Goal: Information Seeking & Learning: Learn about a topic

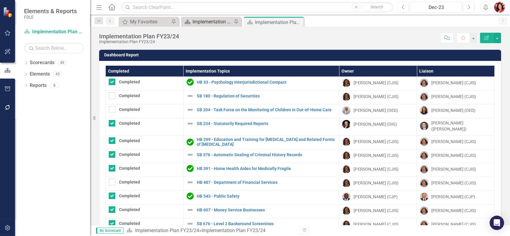
click at [199, 25] on div "Implementation Plan FY25/26" at bounding box center [213, 22] width 40 height 8
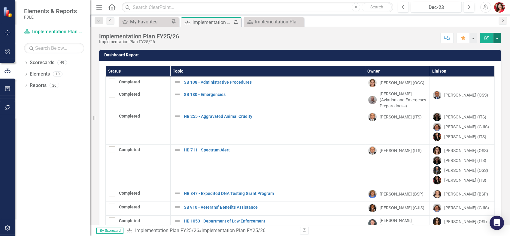
click at [497, 39] on button "button" at bounding box center [497, 38] width 8 height 11
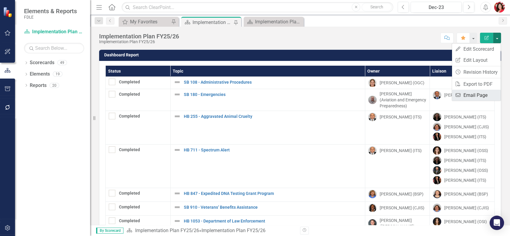
click at [476, 95] on link "Email Email Page" at bounding box center [476, 95] width 49 height 11
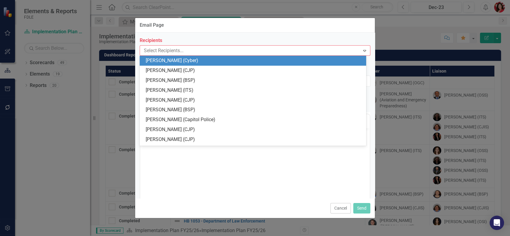
click at [363, 54] on div "Expand" at bounding box center [364, 51] width 11 height 10
click at [442, 76] on div "Email Page Recipients 177 results available. Use Up and Down to choose options,…" at bounding box center [255, 118] width 510 height 236
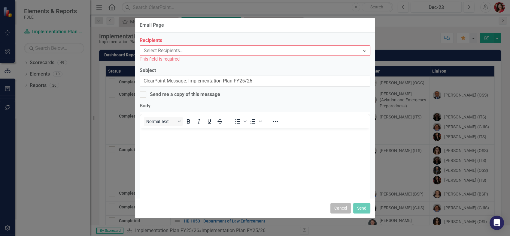
click at [336, 211] on button "Cancel" at bounding box center [340, 208] width 20 height 11
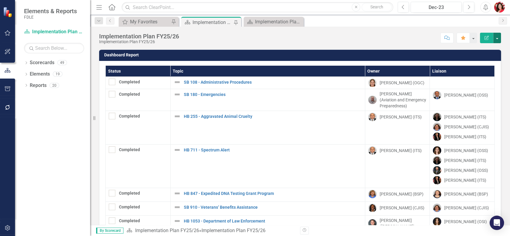
click at [499, 39] on button "button" at bounding box center [497, 38] width 8 height 11
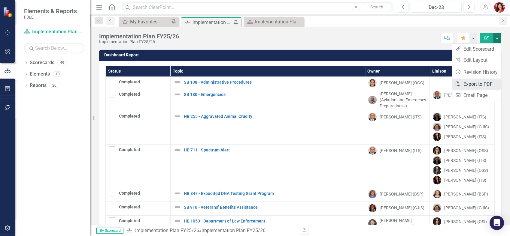
click at [483, 83] on link "PDF Export to PDF" at bounding box center [476, 84] width 49 height 11
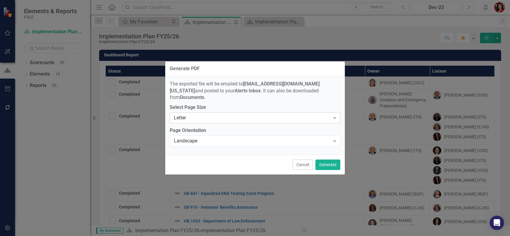
click at [264, 115] on div "Letter" at bounding box center [252, 118] width 156 height 7
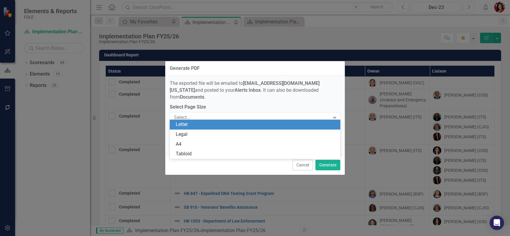
click at [258, 125] on div "Letter" at bounding box center [256, 124] width 161 height 7
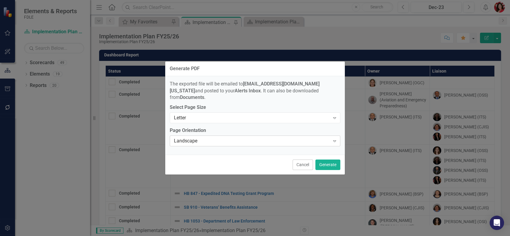
click at [236, 140] on div "Landscape" at bounding box center [252, 141] width 156 height 7
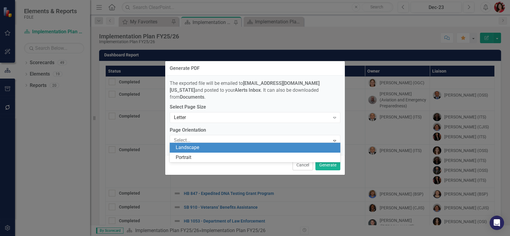
click at [237, 147] on div "Landscape" at bounding box center [256, 147] width 161 height 7
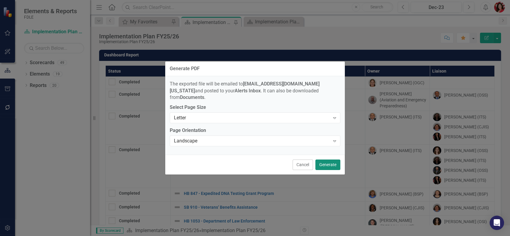
click at [331, 163] on button "Generate" at bounding box center [327, 165] width 25 height 11
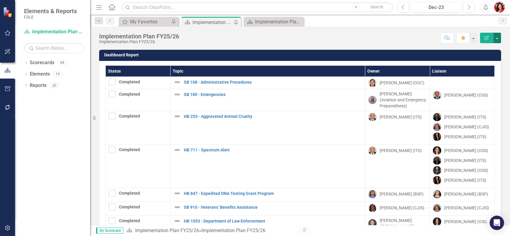
click at [499, 37] on button "button" at bounding box center [497, 38] width 8 height 11
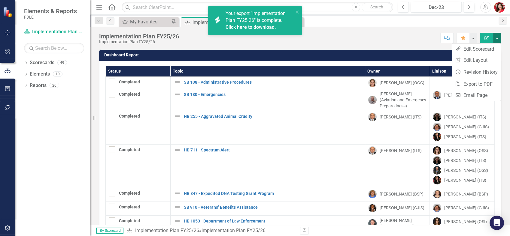
click at [252, 19] on span "Your export "Implementation Plan FY25 26" is complete. Click here to download." at bounding box center [259, 21] width 66 height 20
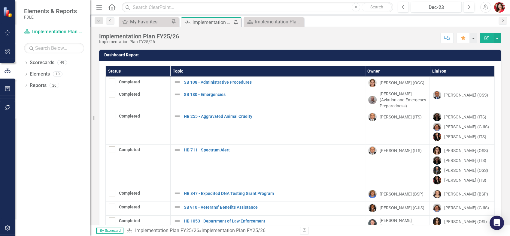
click at [292, 27] on div "Implementation Plan FY25/26 Implementation Plan FY25/26 Score: N/A Dec-23 Compl…" at bounding box center [300, 36] width 420 height 18
click at [38, 84] on link "Reports" at bounding box center [38, 85] width 17 height 7
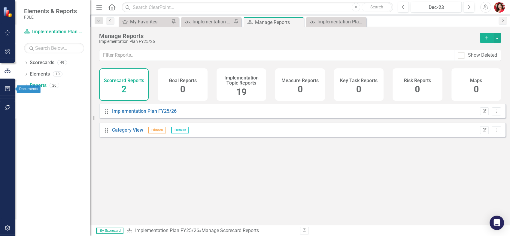
click at [4, 85] on button "button" at bounding box center [8, 89] width 14 height 13
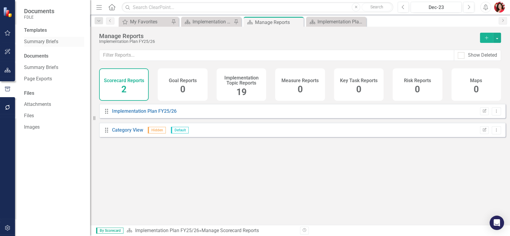
click at [52, 40] on link "Summary Briefs" at bounding box center [54, 41] width 60 height 7
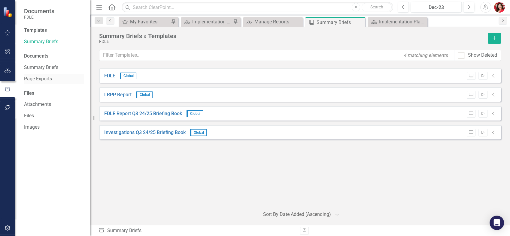
click at [45, 79] on link "Page Exports" at bounding box center [54, 79] width 60 height 7
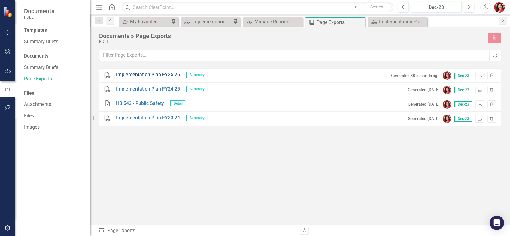
click at [149, 74] on link "Implementation Plan FY25 26" at bounding box center [148, 74] width 64 height 7
click at [29, 64] on link "Summary Briefs" at bounding box center [54, 67] width 60 height 7
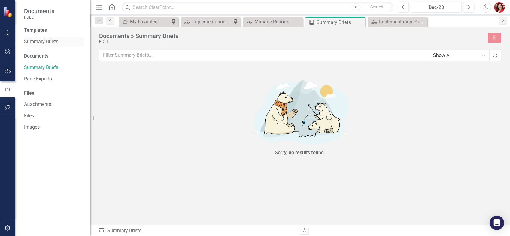
click at [50, 43] on link "Summary Briefs" at bounding box center [54, 41] width 60 height 7
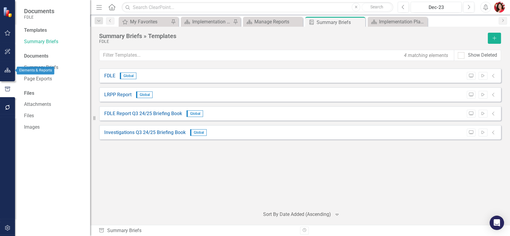
click at [6, 71] on icon "button" at bounding box center [8, 70] width 6 height 5
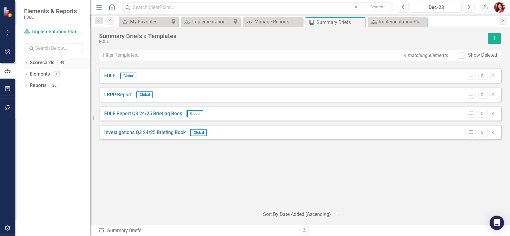
click at [49, 60] on link "Scorecards" at bounding box center [42, 62] width 25 height 7
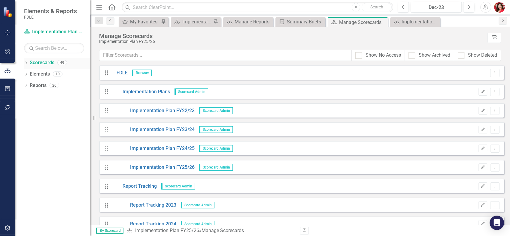
click at [27, 64] on icon "Dropdown" at bounding box center [26, 63] width 4 height 3
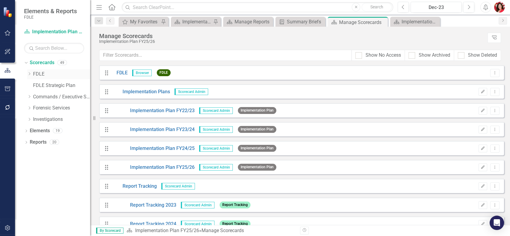
click at [29, 74] on icon "Dropdown" at bounding box center [29, 74] width 5 height 4
click at [34, 84] on icon "Dropdown" at bounding box center [35, 85] width 5 height 4
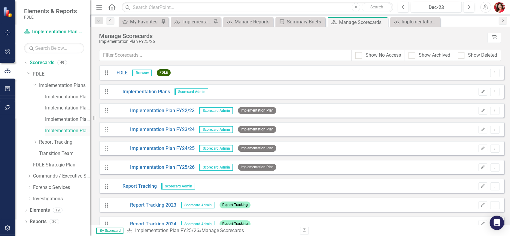
click at [64, 131] on link "Implementation Plan FY25/26" at bounding box center [67, 131] width 45 height 7
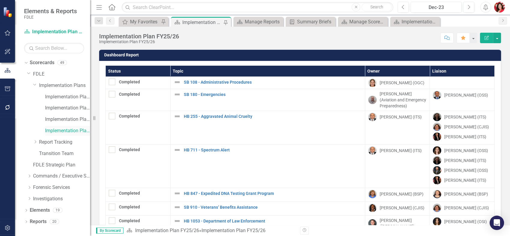
drag, startPoint x: 64, startPoint y: 131, endPoint x: 59, endPoint y: 130, distance: 4.7
click at [59, 130] on link "Implementation Plan FY25/26" at bounding box center [67, 131] width 45 height 7
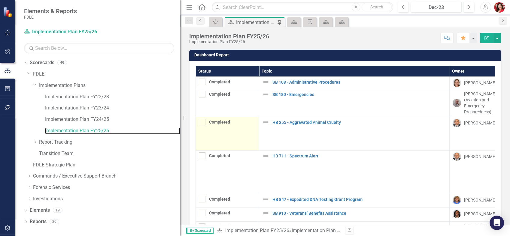
drag, startPoint x: 93, startPoint y: 126, endPoint x: 219, endPoint y: 120, distance: 126.3
click at [219, 120] on div "Elements & Reports FDLE Scorecard Implementation Plan FY25/26 Search Dropdown S…" at bounding box center [255, 118] width 510 height 236
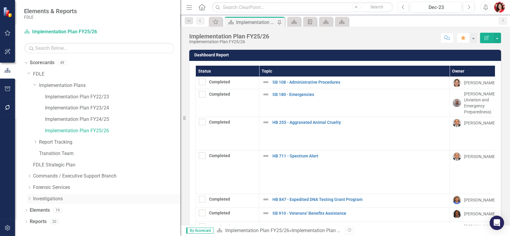
click at [31, 197] on icon "Dropdown" at bounding box center [29, 199] width 5 height 4
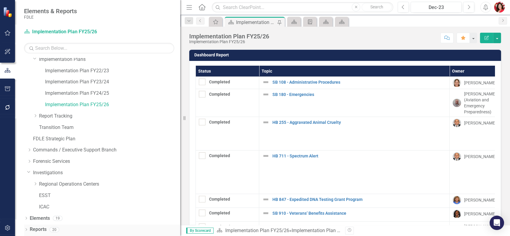
click at [26, 228] on div "Dropdown Reports 20" at bounding box center [102, 230] width 156 height 11
click at [27, 232] on icon "Dropdown" at bounding box center [26, 230] width 4 height 3
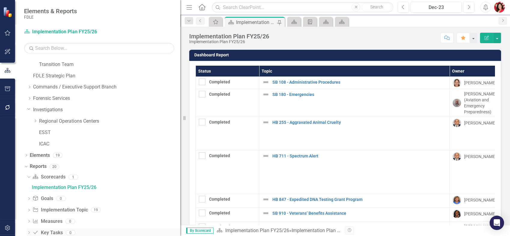
scroll to position [124, 0]
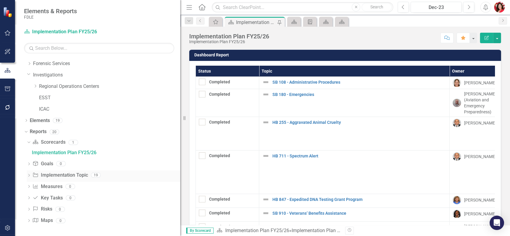
click at [29, 177] on icon "Dropdown" at bounding box center [29, 175] width 4 height 3
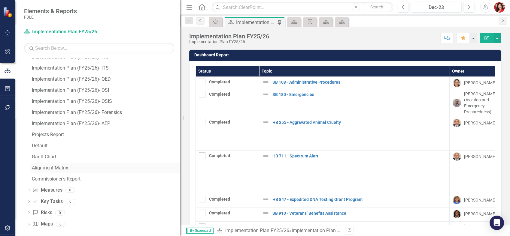
scroll to position [324, 0]
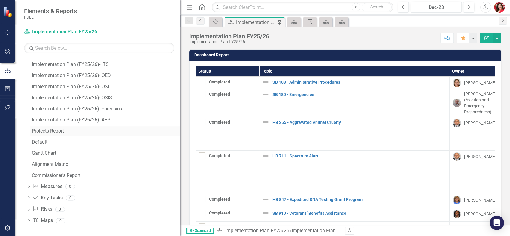
click at [50, 129] on div "Projects Report" at bounding box center [106, 131] width 148 height 5
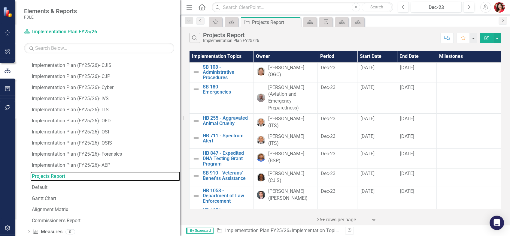
scroll to position [290, 0]
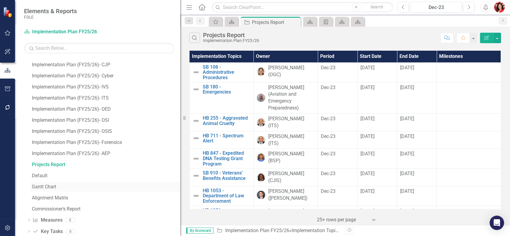
click at [49, 186] on div "Gantt Chart" at bounding box center [106, 186] width 148 height 5
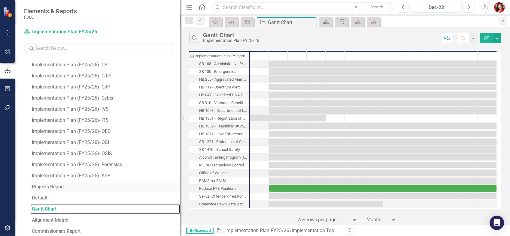
scroll to position [279, 0]
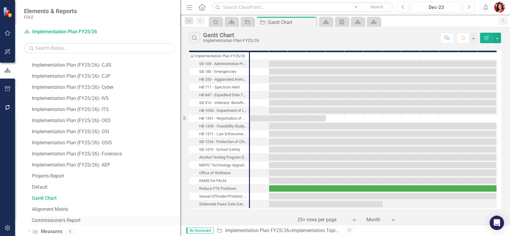
click at [69, 221] on div "Commissioner's Report" at bounding box center [106, 220] width 148 height 5
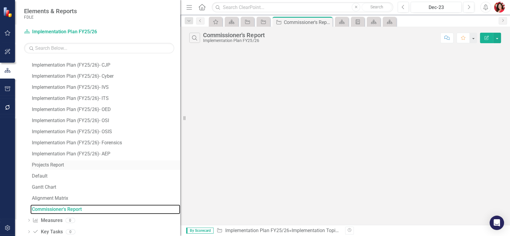
scroll to position [302, 0]
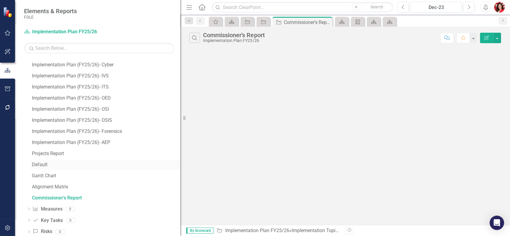
click at [40, 162] on div "Default" at bounding box center [106, 164] width 148 height 5
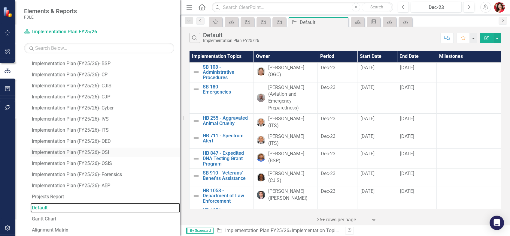
scroll to position [268, 0]
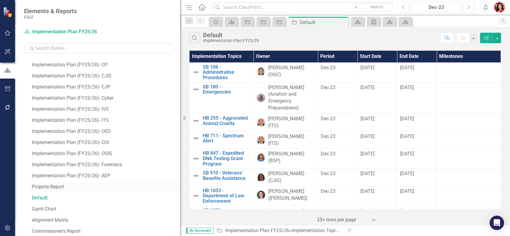
click at [55, 184] on div "Projects Report" at bounding box center [106, 186] width 148 height 5
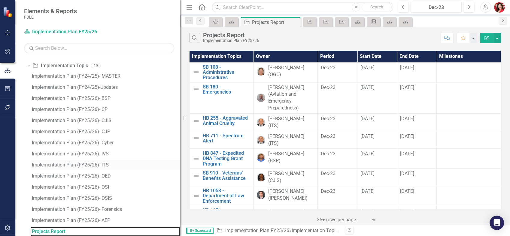
scroll to position [290, 0]
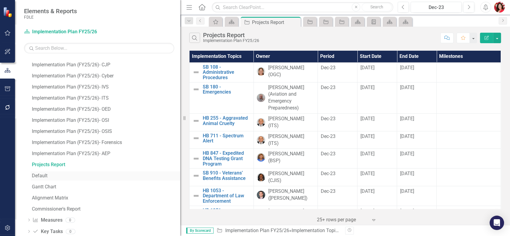
click at [45, 178] on div "Default" at bounding box center [106, 175] width 148 height 5
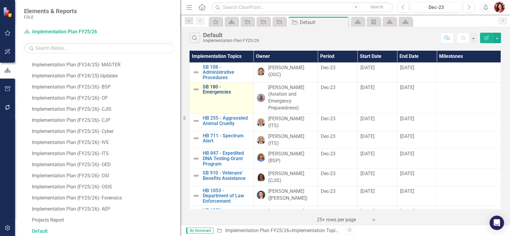
click at [220, 89] on link "SB 180 - Emergencies" at bounding box center [227, 89] width 48 height 11
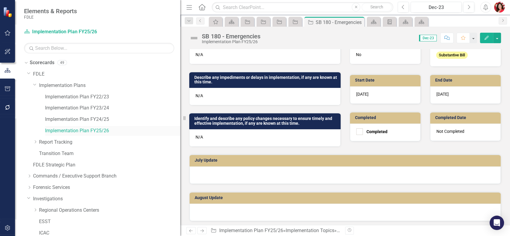
click at [94, 132] on link "Implementation Plan FY25/26" at bounding box center [112, 131] width 135 height 7
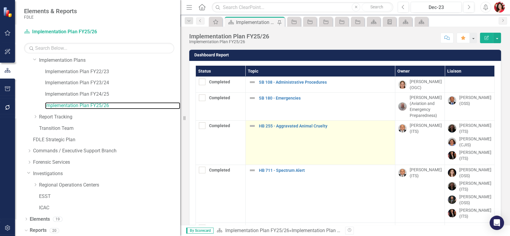
scroll to position [45, 0]
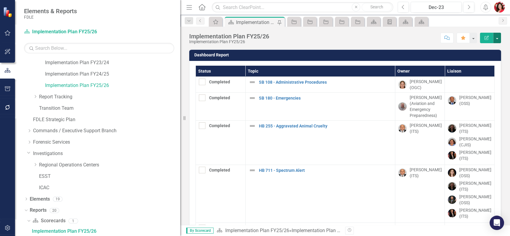
click at [498, 38] on button "button" at bounding box center [497, 38] width 8 height 11
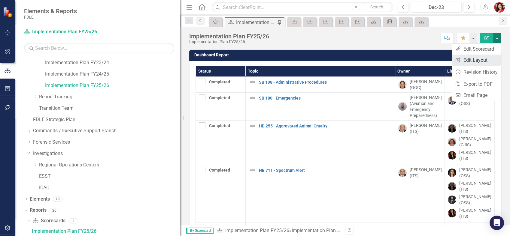
click at [494, 58] on link "Edit Report Edit Layout" at bounding box center [476, 60] width 49 height 11
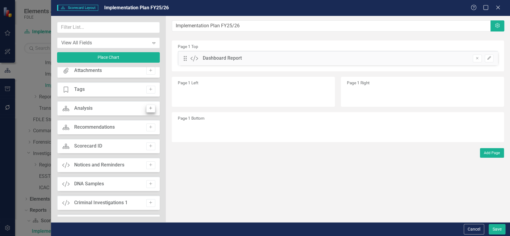
scroll to position [33, 0]
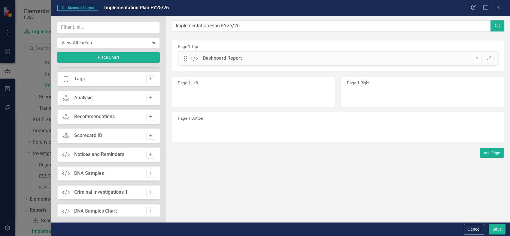
click at [152, 154] on button "Add" at bounding box center [150, 155] width 9 height 8
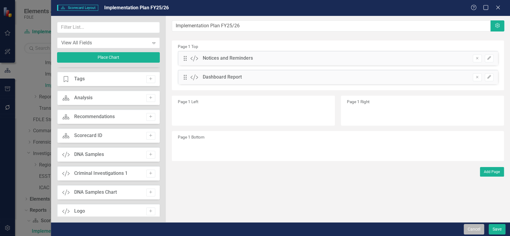
click at [469, 232] on button "Cancel" at bounding box center [474, 229] width 20 height 11
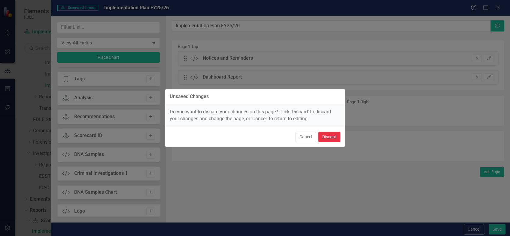
click at [333, 132] on button "Discard" at bounding box center [329, 137] width 22 height 11
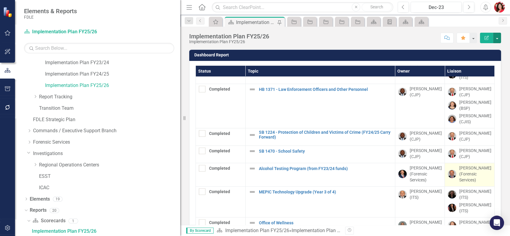
scroll to position [361, 0]
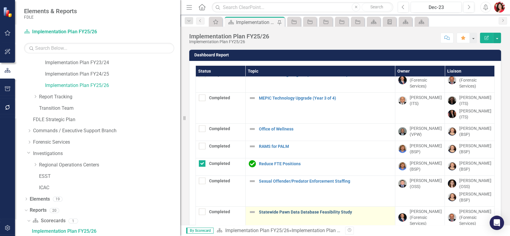
click at [319, 211] on link "Statewide Pawn Data Database Feasibility Study" at bounding box center [325, 212] width 133 height 5
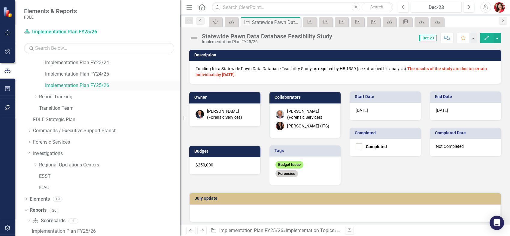
click at [106, 83] on link "Implementation Plan FY25/26" at bounding box center [112, 85] width 135 height 7
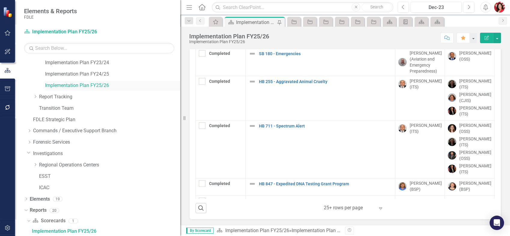
click at [93, 83] on link "Implementation Plan FY25/26" at bounding box center [112, 85] width 135 height 7
drag, startPoint x: 93, startPoint y: 83, endPoint x: 63, endPoint y: 84, distance: 30.1
click at [63, 84] on link "Implementation Plan FY25/26" at bounding box center [112, 85] width 135 height 7
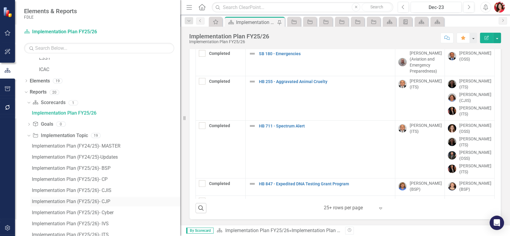
scroll to position [179, 0]
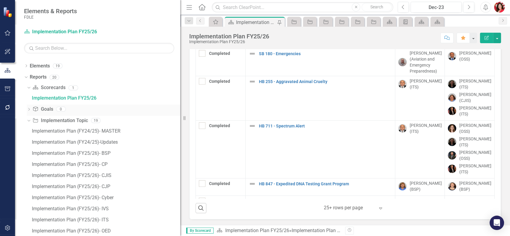
click at [29, 111] on icon "Dropdown" at bounding box center [29, 109] width 4 height 3
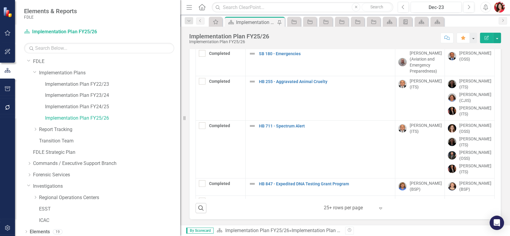
scroll to position [0, 0]
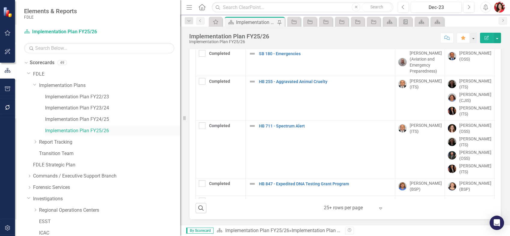
click at [77, 128] on link "Implementation Plan FY25/26" at bounding box center [112, 131] width 135 height 7
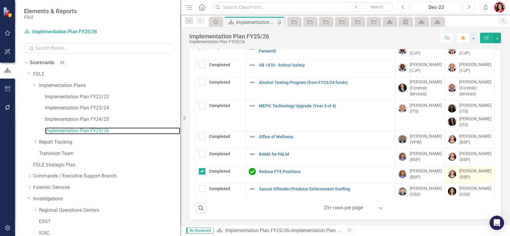
scroll to position [227, 0]
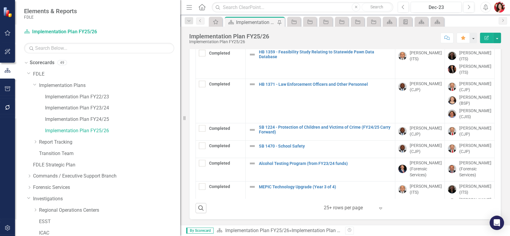
click at [444, 36] on button "Comment" at bounding box center [446, 38] width 13 height 11
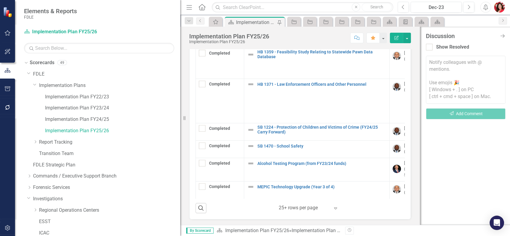
click at [322, 36] on div "Score: N/A Dec-23 Completed Comment Favorite Edit Report" at bounding box center [341, 38] width 139 height 10
click at [502, 34] on icon "Close Discussion Bar" at bounding box center [503, 36] width 8 height 6
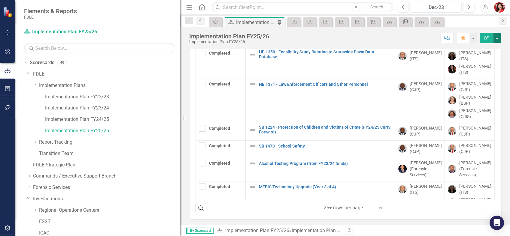
click at [498, 38] on button "button" at bounding box center [497, 38] width 8 height 11
click at [426, 40] on div "Score: N/A Dec-23 Completed Comment Favorite Edit Report" at bounding box center [386, 38] width 229 height 10
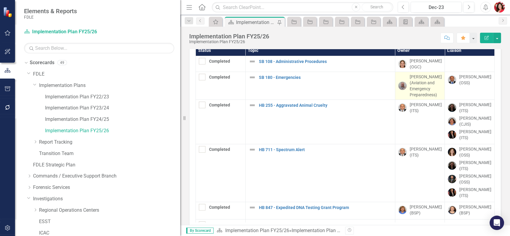
scroll to position [0, 0]
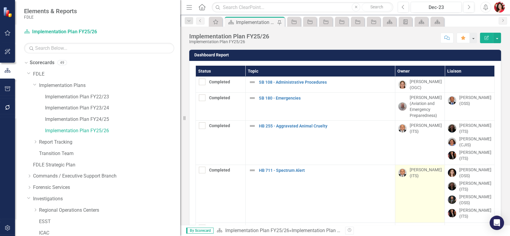
drag, startPoint x: 404, startPoint y: 79, endPoint x: 424, endPoint y: 172, distance: 95.4
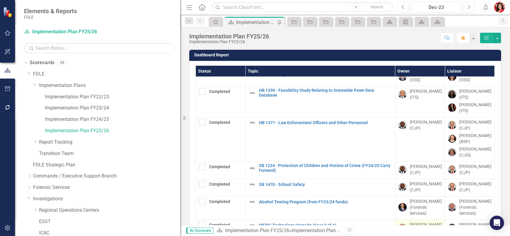
scroll to position [361, 0]
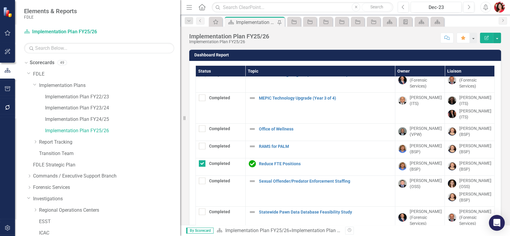
click at [499, 227] on div "Open Intercom Messenger" at bounding box center [497, 223] width 16 height 16
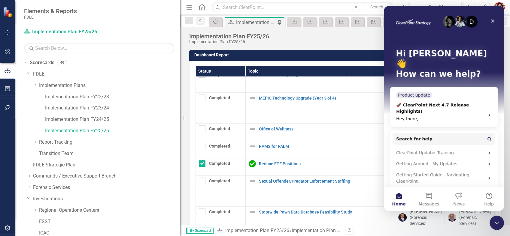
scroll to position [0, 0]
click at [432, 196] on button "Messages" at bounding box center [429, 199] width 30 height 24
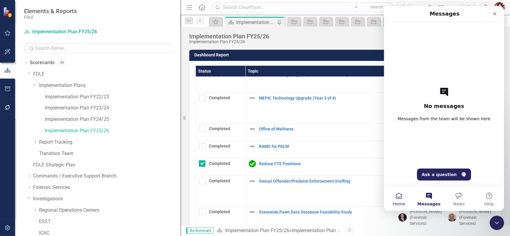
click at [399, 197] on button "Home" at bounding box center [399, 199] width 30 height 24
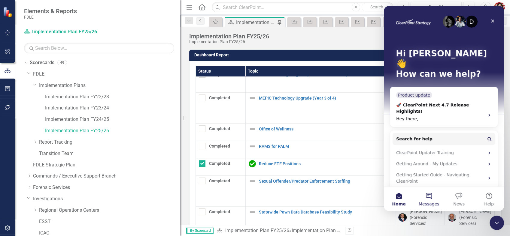
click at [429, 198] on button "Messages" at bounding box center [429, 199] width 30 height 24
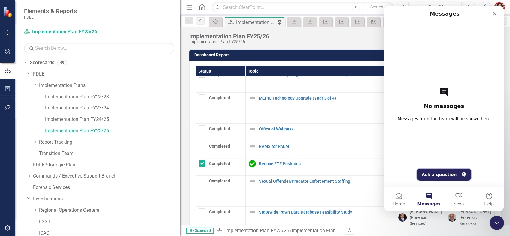
click at [439, 174] on button "Ask a question" at bounding box center [444, 175] width 54 height 12
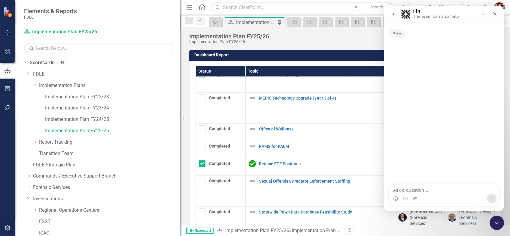
click at [439, 186] on textarea "Ask a question…" at bounding box center [444, 189] width 110 height 10
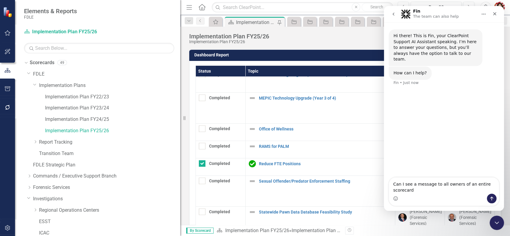
type textarea "Can I see a message to all owners of an entire scorecard?"
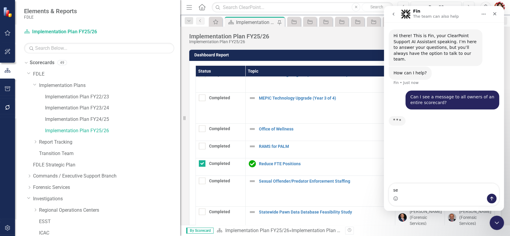
type textarea "s"
type textarea "can I send a message to all owners of an entire scorecard?"
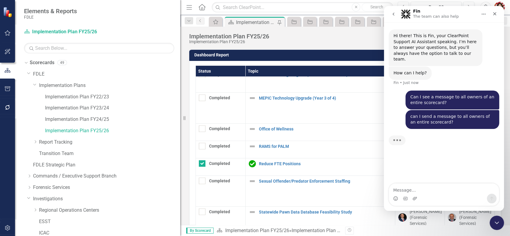
click at [441, 94] on div "Can I see a message to all owners of an entire scorecard?" at bounding box center [452, 100] width 84 height 12
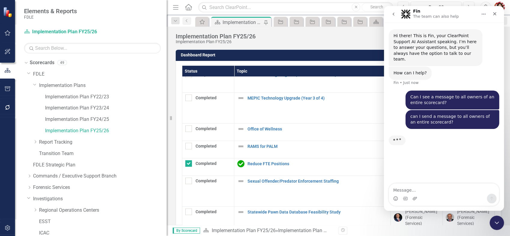
scroll to position [327, 0]
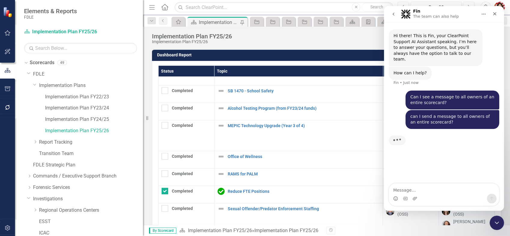
drag, startPoint x: 182, startPoint y: 107, endPoint x: 143, endPoint y: 100, distance: 39.9
click at [143, 100] on div "Resize" at bounding box center [145, 118] width 5 height 236
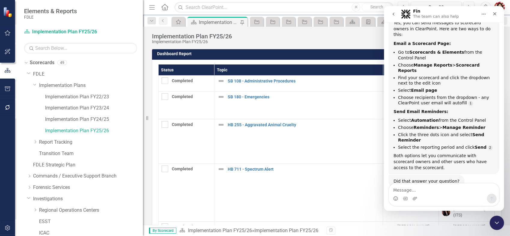
scroll to position [0, 0]
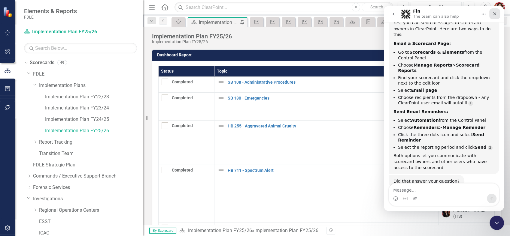
click at [494, 15] on icon "Close" at bounding box center [494, 13] width 5 height 5
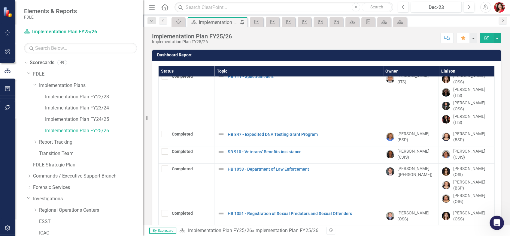
scroll to position [100, 0]
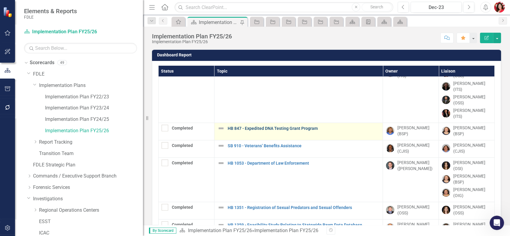
click at [240, 126] on link "HB 847 - Expedited DNA Testing Grant Program" at bounding box center [304, 128] width 152 height 5
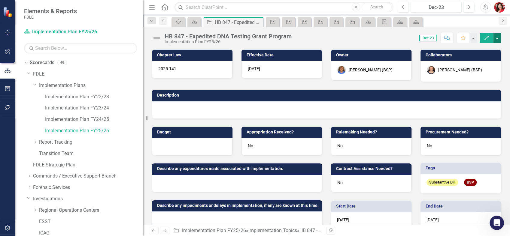
click at [500, 37] on button "button" at bounding box center [497, 38] width 8 height 11
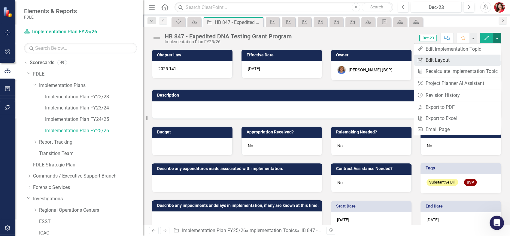
click at [431, 56] on link "Edit Report Edit Layout" at bounding box center [457, 60] width 86 height 11
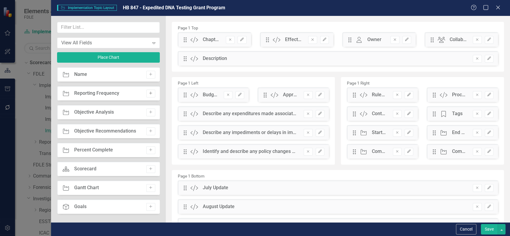
click at [150, 93] on icon "Add" at bounding box center [150, 94] width 5 height 4
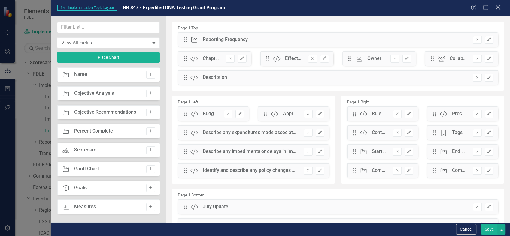
click at [496, 7] on icon "Close" at bounding box center [498, 8] width 8 height 6
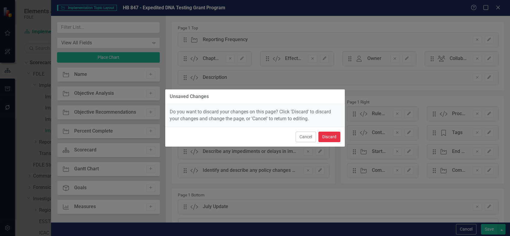
click at [334, 137] on button "Discard" at bounding box center [329, 137] width 22 height 11
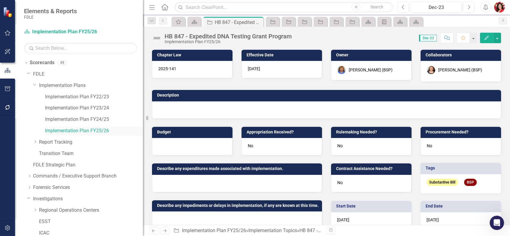
click at [96, 128] on link "Implementation Plan FY25/26" at bounding box center [94, 131] width 98 height 7
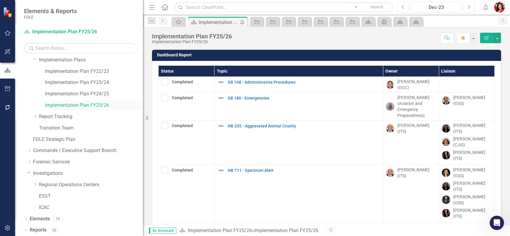
scroll to position [45, 0]
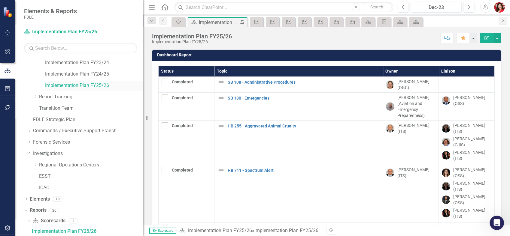
click at [97, 85] on link "Implementation Plan FY25/26" at bounding box center [94, 85] width 98 height 7
click at [500, 41] on button "button" at bounding box center [497, 38] width 8 height 11
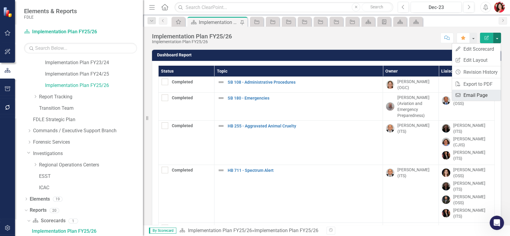
click at [488, 95] on link "Email Email Page" at bounding box center [476, 95] width 49 height 11
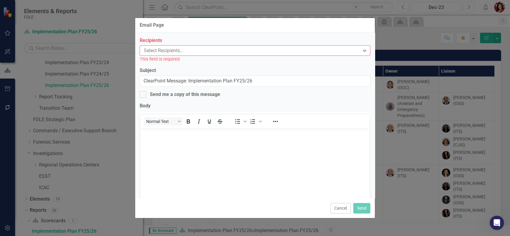
scroll to position [0, 0]
click at [248, 56] on div "This field is required" at bounding box center [255, 59] width 231 height 7
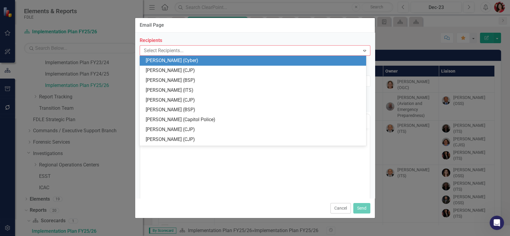
click at [247, 56] on body "Elements & Reports FDLE Scorecard Implementation Plan FY25/26 Search Dropdown S…" at bounding box center [255, 118] width 510 height 236
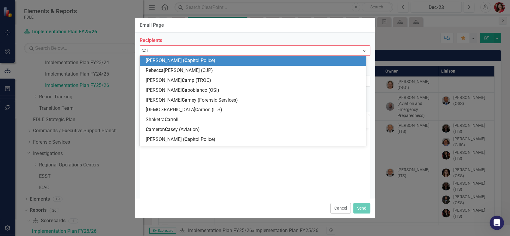
type input "cait"
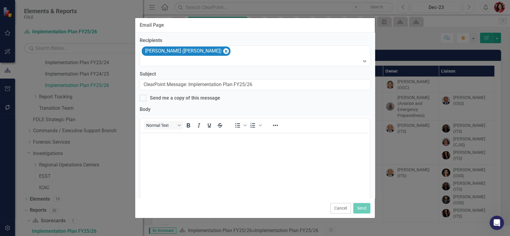
click at [232, 168] on body "Rich Text Area. Press ALT-0 for help." at bounding box center [254, 177] width 229 height 90
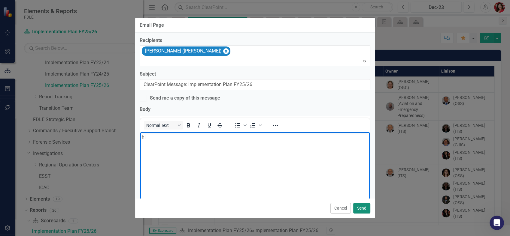
click at [368, 207] on button "Send" at bounding box center [361, 208] width 17 height 11
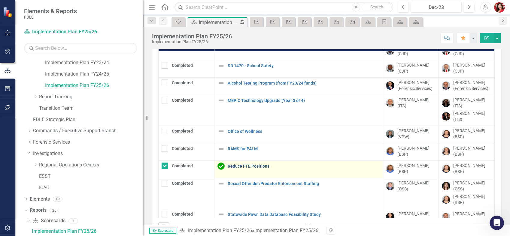
scroll to position [44, 0]
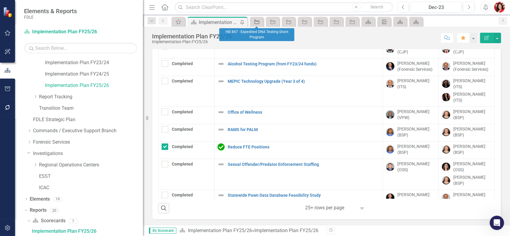
click at [261, 23] on link "Implementation Topic" at bounding box center [256, 22] width 11 height 8
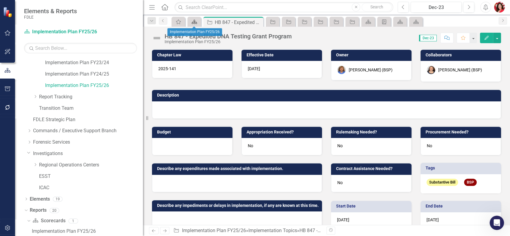
click at [192, 22] on icon "Scorecard" at bounding box center [194, 22] width 6 height 5
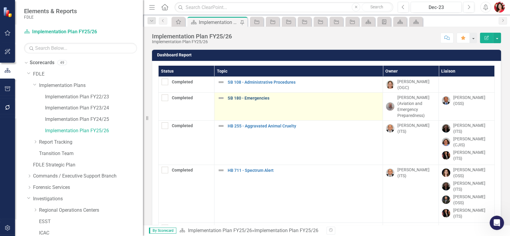
click at [246, 96] on link "SB 180 - Emergencies" at bounding box center [304, 98] width 152 height 5
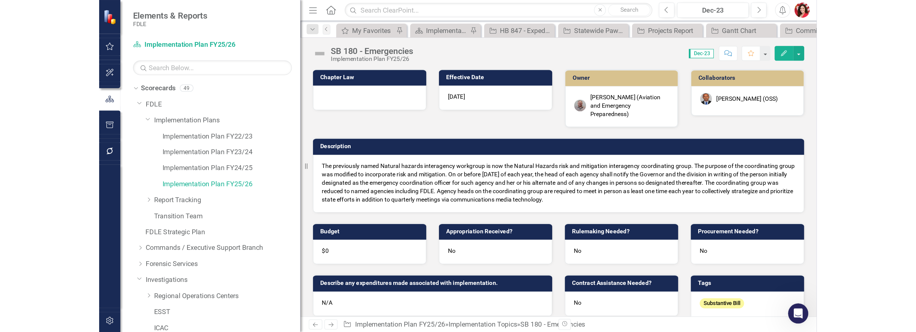
scroll to position [105, 0]
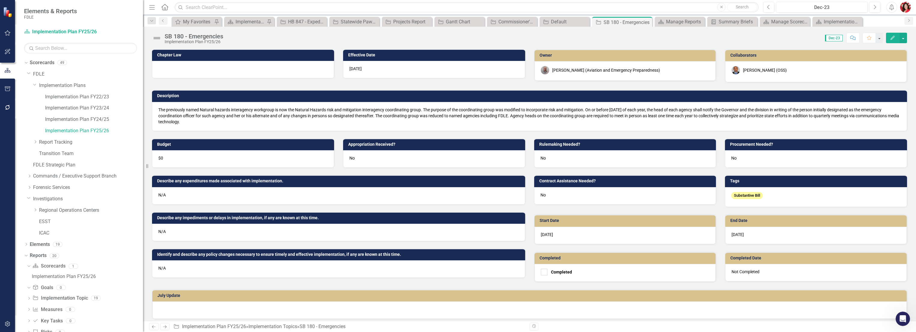
click at [196, 65] on div at bounding box center [243, 69] width 182 height 17
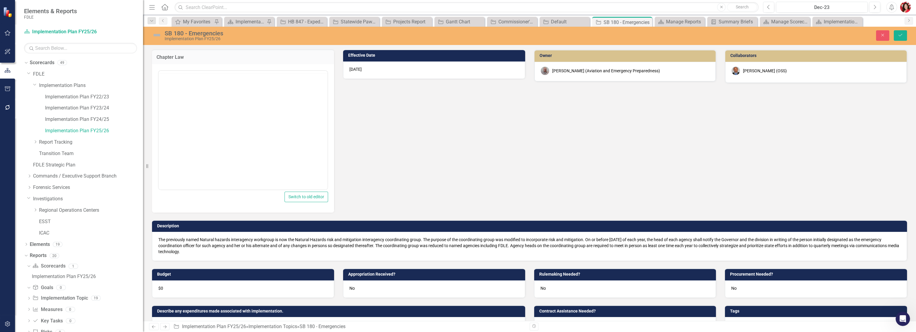
scroll to position [0, 0]
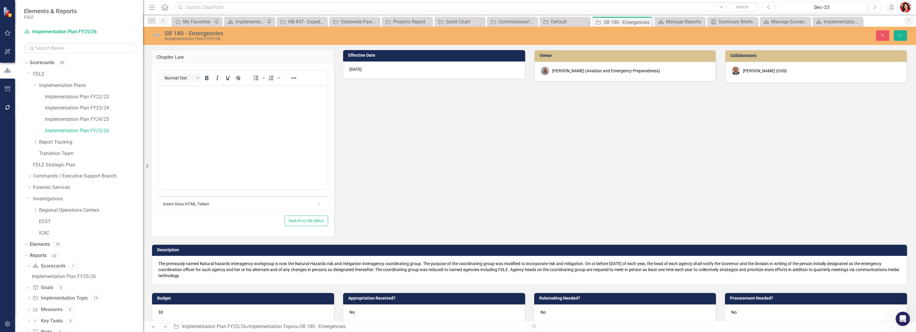
click at [193, 122] on body "Rich Text Area. Press ALT-0 for help." at bounding box center [243, 130] width 169 height 90
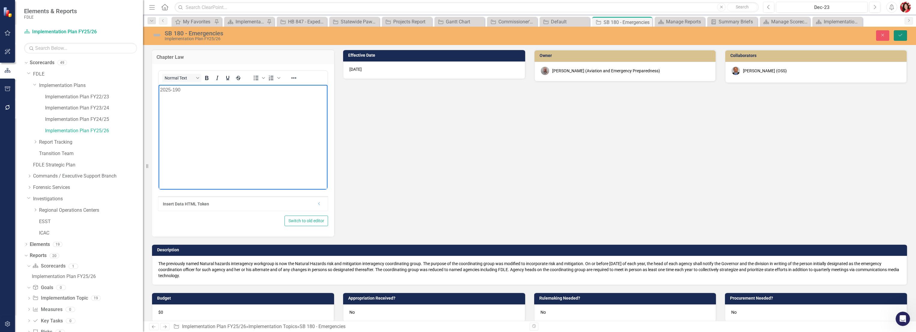
click at [510, 37] on button "Save" at bounding box center [899, 35] width 13 height 11
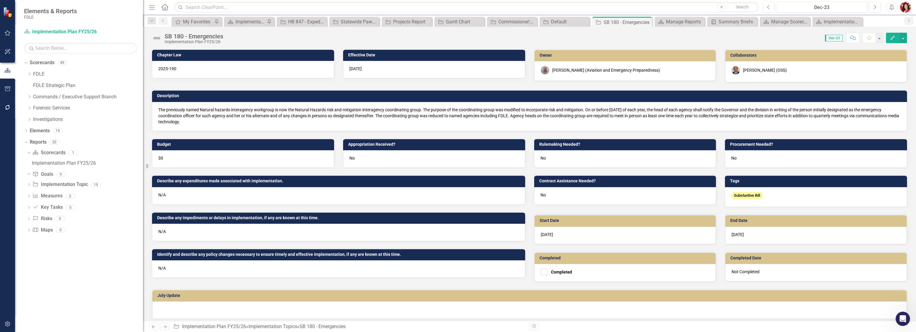
click at [510, 114] on p "The previously named Natural hazards interagency workgroup is now the Natural H…" at bounding box center [529, 116] width 742 height 18
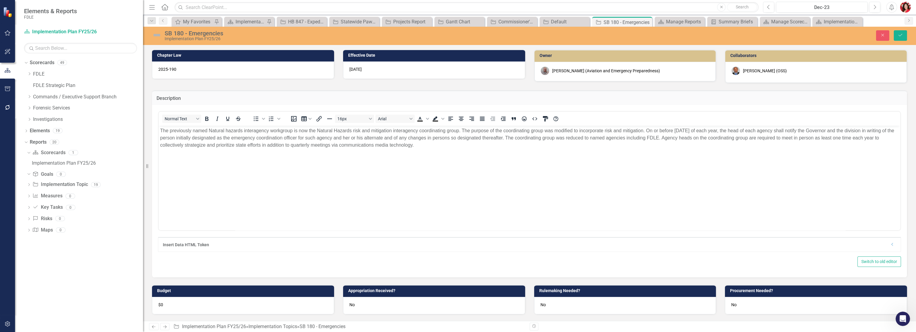
click at [510, 138] on p "The previously named Natural hazards interagency workgroup is now the Natural H…" at bounding box center [529, 138] width 738 height 22
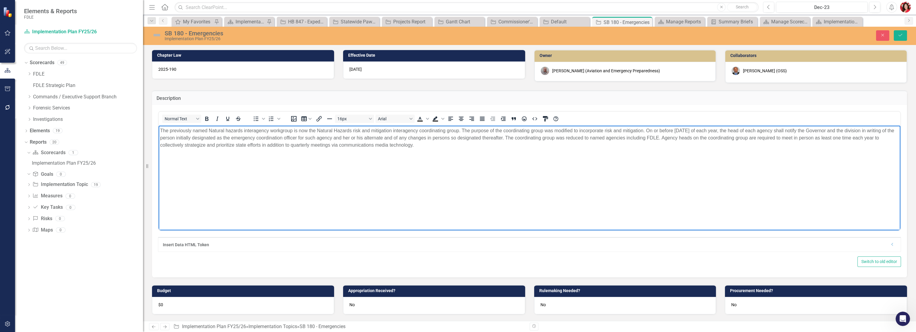
click at [510, 131] on p "The previously named Natural hazards interagency workgroup is now the Natural H…" at bounding box center [529, 138] width 738 height 22
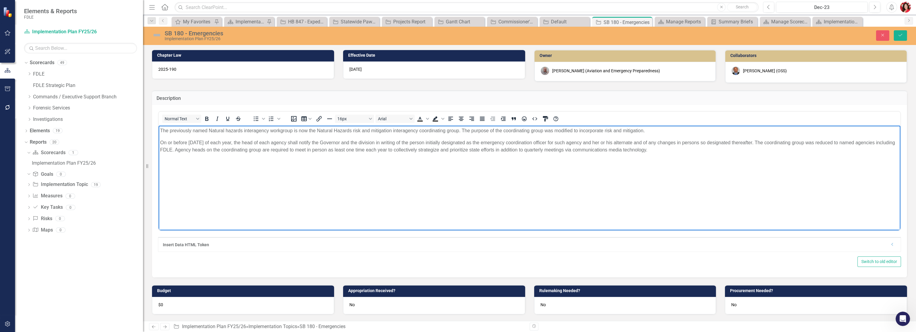
click at [510, 141] on p "On or before May 1 of each year, the head of each agency shall notify the Gover…" at bounding box center [529, 146] width 738 height 14
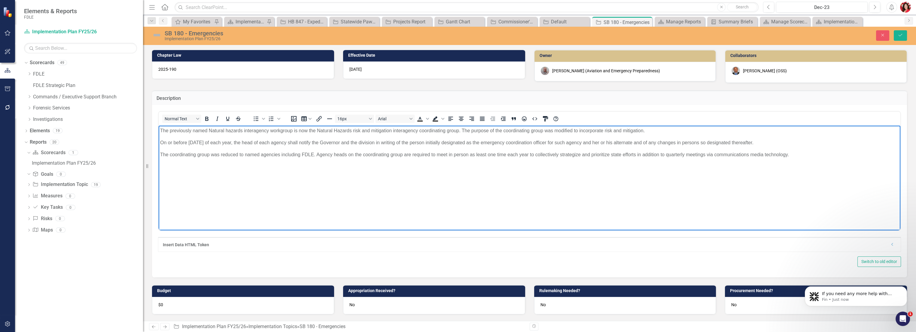
scroll to position [142, 0]
click at [315, 156] on p "The coordinating group was reduced to named agencies including FDLE. Agency hea…" at bounding box center [529, 154] width 738 height 7
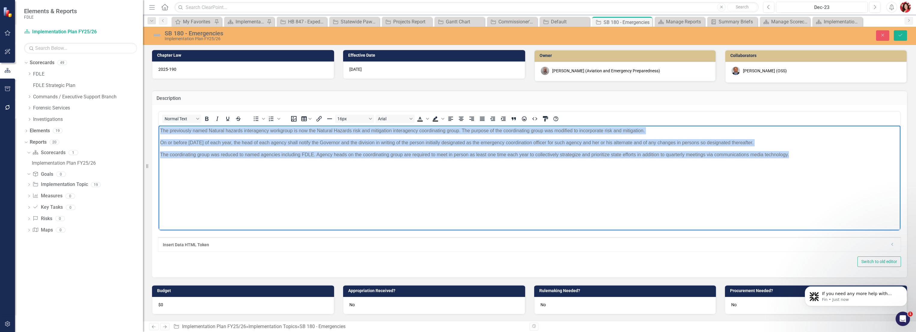
drag, startPoint x: 789, startPoint y: 162, endPoint x: 284, endPoint y: 243, distance: 511.4
click at [159, 126] on html "The previously named Natural hazards interagency workgroup is now the Natural H…" at bounding box center [530, 171] width 742 height 90
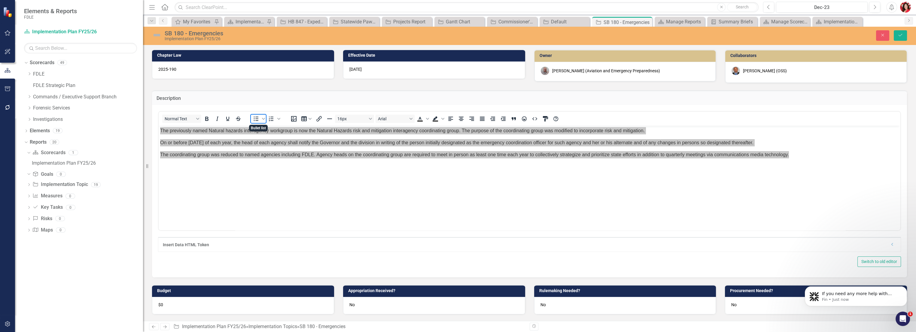
click at [252, 120] on span "Bullet list" at bounding box center [256, 119] width 10 height 8
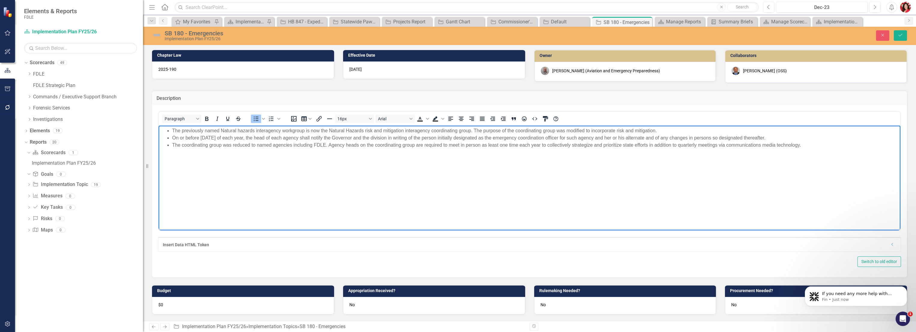
drag, startPoint x: 285, startPoint y: 205, endPoint x: 312, endPoint y: 186, distance: 32.5
click at [286, 205] on body "The previously named Natural hazards interagency workgroup is now the Natural H…" at bounding box center [530, 171] width 742 height 90
click at [357, 164] on body "The previously named Natural hazards interagency workgroup is now the Natural H…" at bounding box center [530, 171] width 742 height 90
click at [253, 162] on body "The previously named Natural hazards interagency workgroup is now the Natural H…" at bounding box center [530, 171] width 742 height 90
click at [510, 205] on body "The previously named Natural hazards interagency workgroup is now the Natural H…" at bounding box center [530, 171] width 742 height 90
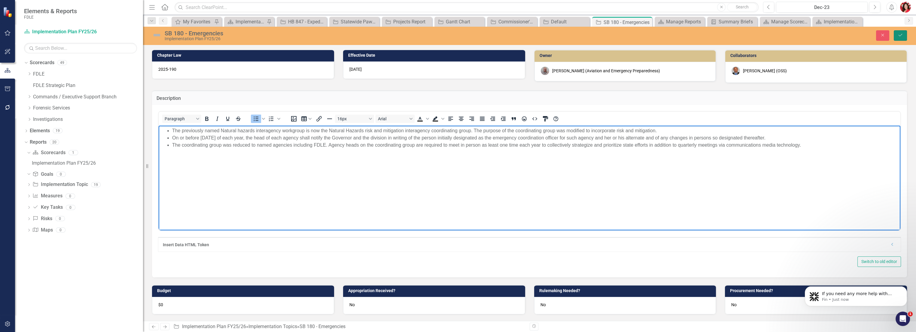
click at [510, 34] on icon "Save" at bounding box center [899, 35] width 5 height 4
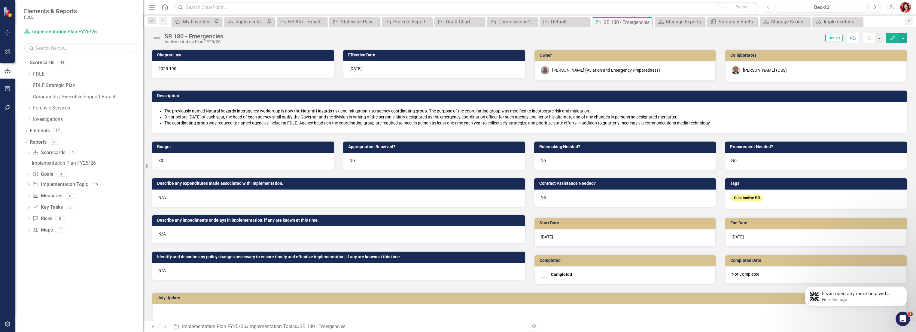
click at [339, 126] on div "The previously named Natural hazards interagency workgroup is now the Natural H…" at bounding box center [529, 117] width 742 height 19
click at [0, 0] on icon "Close" at bounding box center [0, 0] width 0 height 0
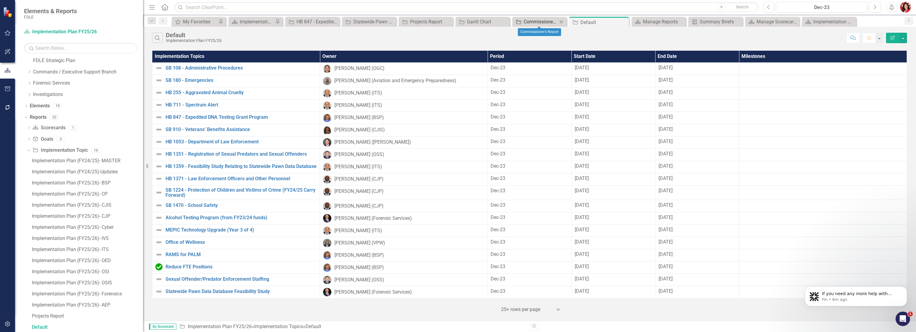
click at [510, 19] on div "Commissioner's Report" at bounding box center [540, 22] width 34 height 8
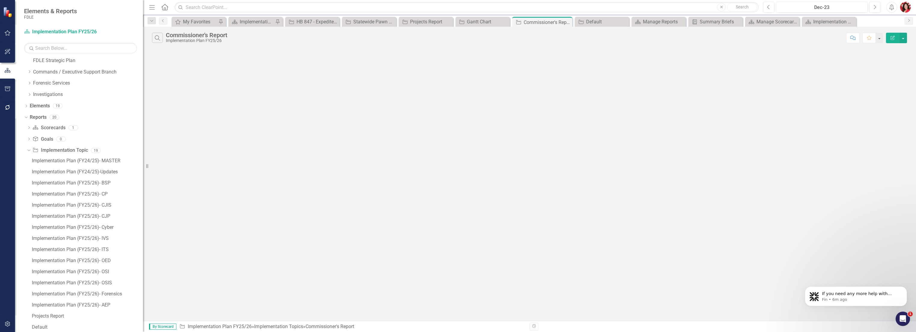
scroll to position [58, 0]
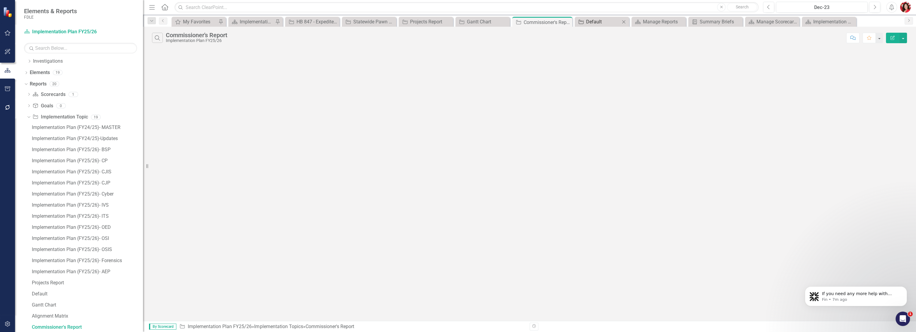
click at [510, 25] on div "Default" at bounding box center [603, 22] width 34 height 8
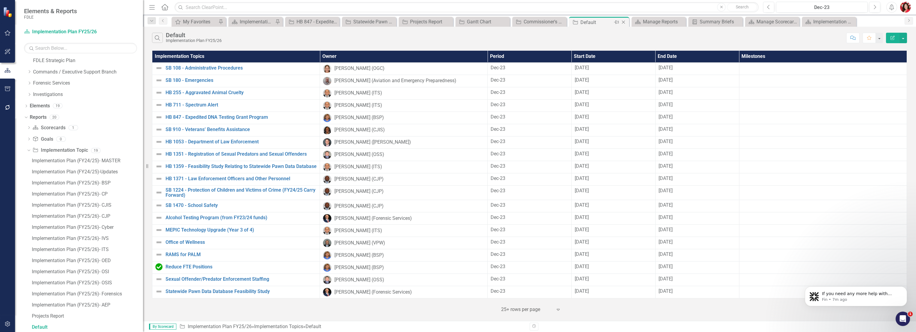
click at [510, 24] on div "Close" at bounding box center [624, 23] width 8 height 8
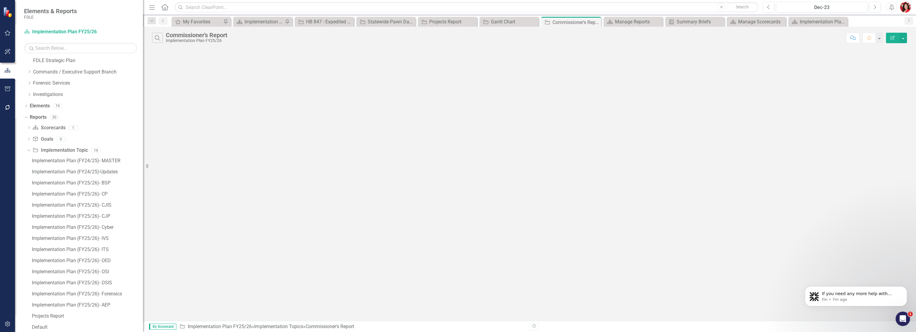
scroll to position [58, 0]
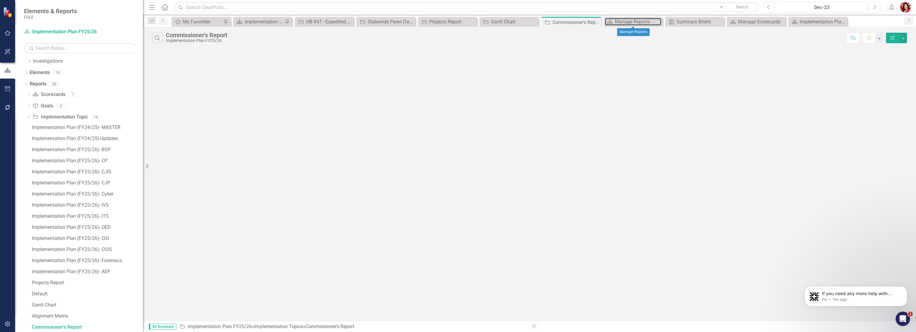
click at [510, 24] on div "Manage Reports" at bounding box center [638, 22] width 46 height 8
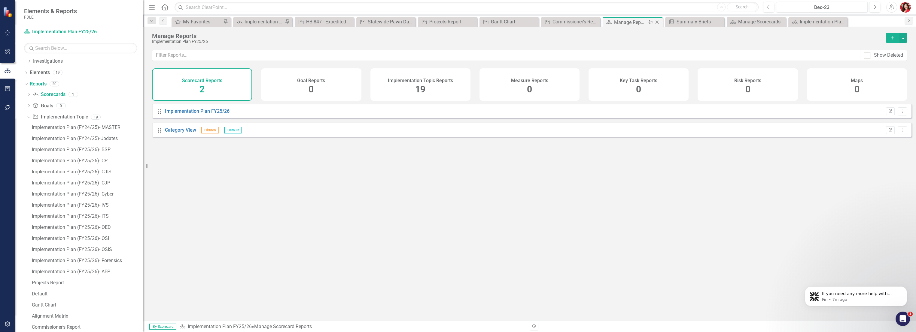
click at [510, 22] on icon at bounding box center [656, 22] width 3 height 3
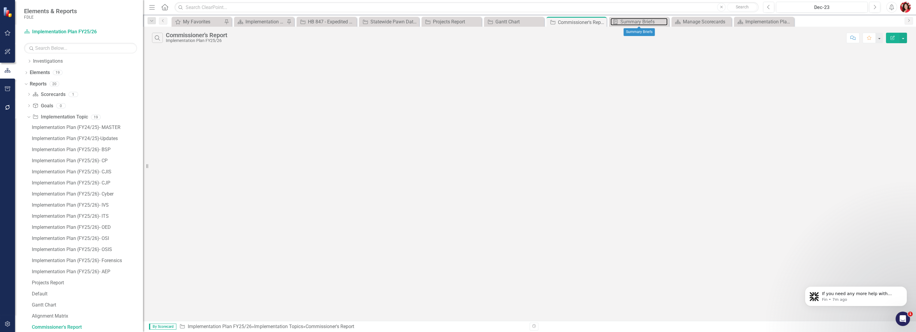
click at [510, 22] on div "Summary Briefs" at bounding box center [643, 22] width 47 height 8
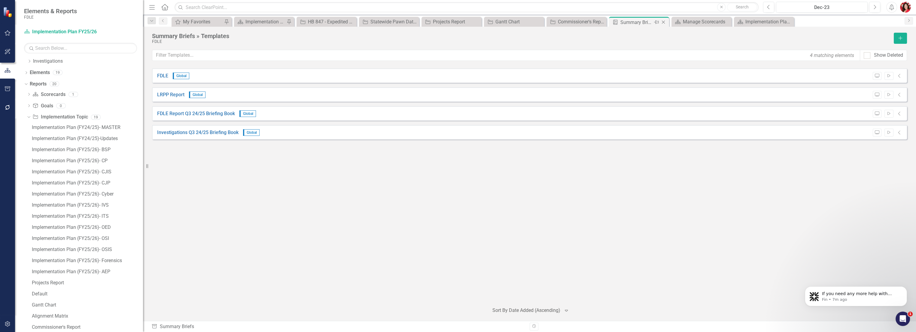
click at [510, 21] on icon "Close" at bounding box center [663, 22] width 6 height 5
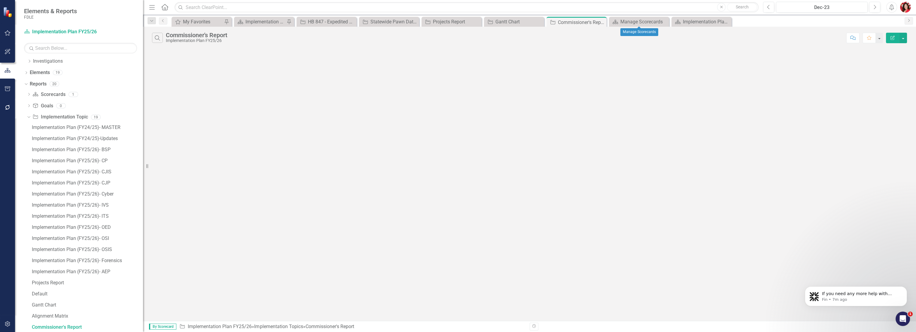
click at [0, 0] on icon at bounding box center [0, 0] width 0 height 0
drag, startPoint x: 663, startPoint y: 21, endPoint x: 611, endPoint y: 19, distance: 51.4
click at [510, 19] on div "My Favorites My Favorites Pin Scorecard Implementation Plan FY25/26 Pin Impleme…" at bounding box center [535, 22] width 731 height 10
click at [510, 21] on div "Commissioner's Report" at bounding box center [574, 23] width 32 height 8
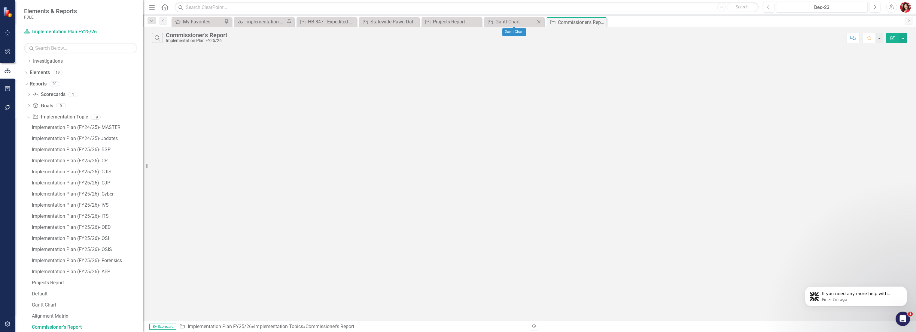
click at [510, 23] on icon "Close" at bounding box center [538, 22] width 6 height 5
click at [464, 18] on div "Projects Report" at bounding box center [453, 22] width 40 height 8
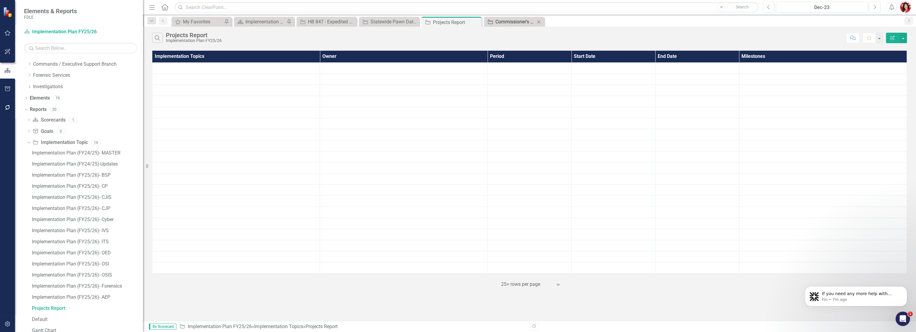
scroll to position [14, 0]
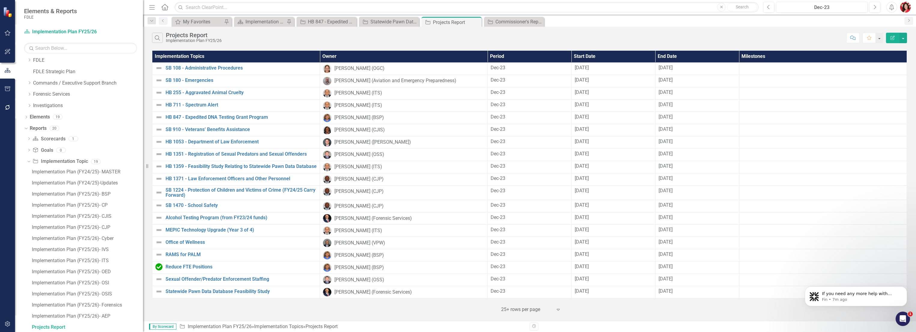
click at [500, 65] on div "Dec-23" at bounding box center [528, 68] width 77 height 7
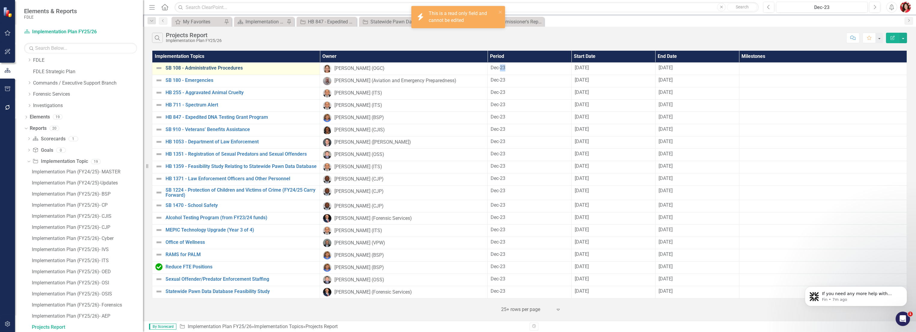
click at [207, 69] on link "SB 108 - Administrative Procedures" at bounding box center [240, 67] width 151 height 5
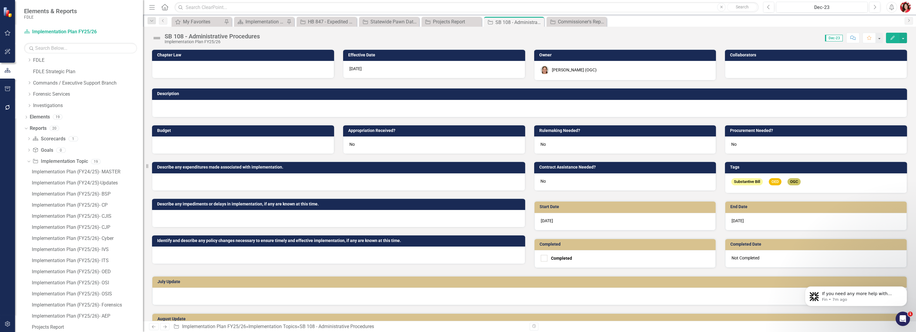
click at [510, 40] on span "Dec-23" at bounding box center [834, 38] width 18 height 7
click at [510, 37] on span "Dec-23" at bounding box center [834, 38] width 18 height 7
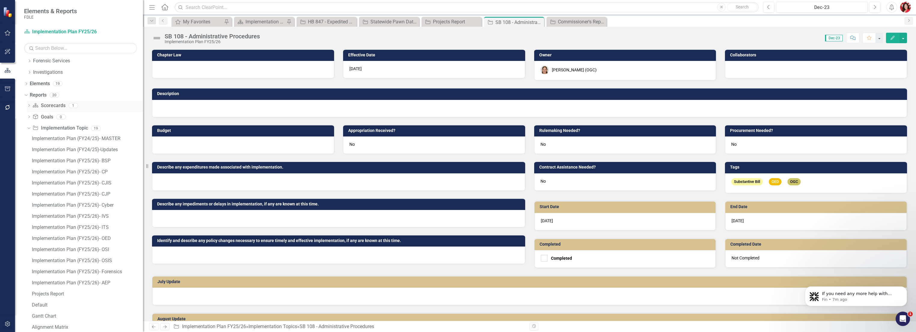
click at [29, 107] on icon "Dropdown" at bounding box center [29, 106] width 4 height 3
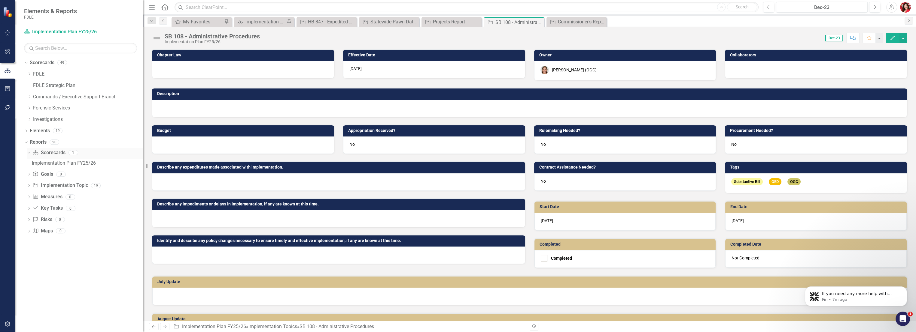
scroll to position [0, 0]
click at [29, 184] on div "Dropdown" at bounding box center [29, 186] width 4 height 5
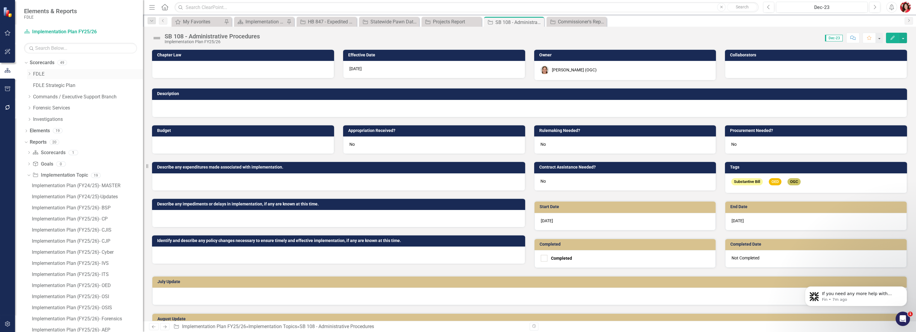
click at [30, 74] on icon "Dropdown" at bounding box center [29, 74] width 5 height 4
click at [37, 84] on icon "Dropdown" at bounding box center [35, 85] width 5 height 4
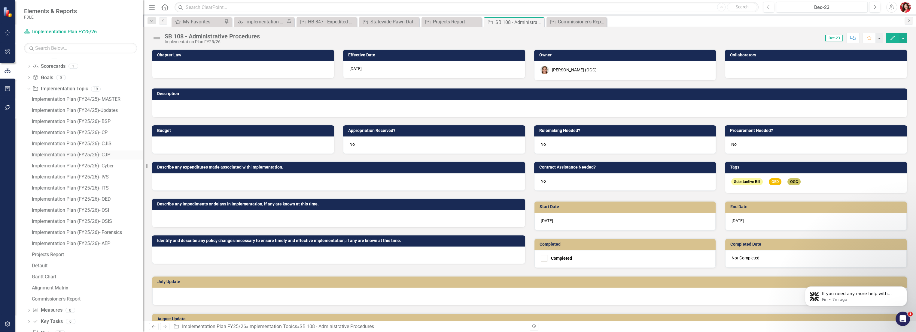
scroll to position [167, 0]
click at [510, 38] on icon "Edit" at bounding box center [892, 38] width 5 height 4
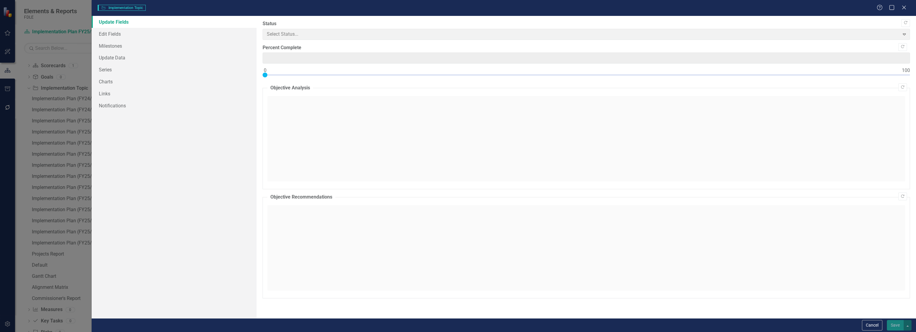
type input "0"
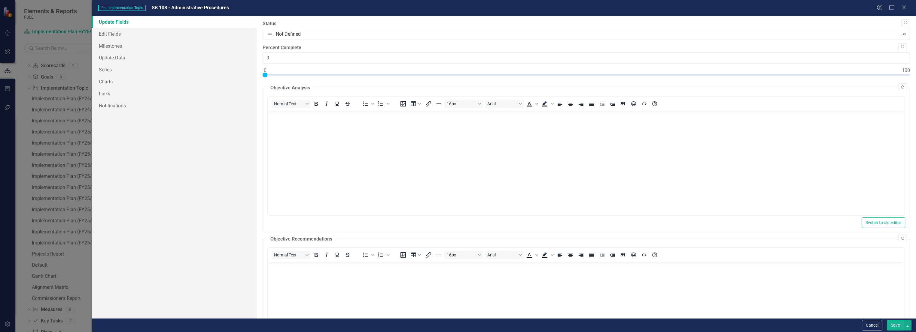
scroll to position [0, 0]
click at [510, 7] on icon at bounding box center [903, 7] width 5 height 5
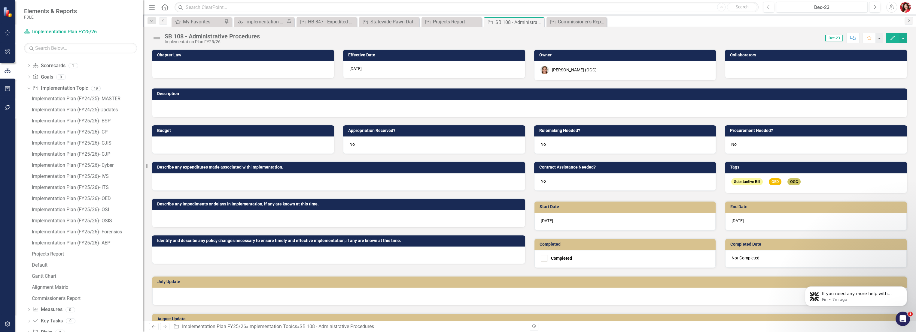
click at [510, 35] on span "Dec-23" at bounding box center [834, 38] width 18 height 7
drag, startPoint x: 831, startPoint y: 34, endPoint x: 805, endPoint y: 5, distance: 39.6
click at [510, 5] on div "Dec-23" at bounding box center [821, 7] width 87 height 7
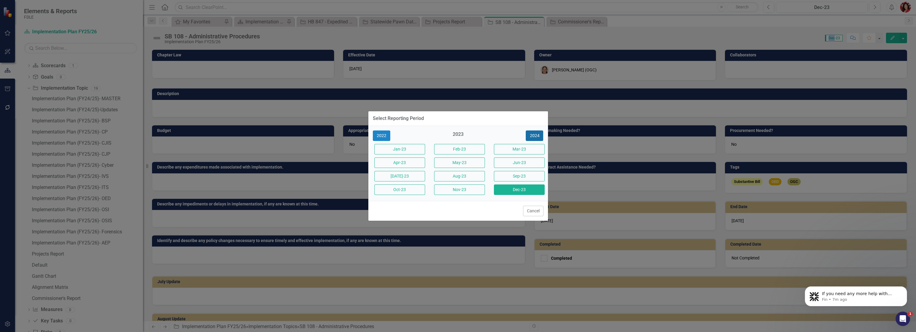
click at [510, 133] on button "2024" at bounding box center [534, 136] width 17 height 11
click at [510, 133] on button "2025" at bounding box center [534, 136] width 17 height 11
click at [510, 132] on button "2026" at bounding box center [534, 136] width 17 height 11
click at [377, 133] on button "2025" at bounding box center [381, 136] width 17 height 11
click at [396, 174] on button "[DATE]-25" at bounding box center [399, 176] width 51 height 11
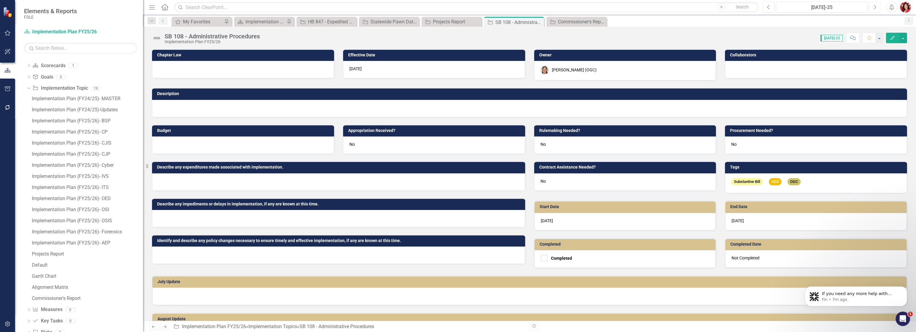
click at [510, 10] on button "Next" at bounding box center [874, 7] width 11 height 11
click at [510, 5] on button "Previous" at bounding box center [768, 7] width 11 height 11
drag, startPoint x: 212, startPoint y: 21, endPoint x: 259, endPoint y: 19, distance: 46.6
click at [212, 21] on div "My Favorites" at bounding box center [203, 22] width 40 height 8
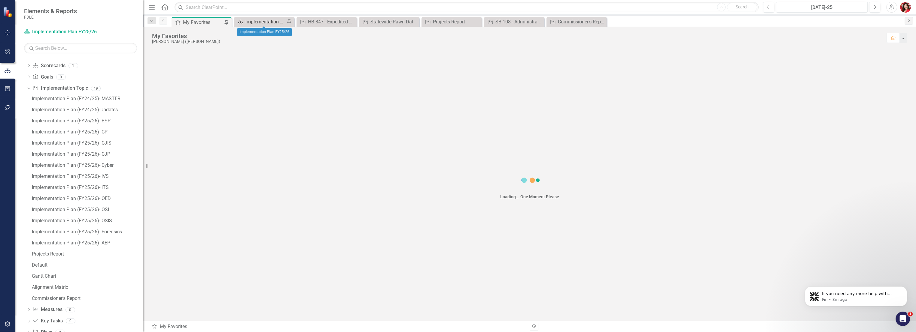
click at [275, 21] on div "Implementation Plan FY25/26" at bounding box center [265, 22] width 40 height 8
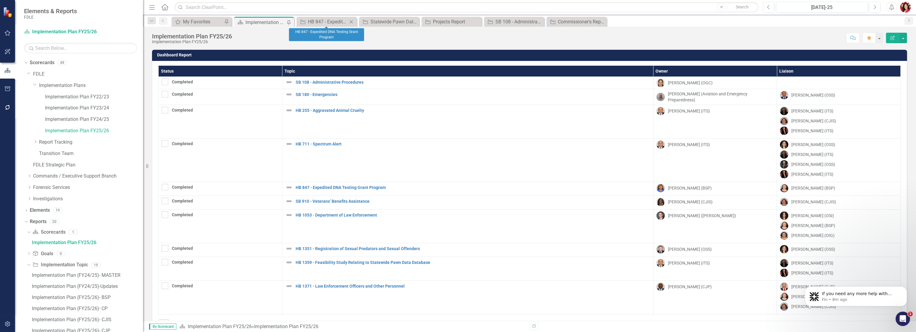
click at [352, 22] on icon at bounding box center [351, 21] width 3 height 3
click at [0, 0] on icon at bounding box center [0, 0] width 0 height 0
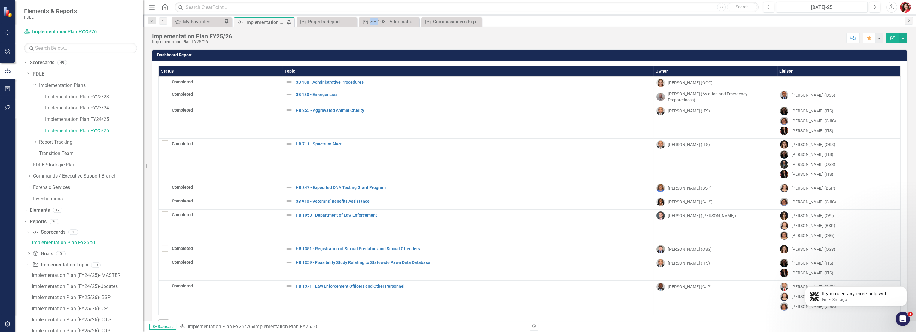
click at [0, 0] on icon at bounding box center [0, 0] width 0 height 0
click at [102, 131] on link "Implementation Plan FY25/26" at bounding box center [94, 131] width 98 height 7
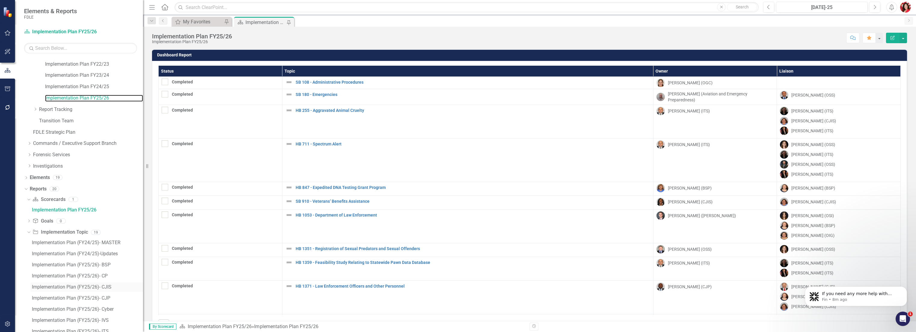
scroll to position [67, 0]
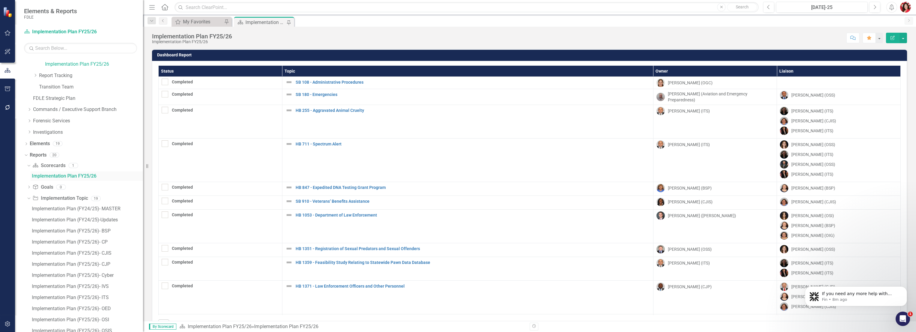
click at [79, 176] on div "Implementation Plan FY25/26" at bounding box center [87, 176] width 111 height 5
click at [92, 210] on div "Implementation Plan (FY24/25)- MASTER" at bounding box center [87, 208] width 111 height 5
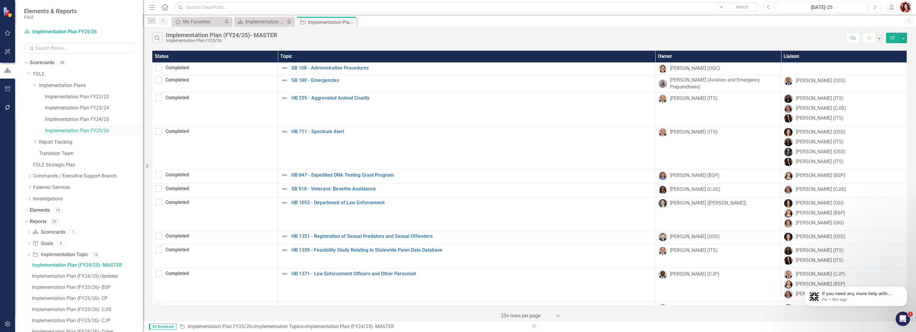
click at [74, 129] on link "Implementation Plan FY25/26" at bounding box center [94, 131] width 98 height 7
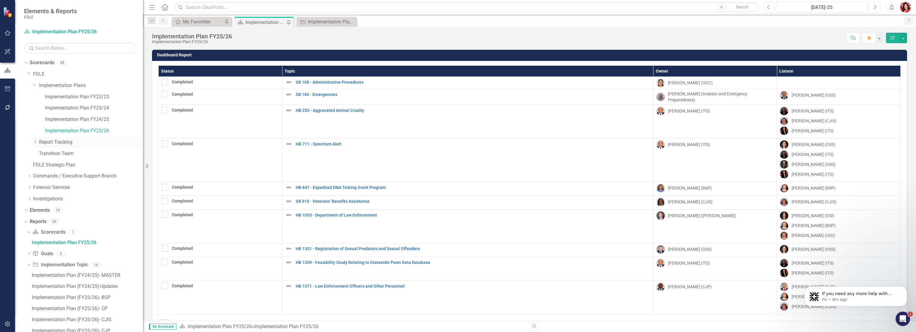
click at [39, 142] on link "Report Tracking" at bounding box center [91, 142] width 104 height 7
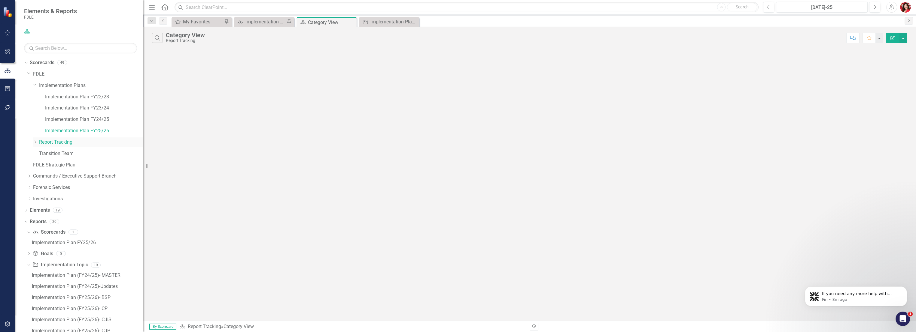
click at [35, 141] on icon "Dropdown" at bounding box center [35, 142] width 5 height 4
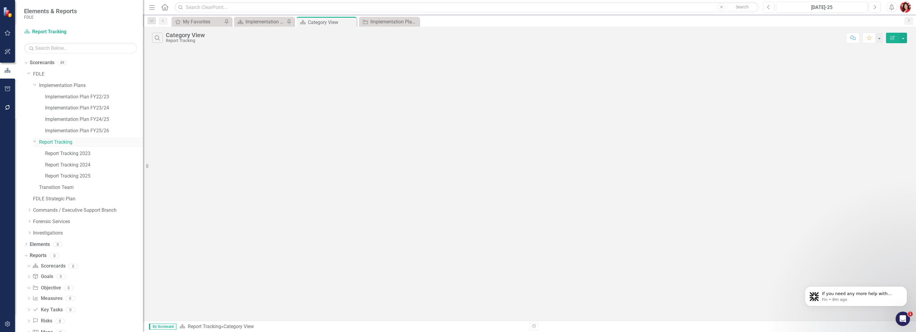
click at [35, 141] on icon "Dropdown" at bounding box center [35, 141] width 4 height 5
click at [85, 132] on link "Implementation Plan FY25/26" at bounding box center [94, 131] width 98 height 7
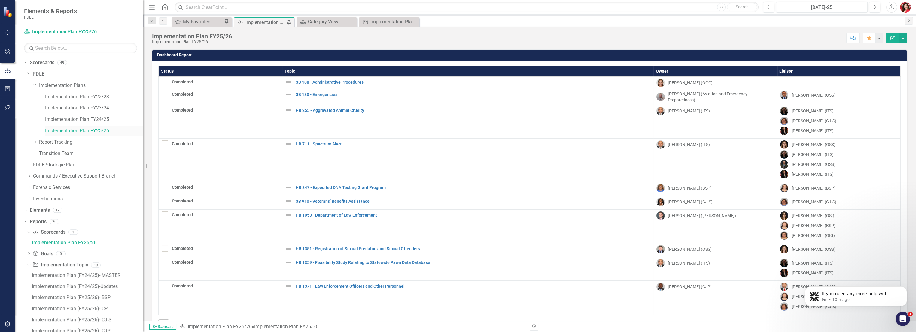
click at [83, 129] on link "Implementation Plan FY25/26" at bounding box center [94, 131] width 98 height 7
click at [5, 16] on img at bounding box center [8, 12] width 11 height 11
click at [150, 8] on icon "Menu" at bounding box center [152, 7] width 8 height 6
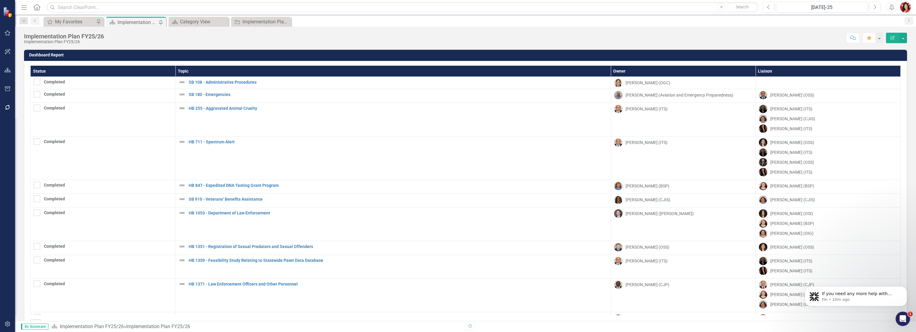
click at [21, 9] on icon "Menu" at bounding box center [24, 7] width 8 height 6
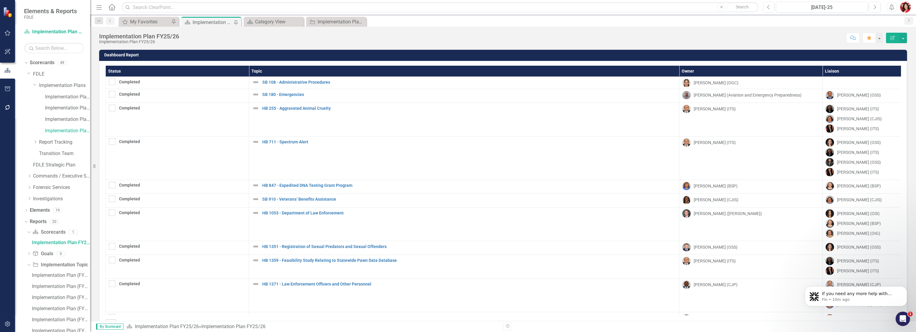
click at [45, 11] on span "Elements & Reports" at bounding box center [50, 11] width 53 height 7
click at [111, 8] on icon at bounding box center [111, 7] width 7 height 6
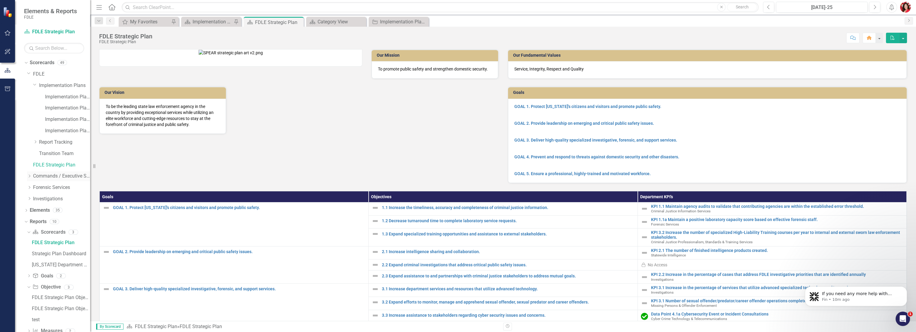
click at [35, 177] on link "Commands / Executive Support Branch" at bounding box center [61, 176] width 57 height 7
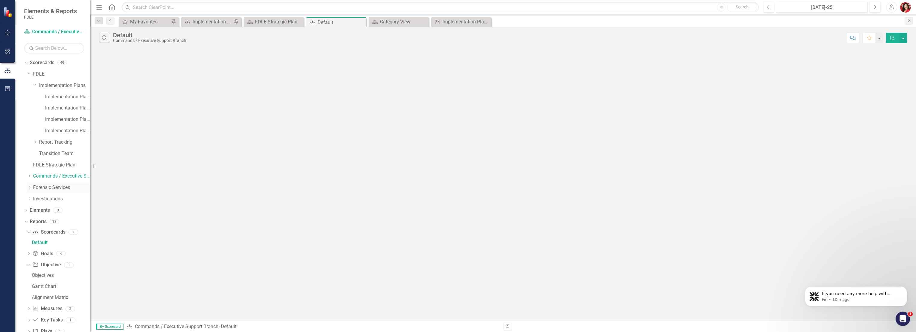
click at [28, 189] on icon "Dropdown" at bounding box center [29, 188] width 5 height 4
click at [40, 198] on link "Biology" at bounding box center [64, 199] width 51 height 7
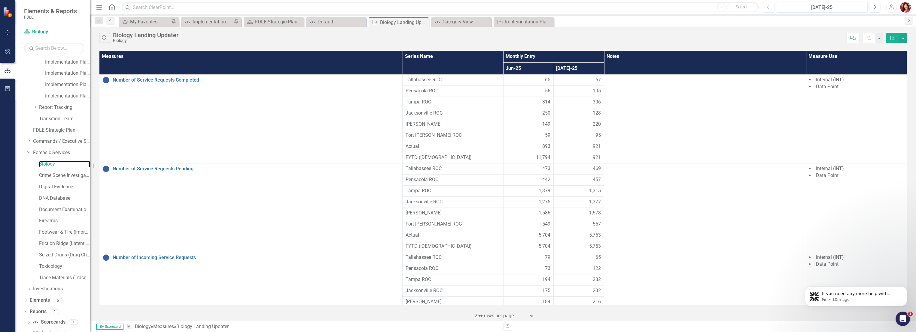
scroll to position [100, 0]
click at [31, 224] on icon "Dropdown" at bounding box center [29, 224] width 5 height 4
click at [33, 234] on icon "Dropdown" at bounding box center [35, 236] width 5 height 4
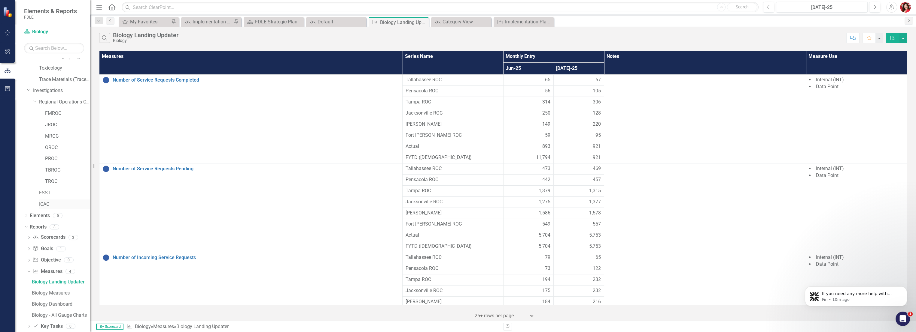
click at [41, 202] on link "ICAC" at bounding box center [64, 204] width 51 height 7
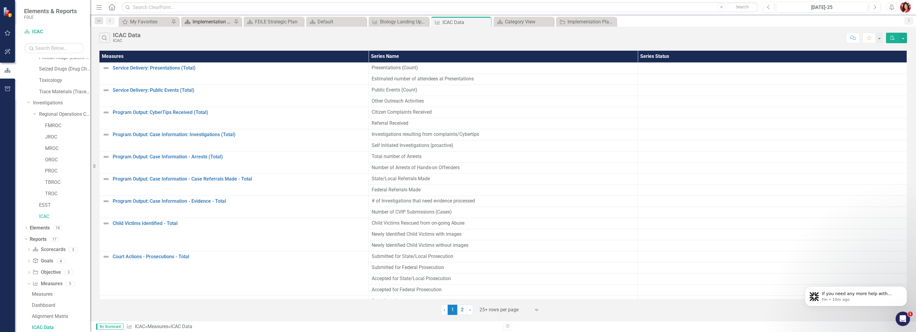
click at [206, 19] on div "Implementation Plan FY25/26" at bounding box center [213, 22] width 40 height 8
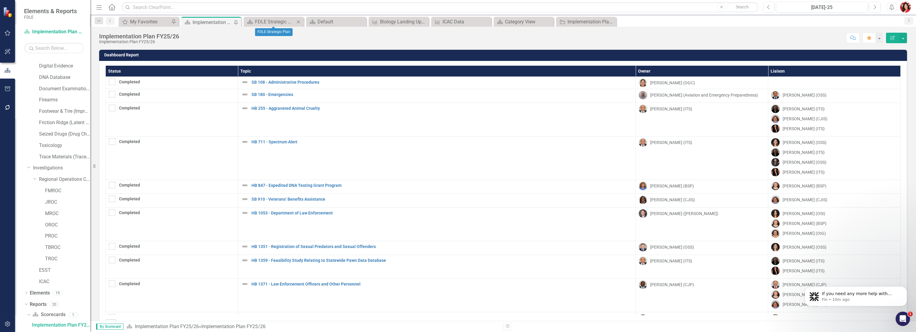
scroll to position [154, 0]
click at [297, 20] on icon "Close" at bounding box center [298, 22] width 6 height 5
click at [0, 0] on icon "Close" at bounding box center [0, 0] width 0 height 0
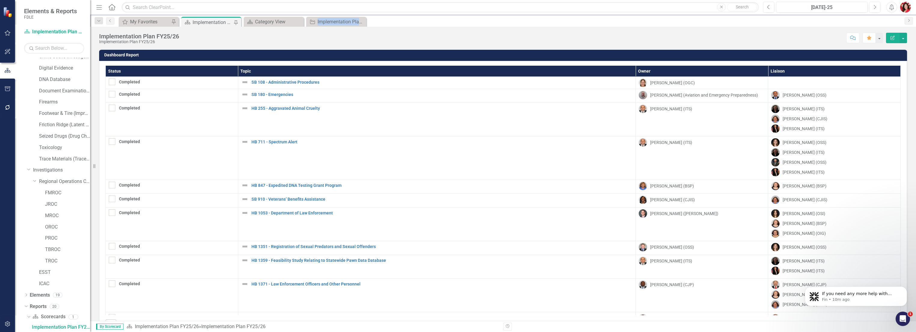
click at [0, 0] on icon "Close" at bounding box center [0, 0] width 0 height 0
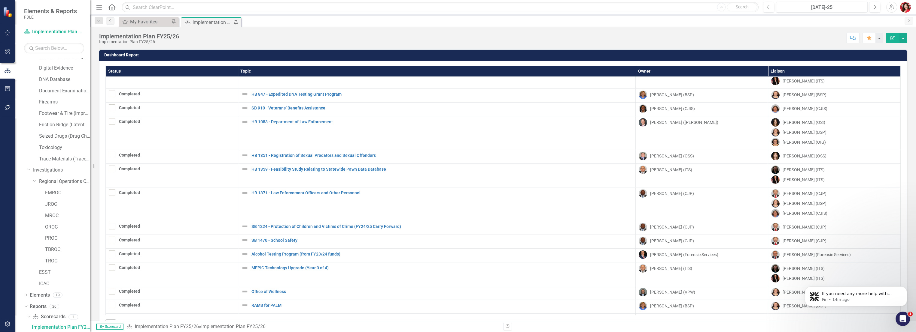
scroll to position [155, 0]
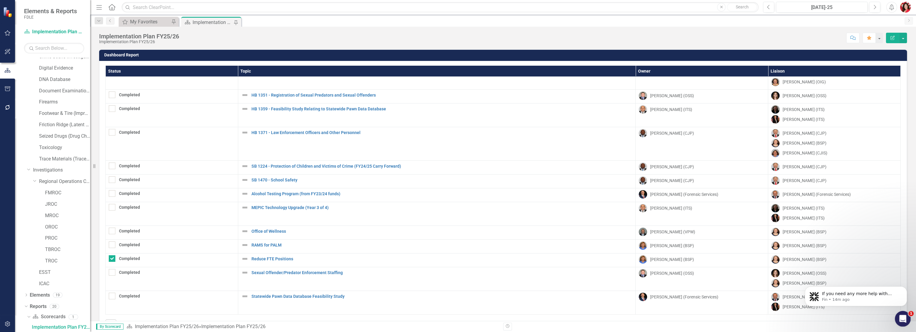
click at [510, 236] on icon "Open Intercom Messenger" at bounding box center [902, 319] width 10 height 10
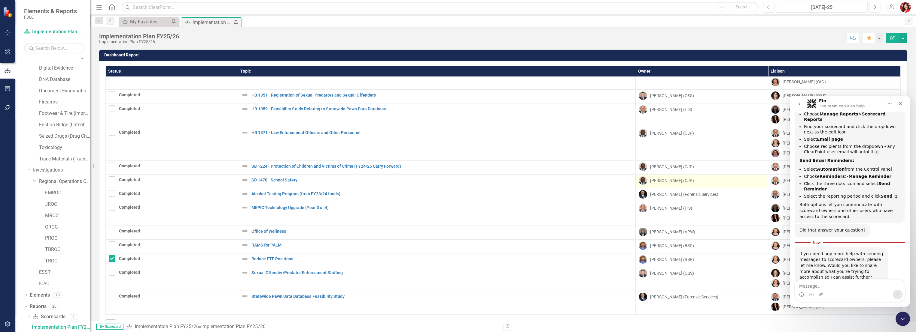
scroll to position [0, 0]
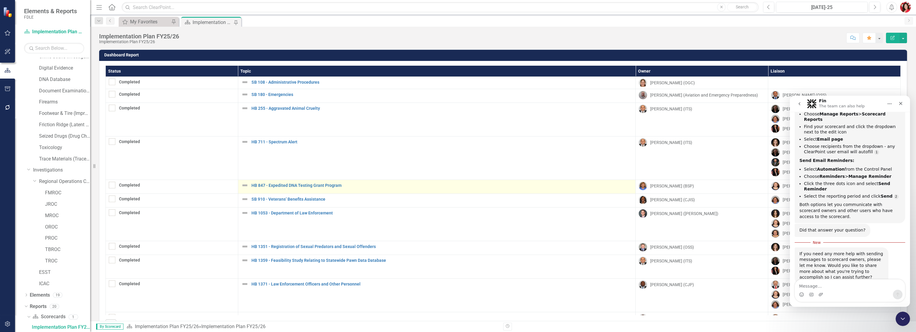
click at [281, 190] on td "HB 847 - Expedited DNA Testing Grant Program Edit Edit Implementation Topic Lin…" at bounding box center [437, 187] width 398 height 14
click at [280, 186] on link "HB 847 - Expedited DNA Testing Grant Program" at bounding box center [441, 185] width 381 height 5
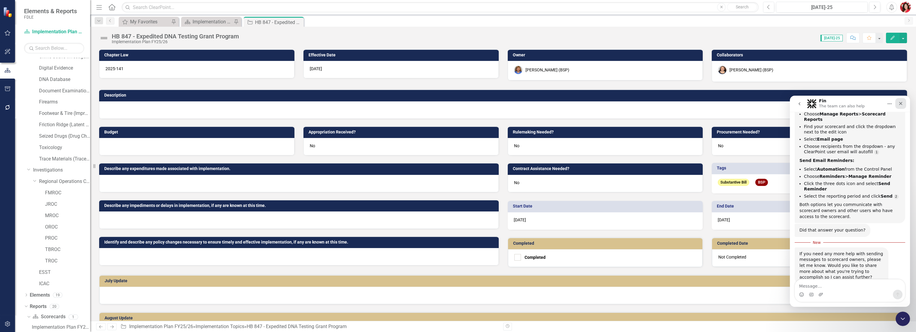
click at [510, 105] on icon "Close" at bounding box center [900, 103] width 5 height 5
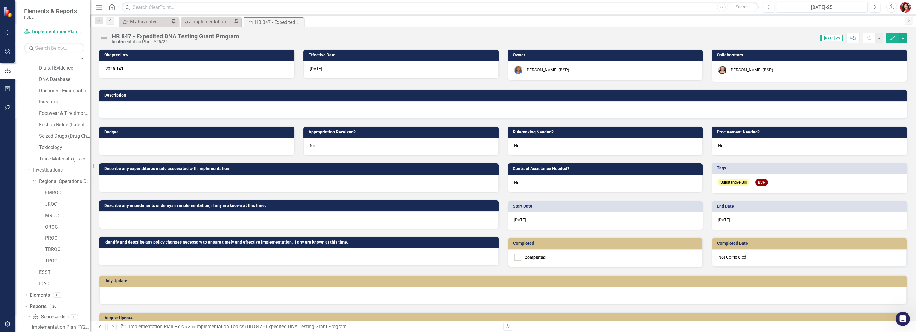
click at [510, 40] on button "Comment" at bounding box center [852, 38] width 13 height 11
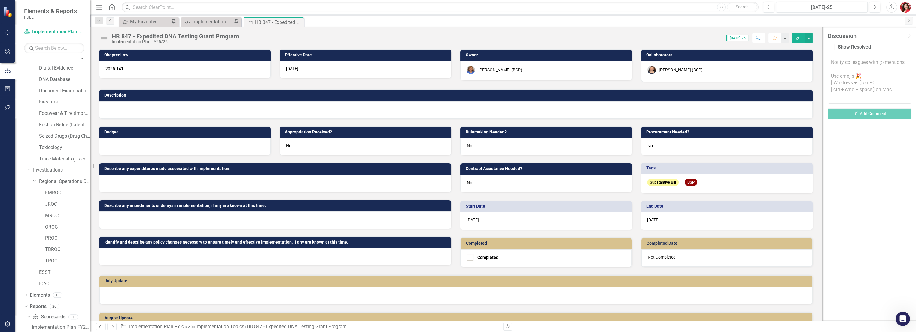
click at [510, 90] on textarea at bounding box center [869, 80] width 84 height 48
click at [506, 30] on div "HB 847 - Expedited DNA Testing Grant Program Implementation Plan FY25/26 Score:…" at bounding box center [455, 36] width 731 height 18
click at [216, 19] on div "Implementation Plan FY25/26" at bounding box center [213, 22] width 40 height 8
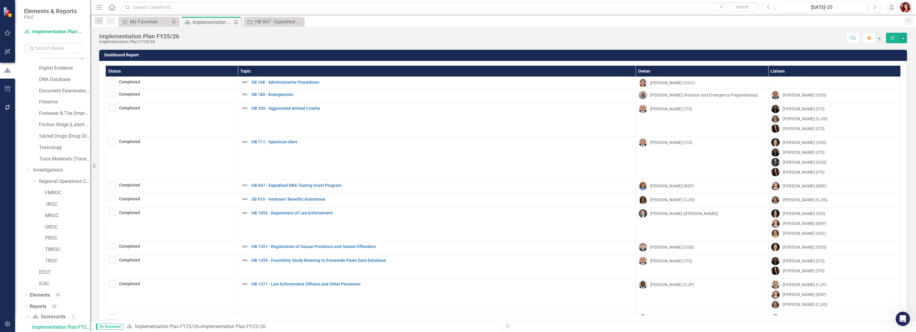
click at [510, 38] on icon "Comment" at bounding box center [852, 38] width 5 height 4
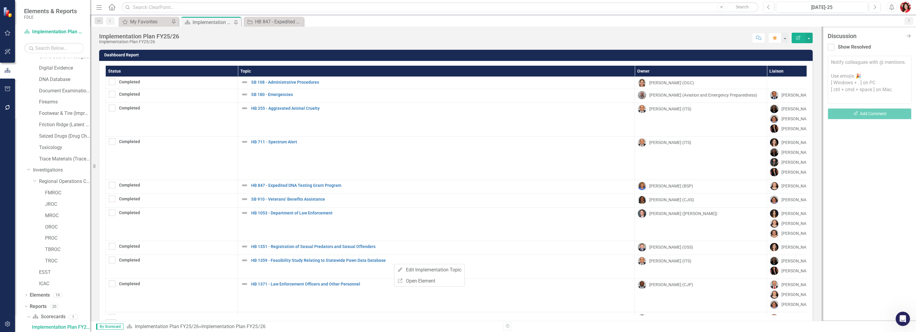
click at [391, 34] on div "Score: N/A Jul-25 Completed Comment Favorite Edit Report" at bounding box center [497, 38] width 630 height 10
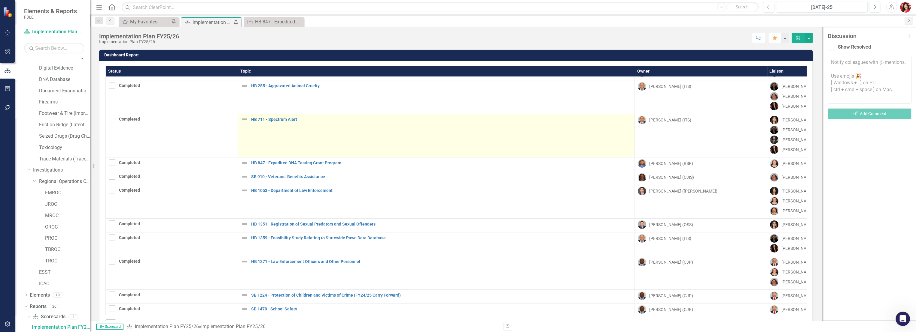
scroll to position [33, 0]
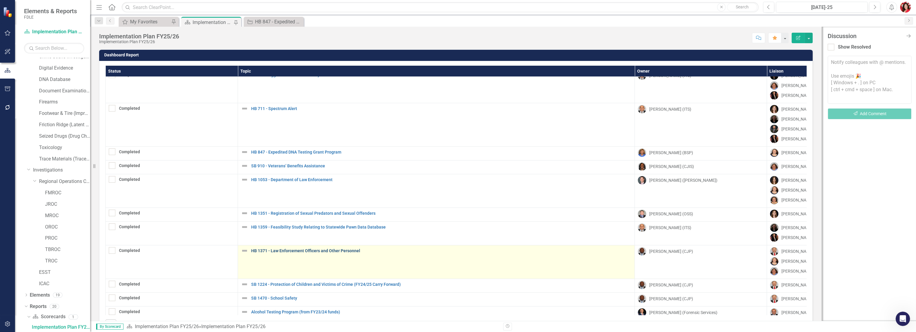
click at [304, 236] on link "HB 1371 - Law Enforcement Officers and Other Personnel" at bounding box center [441, 251] width 380 height 5
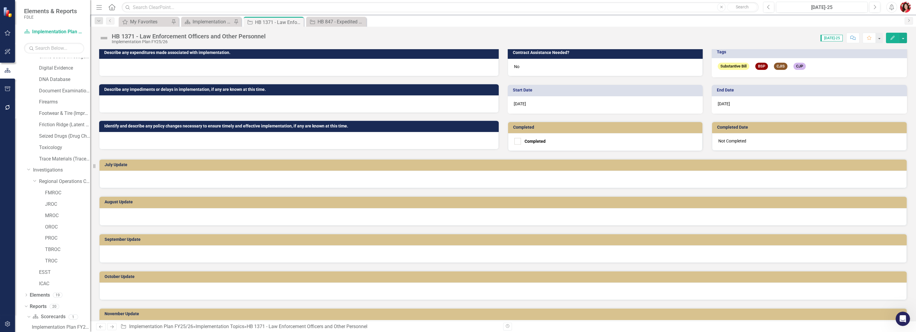
scroll to position [100, 0]
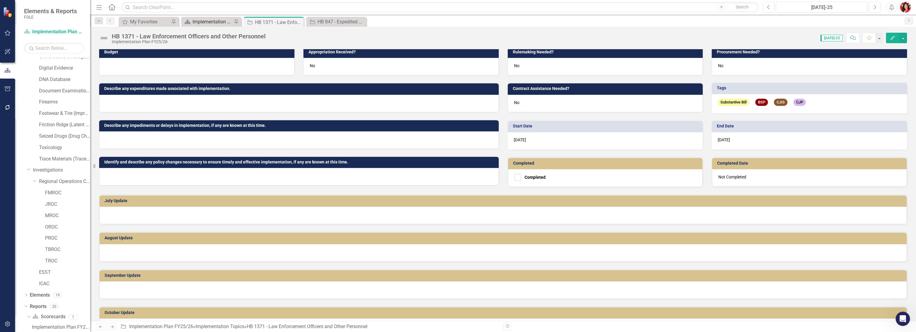
click at [205, 23] on div "Implementation Plan FY25/26" at bounding box center [213, 22] width 40 height 8
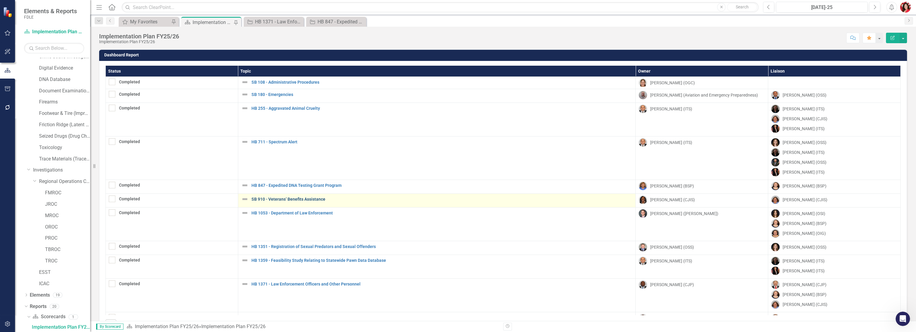
click at [277, 199] on link "SB 910 - Veterans’ Benefits Assistance" at bounding box center [441, 199] width 381 height 5
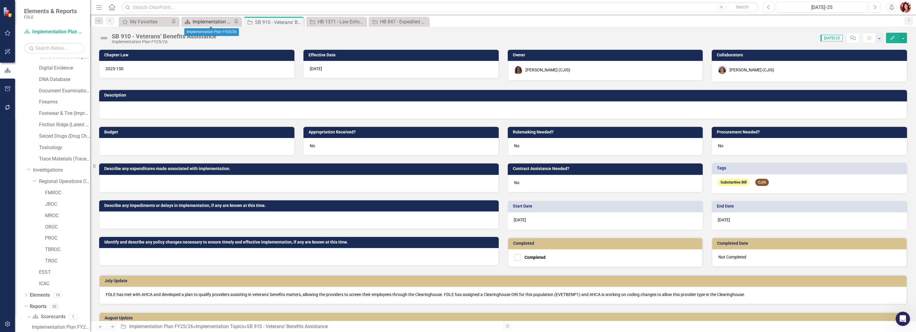
click at [213, 20] on div "Implementation Plan FY25/26" at bounding box center [213, 22] width 40 height 8
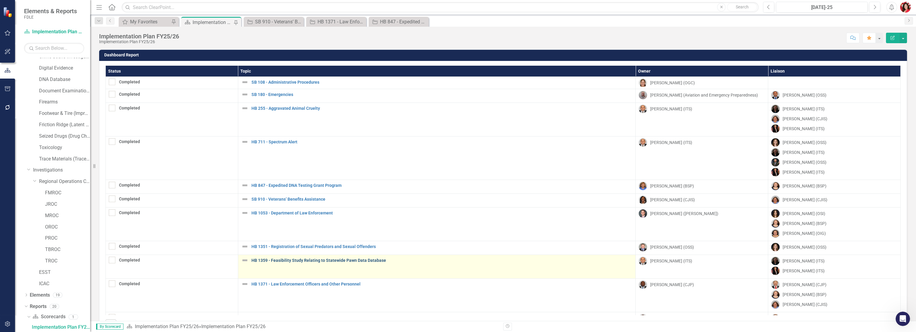
click at [276, 236] on link "HB 1359 - Feasibility Study Relating to Statewide Pawn Data Database" at bounding box center [441, 261] width 381 height 5
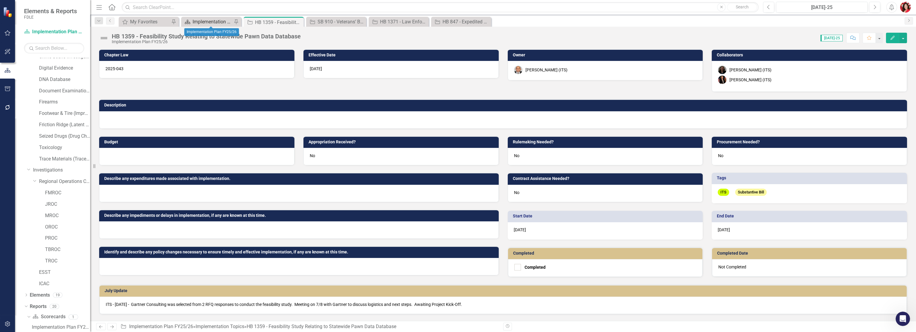
click at [219, 21] on div "Implementation Plan FY25/26" at bounding box center [213, 22] width 40 height 8
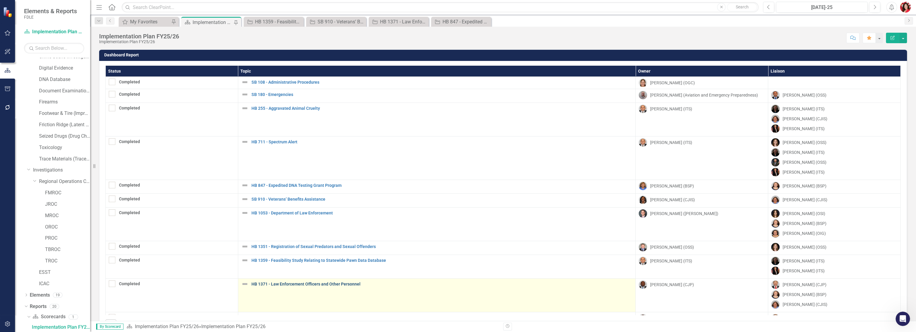
click at [305, 236] on link "HB 1371 - Law Enforcement Officers and Other Personnel" at bounding box center [441, 284] width 381 height 5
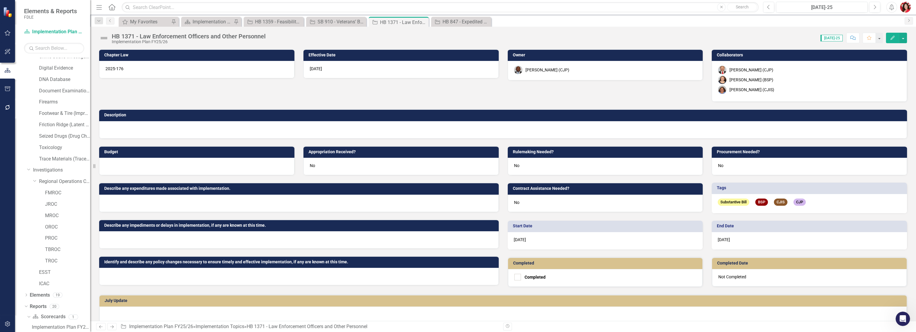
click at [142, 130] on div at bounding box center [503, 129] width 808 height 17
click at [141, 129] on div at bounding box center [503, 129] width 808 height 17
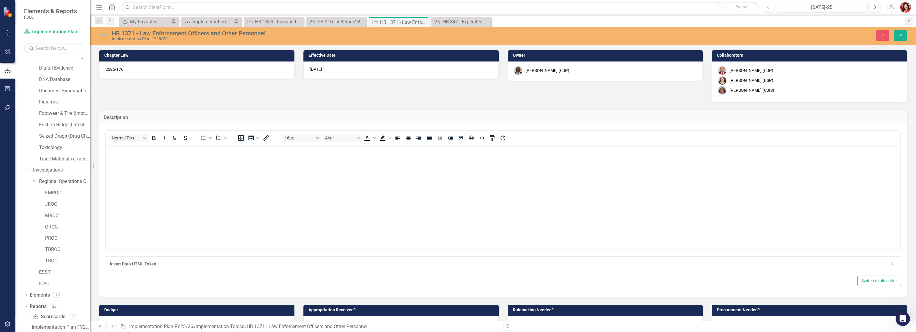
click at [145, 169] on body "Rich Text Area. Press ALT-0 for help." at bounding box center [503, 190] width 794 height 90
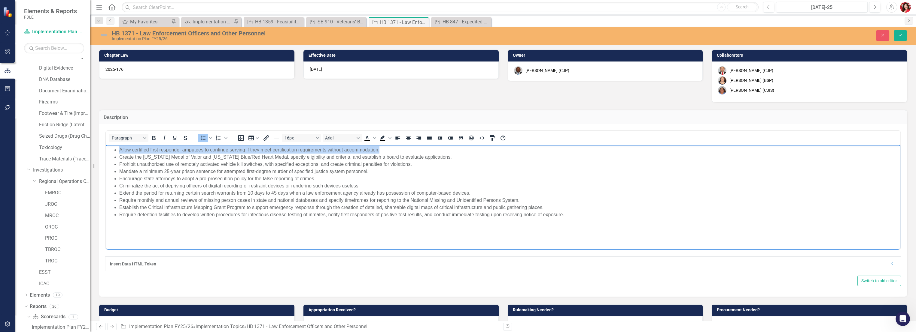
drag, startPoint x: 383, startPoint y: 149, endPoint x: 8, endPoint y: 145, distance: 375.1
click at [106, 145] on html "Allow certified first responder amputees to continue serving if they meet certi…" at bounding box center [503, 190] width 794 height 90
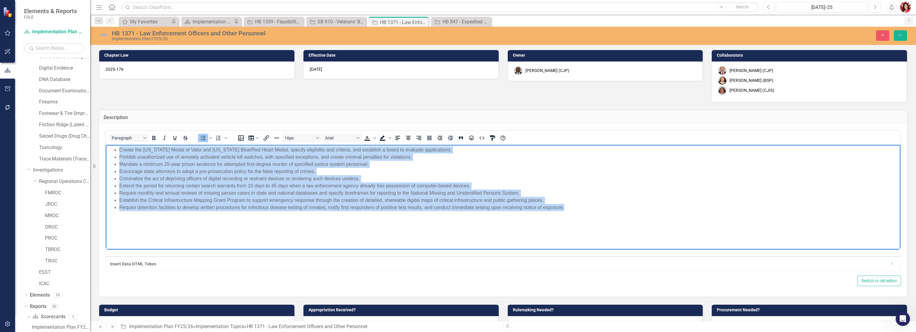
drag, startPoint x: 597, startPoint y: 213, endPoint x: -123, endPoint y: 132, distance: 724.9
click at [106, 145] on html "Create the Florida Medal of Valor and Florida Blue/Red Heart Medal, specify eli…" at bounding box center [503, 190] width 794 height 90
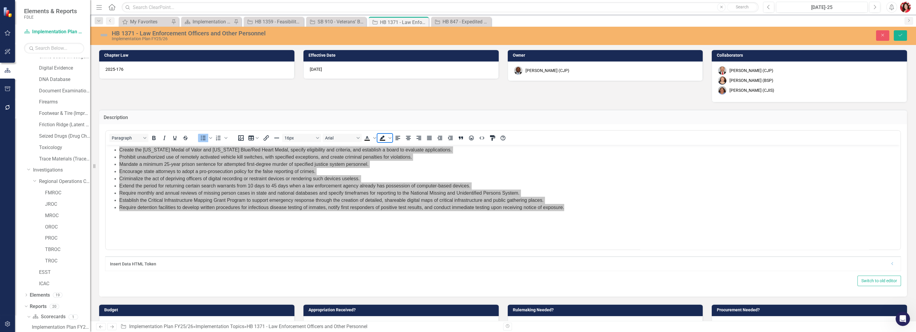
click at [387, 140] on div "To open the popup, press Shift+Enter" at bounding box center [384, 138] width 15 height 8
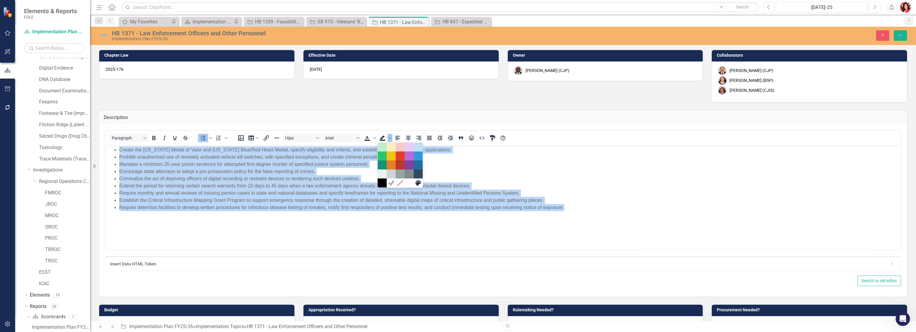
click at [354, 198] on li "Establish the Critical Infrastructure Mapping Grant Program to support emergenc…" at bounding box center [508, 200] width 779 height 7
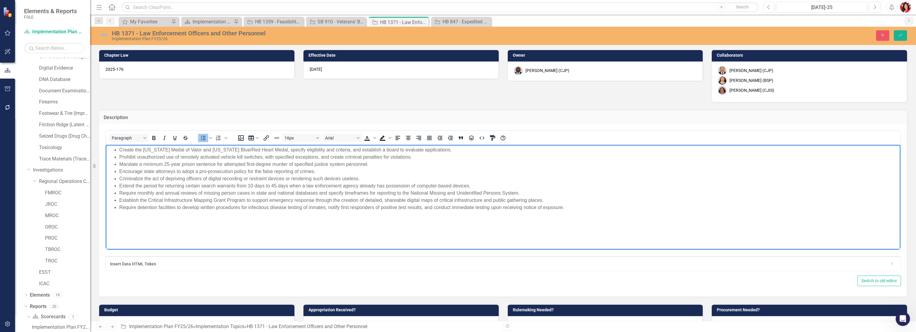
click at [510, 220] on body "Create the Florida Medal of Valor and Florida Blue/Red Heart Medal, specify eli…" at bounding box center [503, 190] width 794 height 90
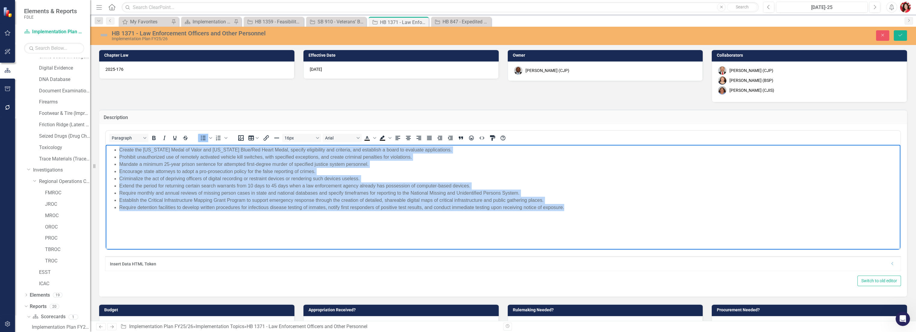
drag, startPoint x: 568, startPoint y: 207, endPoint x: -141, endPoint y: 114, distance: 715.2
click at [106, 145] on html "Create the Florida Medal of Valor and Florida Blue/Red Heart Medal, specify eli…" at bounding box center [503, 190] width 794 height 90
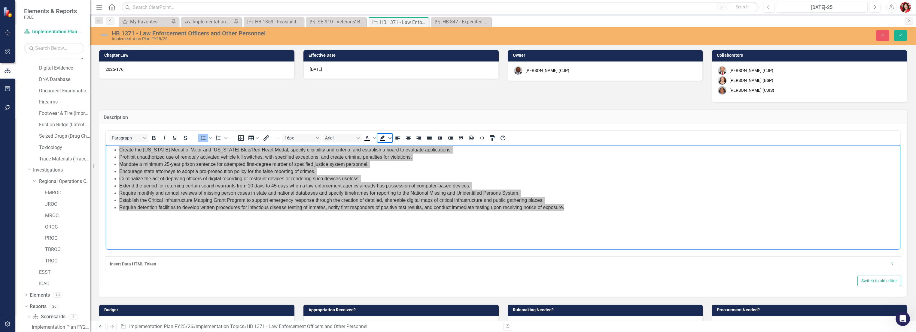
click at [388, 138] on icon "Background color Black" at bounding box center [389, 138] width 3 height 3
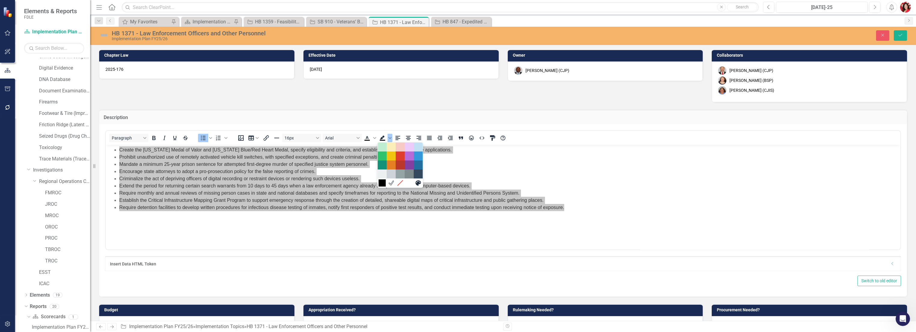
click at [382, 180] on div "Black" at bounding box center [381, 183] width 7 height 7
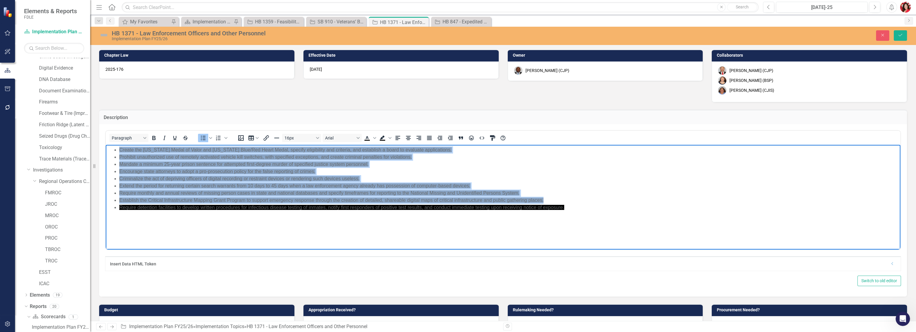
click at [382, 181] on li "Criminalize the act of depriving officers of digital recording or restraint dev…" at bounding box center [508, 178] width 779 height 7
click at [280, 181] on span "Criminalize the act of depriving officers of digital recording or restraint dev…" at bounding box center [239, 178] width 240 height 5
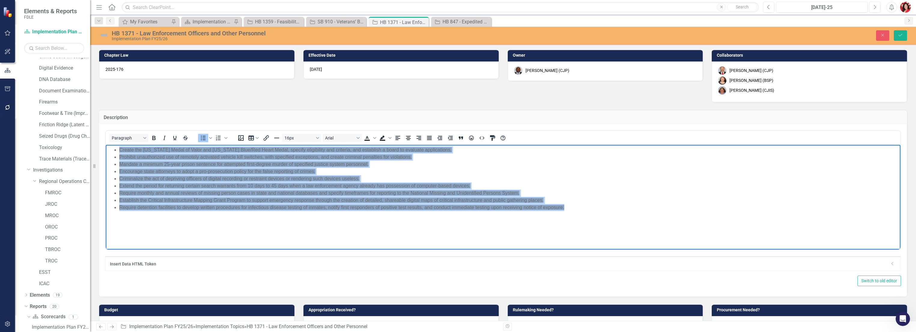
drag, startPoint x: 587, startPoint y: 208, endPoint x: -78, endPoint y: 93, distance: 674.5
click at [106, 145] on html "Create the Florida Medal of Valor and Florida Blue/Red Heart Medal, specify eli…" at bounding box center [503, 190] width 794 height 90
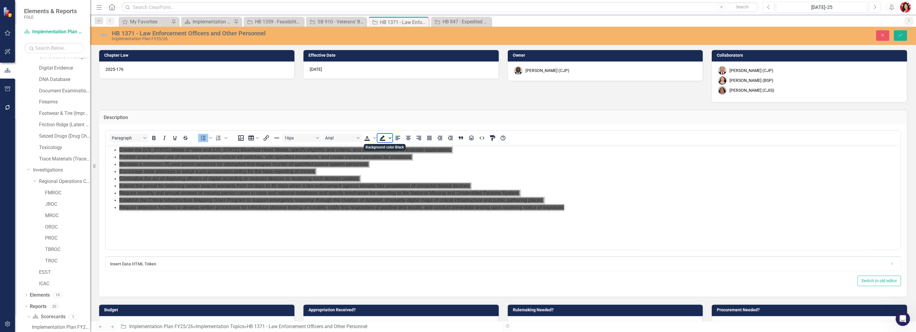
click at [391, 139] on icon "Background color Black" at bounding box center [389, 138] width 3 height 3
drag, startPoint x: 401, startPoint y: 184, endPoint x: 289, endPoint y: 27, distance: 192.7
click at [400, 184] on icon "Remove color" at bounding box center [400, 183] width 6 height 6
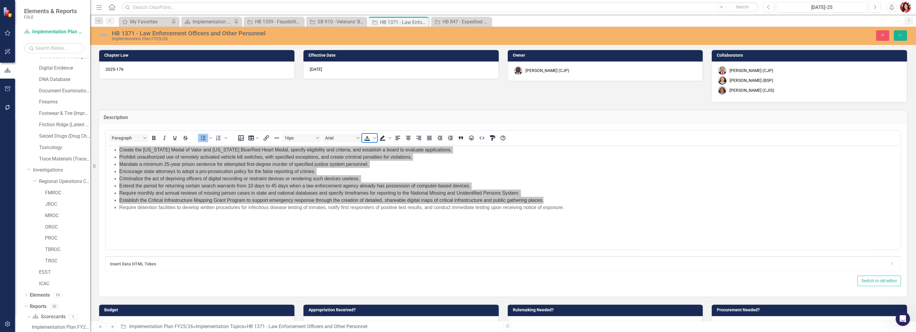
drag, startPoint x: 372, startPoint y: 136, endPoint x: 376, endPoint y: 143, distance: 8.1
click at [376, 143] on div "16px Arial To open the popup, press Shift+Enter To open the popup, press Shift+…" at bounding box center [371, 138] width 279 height 12
click at [376, 140] on span "Text color Black" at bounding box center [374, 138] width 5 height 8
drag, startPoint x: 365, startPoint y: 185, endPoint x: 263, endPoint y: 44, distance: 174.1
click at [365, 185] on div "Black" at bounding box center [366, 183] width 7 height 7
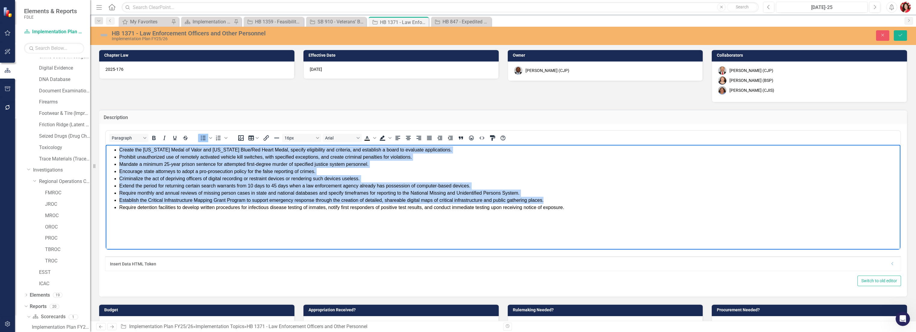
click at [368, 209] on span "Require detention facilities to develop written procedures for infectious disea…" at bounding box center [341, 207] width 445 height 5
click at [275, 168] on li "Encourage state attorneys to adopt a pro-prosecution policy for the false repor…" at bounding box center [508, 171] width 779 height 7
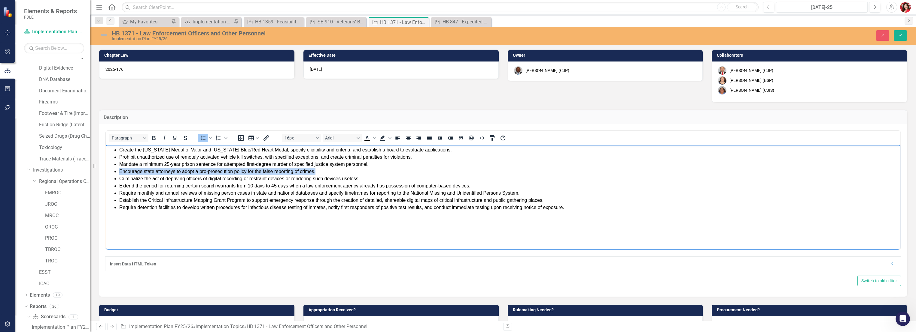
drag, startPoint x: 318, startPoint y: 173, endPoint x: 72, endPoint y: 173, distance: 245.7
click at [106, 173] on html "Create the Florida Medal of Valor and Florida Blue/Red Heart Medal, specify eli…" at bounding box center [503, 190] width 794 height 90
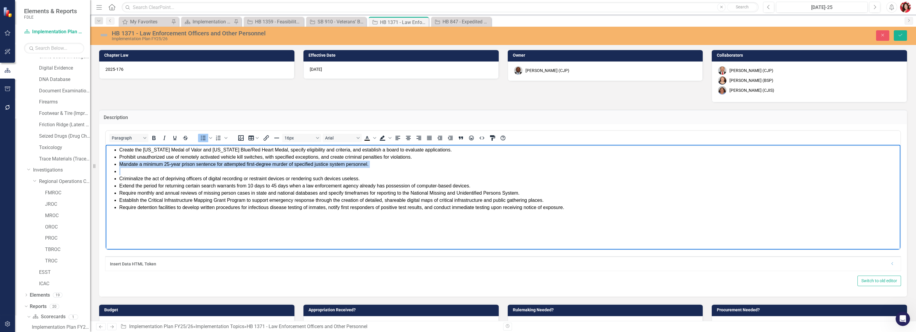
drag, startPoint x: 375, startPoint y: 170, endPoint x: 49, endPoint y: 165, distance: 326.5
click at [106, 165] on html "Create the Florida Medal of Valor and Florida Blue/Red Heart Medal, specify eli…" at bounding box center [503, 190] width 794 height 90
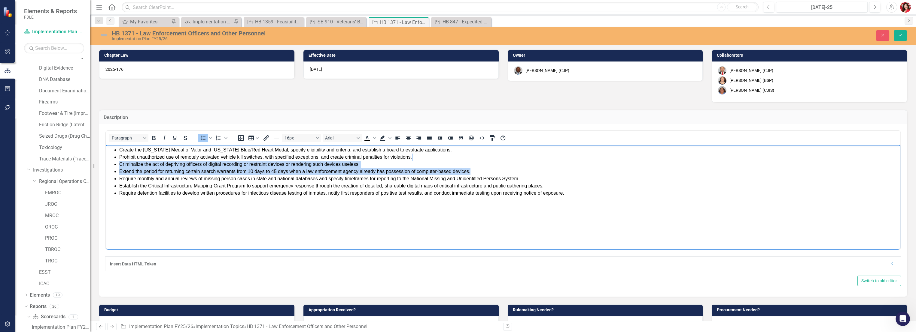
drag, startPoint x: 440, startPoint y: 158, endPoint x: 604, endPoint y: 172, distance: 164.6
click at [510, 172] on ul "Create the Florida Medal of Valor and Florida Blue/Red Heart Medal, specify eli…" at bounding box center [502, 172] width 791 height 50
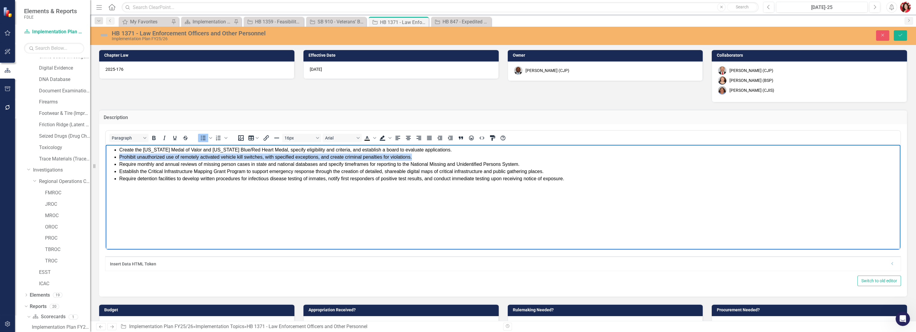
drag, startPoint x: 425, startPoint y: 157, endPoint x: 74, endPoint y: 156, distance: 350.2
click at [106, 156] on html "Create the Florida Medal of Valor and Florida Blue/Red Heart Medal, specify eli…" at bounding box center [503, 190] width 794 height 90
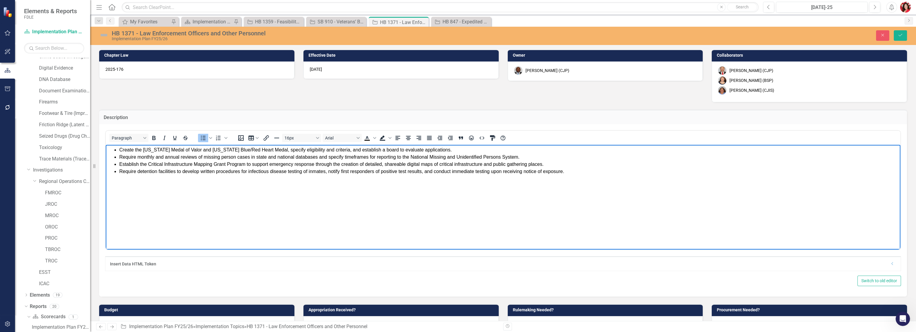
click at [150, 177] on body "Create the Florida Medal of Valor and Florida Blue/Red Heart Medal, specify eli…" at bounding box center [503, 190] width 794 height 90
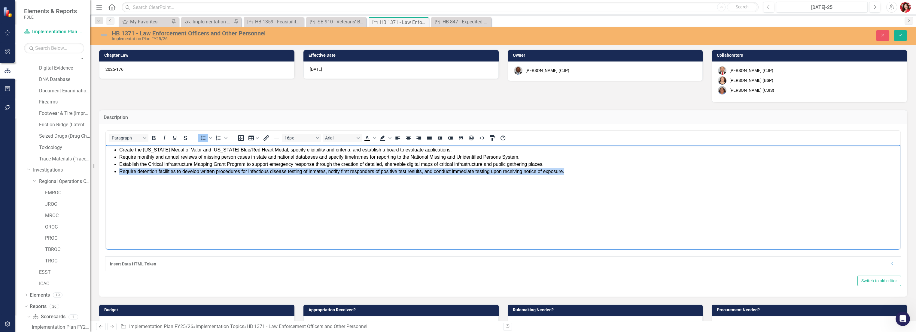
drag, startPoint x: 606, startPoint y: 187, endPoint x: 57, endPoint y: 191, distance: 548.7
click at [106, 191] on html "Create the Florida Medal of Valor and Florida Blue/Red Heart Medal, specify eli…" at bounding box center [503, 190] width 794 height 90
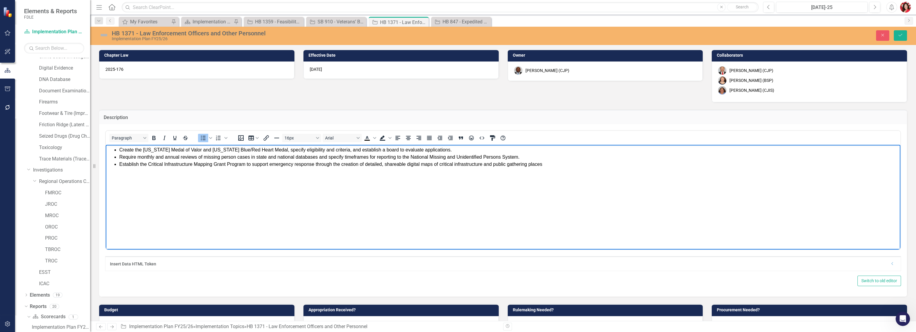
click at [213, 194] on body "Create the Florida Medal of Valor and Florida Blue/Red Heart Medal, specify eli…" at bounding box center [503, 190] width 794 height 90
click at [134, 149] on span "Create the Florida Medal of Valor and Florida Blue/Red Heart Medal, specify eli…" at bounding box center [285, 149] width 332 height 5
click at [131, 151] on span "Create the Florida Medal of Valor and Florida Blue/Red Heart Medal, specify eli…" at bounding box center [285, 149] width 332 height 5
click at [133, 152] on span "Create the Florida Medal of Valor and Florida Blue/Red Heart Medal, specify eli…" at bounding box center [285, 149] width 332 height 5
click at [117, 150] on ul "Creates the Florida Medal of Valor and Florida Blue/Red Heart Medal, specify el…" at bounding box center [502, 158] width 791 height 22
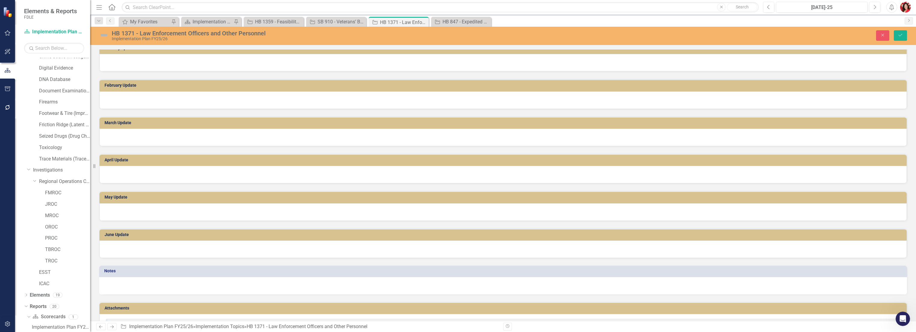
scroll to position [660, 0]
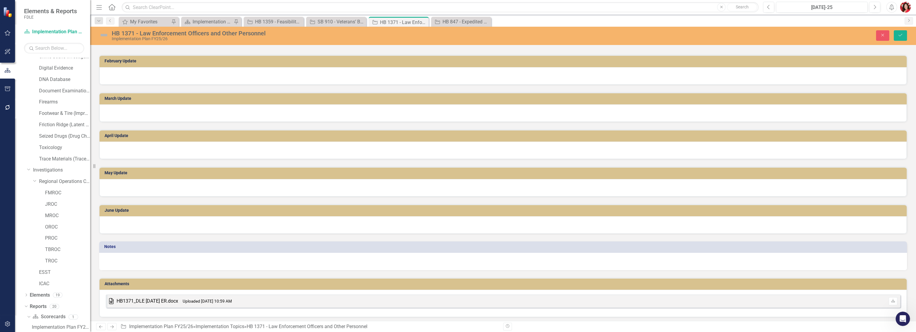
click at [155, 236] on div "HB1371_DLE 2025-07-17 ER.docx" at bounding box center [148, 301] width 62 height 7
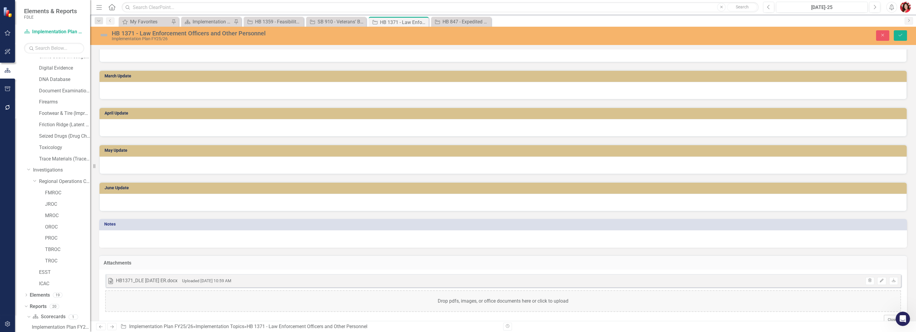
scroll to position [693, 0]
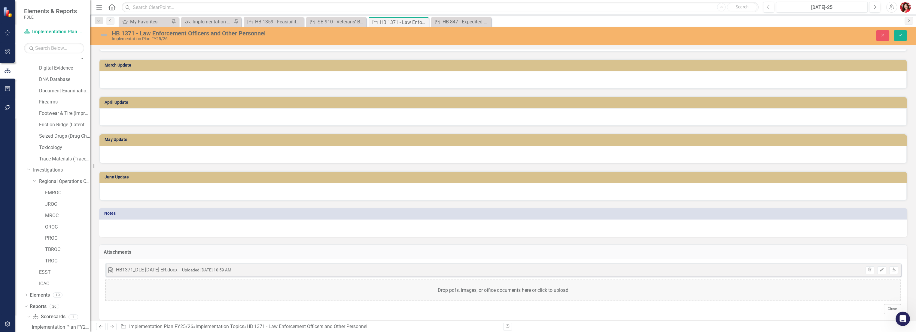
click at [139, 236] on div "HB1371_DLE 2025-07-17 ER.docx" at bounding box center [147, 270] width 62 height 7
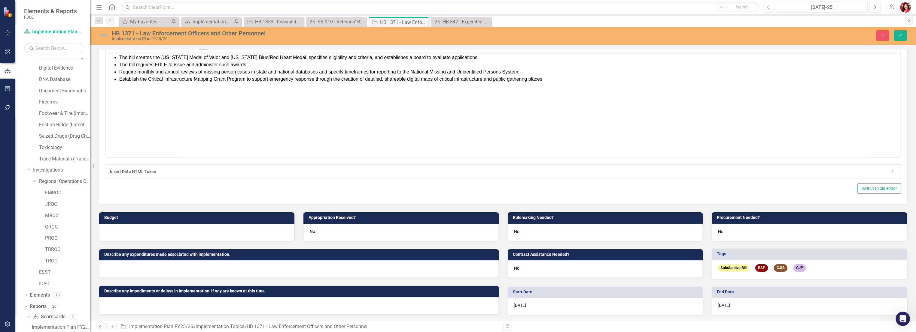
scroll to position [0, 0]
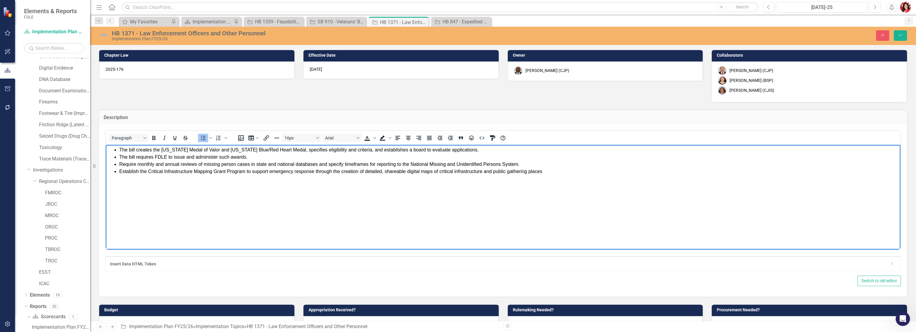
drag, startPoint x: 509, startPoint y: 366, endPoint x: 404, endPoint y: 222, distance: 179.1
click at [404, 222] on body "The bill creates the Florida Medal of Valor and Florida Blue/Red Heart Medal, s…" at bounding box center [503, 190] width 794 height 90
click at [253, 180] on body "The bill creates the Florida Medal of Valor and Florida Blue/Red Heart Medal, s…" at bounding box center [503, 190] width 794 height 90
drag, startPoint x: 116, startPoint y: 164, endPoint x: 127, endPoint y: 162, distance: 10.9
click at [116, 164] on ul "The bill creates the Florida Medal of Valor and Florida Blue/Red Heart Medal, s…" at bounding box center [502, 161] width 791 height 29
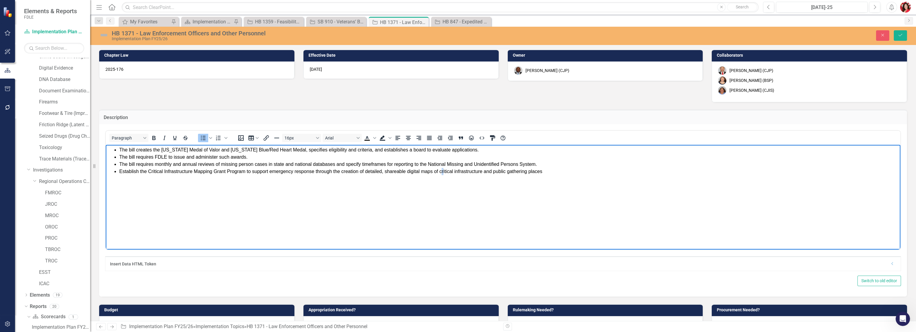
drag, startPoint x: 441, startPoint y: 177, endPoint x: 506, endPoint y: 160, distance: 67.7
click at [444, 179] on body "The bill creates the Florida Medal of Valor and Florida Blue/Red Heart Medal, s…" at bounding box center [503, 190] width 794 height 90
drag, startPoint x: 534, startPoint y: 162, endPoint x: 335, endPoint y: 162, distance: 199.4
click at [335, 162] on span "The bill requires monthly and annual reviews of missing person cases in state a…" at bounding box center [327, 164] width 417 height 5
click at [341, 166] on li "The bill requires monthly and annual reviews of missing person cases in state a…" at bounding box center [508, 164] width 779 height 7
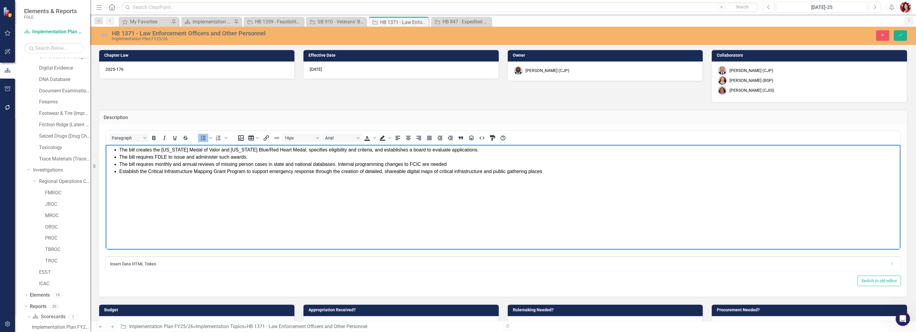
click at [444, 141] on div "16px Arial To open the popup, press Shift+Enter To open the popup, press Shift+…" at bounding box center [371, 138] width 279 height 12
drag, startPoint x: 452, startPoint y: 164, endPoint x: 337, endPoint y: 164, distance: 114.7
click at [337, 164] on li "The bill requires monthly and annual reviews of missing person cases in state a…" at bounding box center [508, 164] width 779 height 7
drag, startPoint x: 341, startPoint y: 165, endPoint x: 309, endPoint y: 208, distance: 53.9
click at [307, 209] on body "The bill creates the Florida Medal of Valor and Florida Blue/Red Heart Medal, s…" at bounding box center [503, 190] width 794 height 90
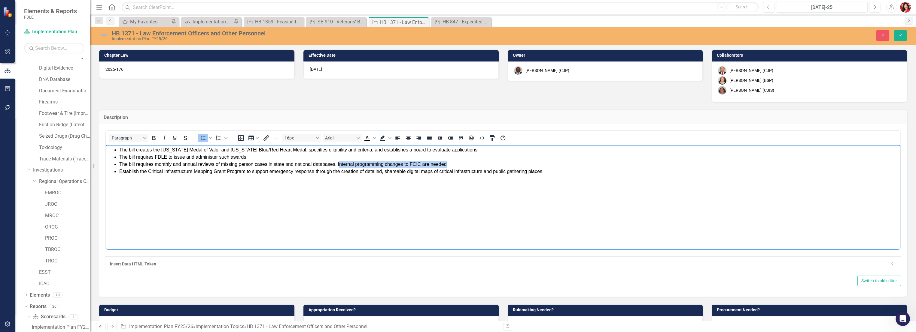
drag, startPoint x: 453, startPoint y: 165, endPoint x: 338, endPoint y: 164, distance: 114.7
click at [338, 164] on li "The bill requires monthly and annual reviews of missing person cases in state a…" at bounding box center [508, 164] width 779 height 7
click at [336, 163] on span "The bill requires monthly and annual reviews of missing person cases in state a…" at bounding box center [227, 164] width 217 height 5
click at [117, 171] on ul "The bill creates the Florida Medal of Valor and Florida Blue/Red Heart Medal, s…" at bounding box center [502, 161] width 791 height 29
drag, startPoint x: 345, startPoint y: 192, endPoint x: 254, endPoint y: 174, distance: 92.9
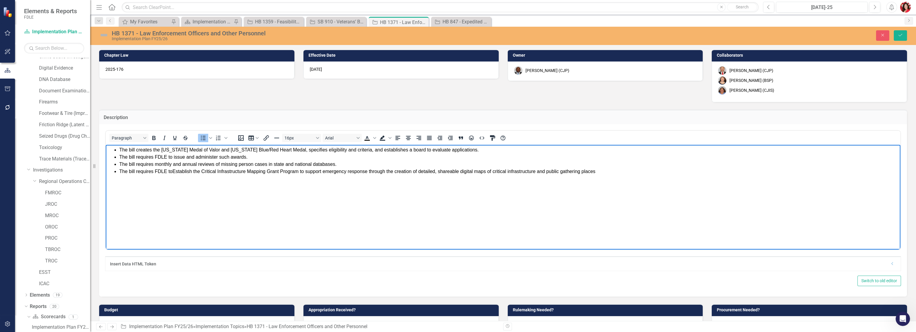
click at [345, 192] on body "The bill creates the Florida Medal of Valor and Florida Blue/Red Heart Medal, s…" at bounding box center [503, 190] width 794 height 90
drag, startPoint x: 174, startPoint y: 172, endPoint x: 137, endPoint y: 173, distance: 36.7
click at [137, 173] on span "The bill requires FDLE toEstablish the Critical Infrastructure Mapping Grant Pr…" at bounding box center [357, 171] width 476 height 5
drag, startPoint x: 270, startPoint y: 209, endPoint x: 244, endPoint y: 180, distance: 38.7
click at [270, 209] on body "The bill creates the Florida Medal of Valor and Florida Blue/Red Heart Medal, s…" at bounding box center [503, 190] width 794 height 90
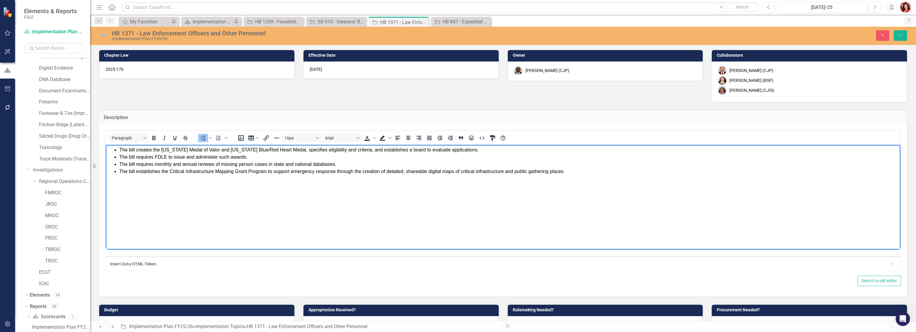
click at [291, 169] on span "The bill establishes the Critical Infrastructure Mapping Grant Program to suppo…" at bounding box center [341, 171] width 444 height 5
click at [256, 170] on span "The bill establishes the Critical Infrastructure Mapping Grant Program to suppo…" at bounding box center [341, 171] width 444 height 5
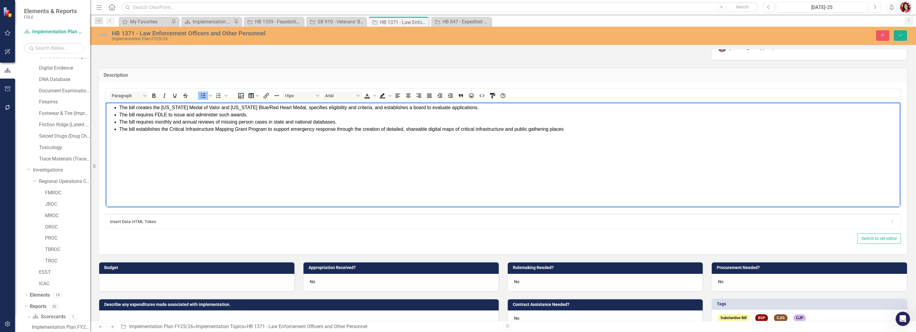
scroll to position [33, 0]
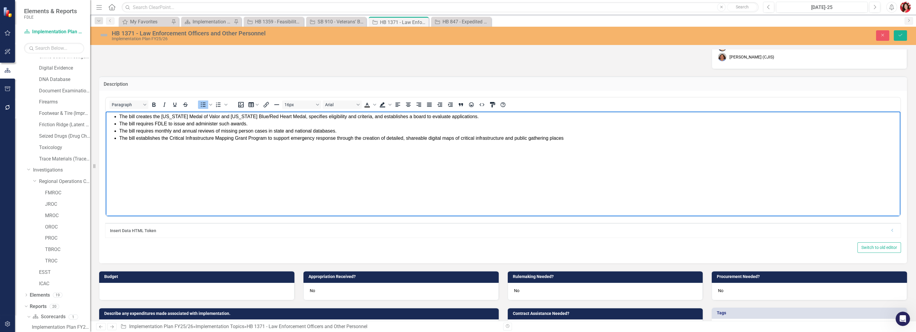
click at [266, 136] on span "The bill establishes the Critical Infrastructure Mapping Grant Program to suppo…" at bounding box center [341, 138] width 444 height 5
click at [510, 137] on li "The bill establishes the Critical Infrastructure Mapping Grant Program within F…" at bounding box center [508, 138] width 779 height 7
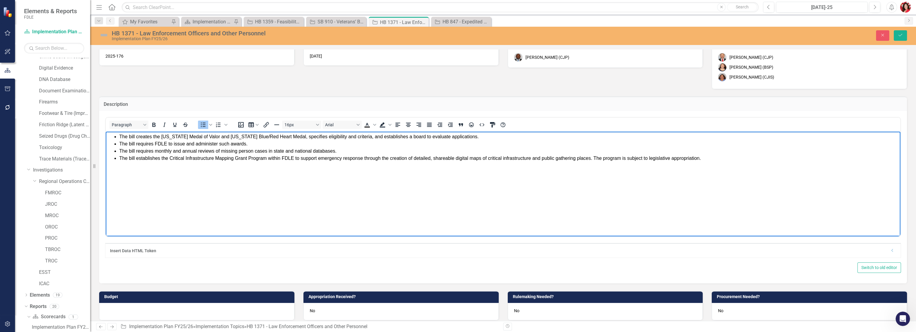
scroll to position [0, 0]
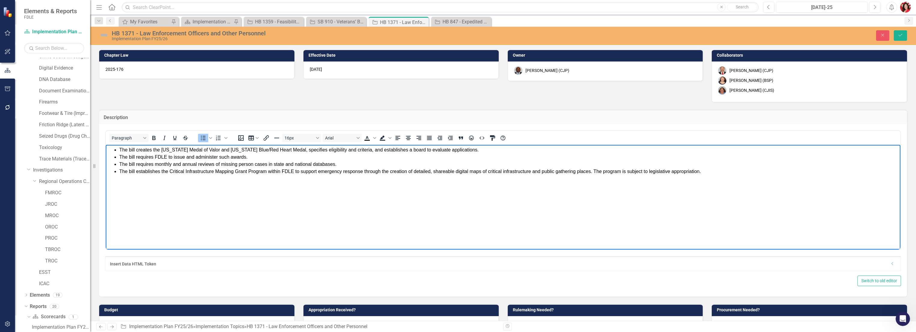
click at [355, 197] on body "The bill creates the Florida Medal of Valor and Florida Blue/Red Heart Medal, s…" at bounding box center [503, 190] width 794 height 90
click at [283, 150] on span "The bill creates the Florida Medal of Valor and Florida Blue/Red Heart Medal, s…" at bounding box center [298, 149] width 359 height 5
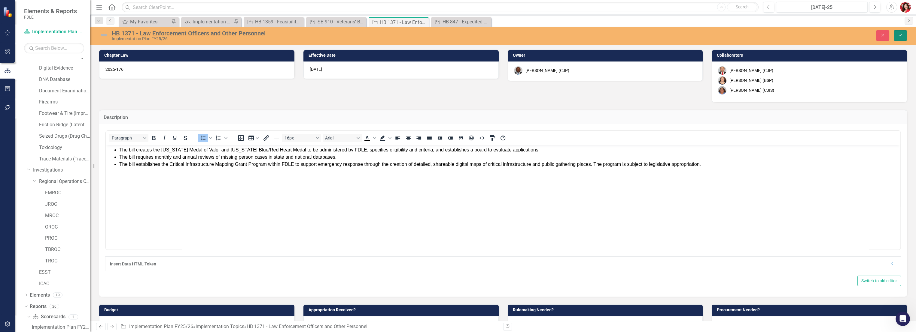
click at [510, 34] on icon "Save" at bounding box center [899, 35] width 5 height 4
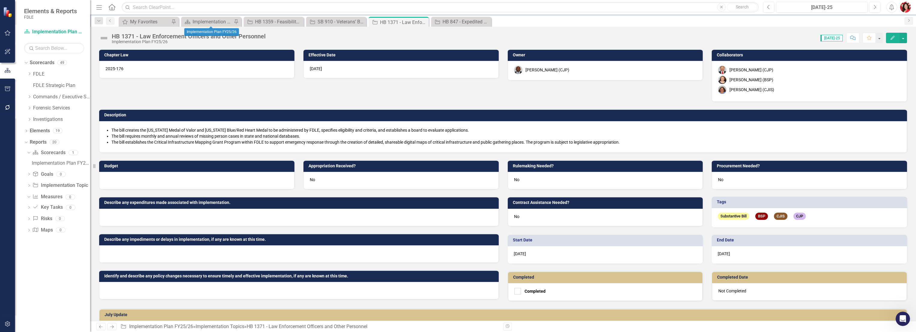
click at [212, 17] on div "Scorecard Implementation Plan FY25/26 Pin" at bounding box center [211, 22] width 60 height 10
click at [212, 18] on div "Implementation Plan FY25/26" at bounding box center [213, 22] width 40 height 8
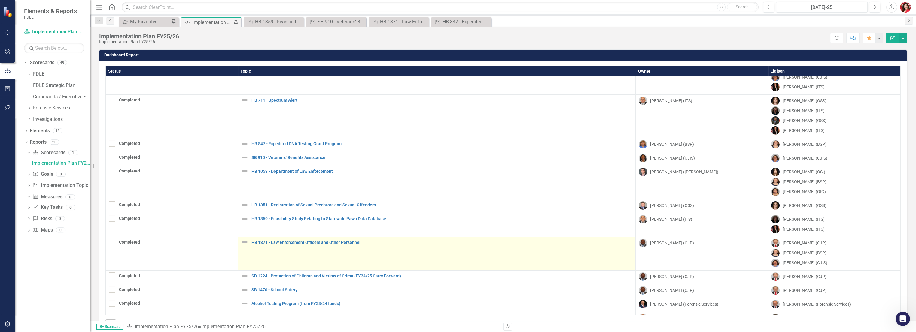
scroll to position [100, 0]
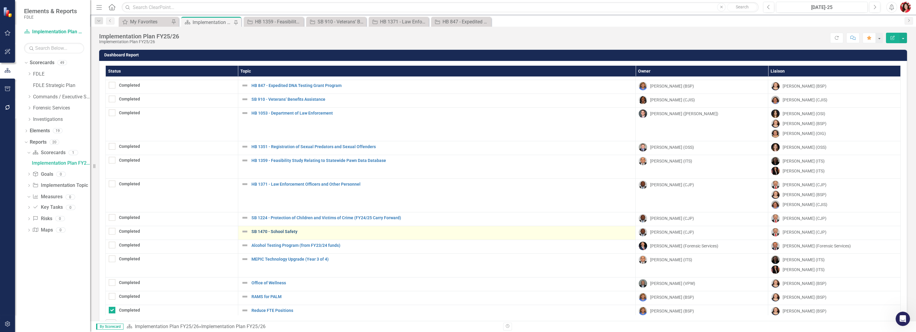
click at [271, 231] on link "SB 1470 - School Safety" at bounding box center [441, 232] width 381 height 5
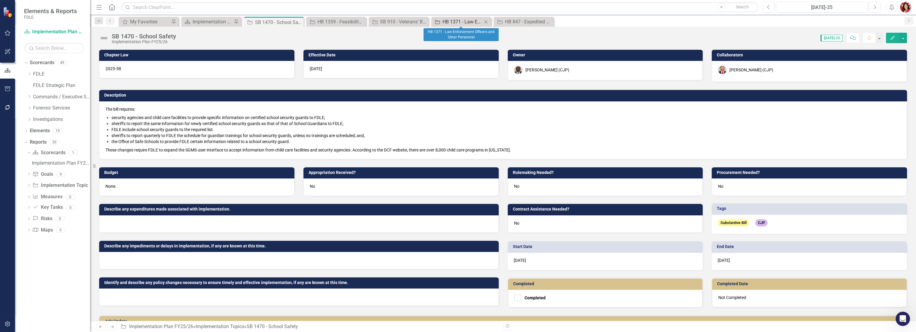
click at [462, 18] on div "HB 1371 - Law Enforcement Officers and Other Personnel" at bounding box center [462, 22] width 40 height 8
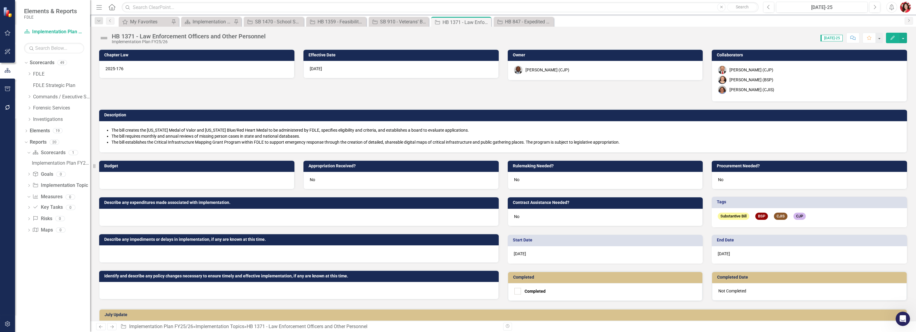
click at [510, 41] on button "Comment" at bounding box center [852, 38] width 13 height 11
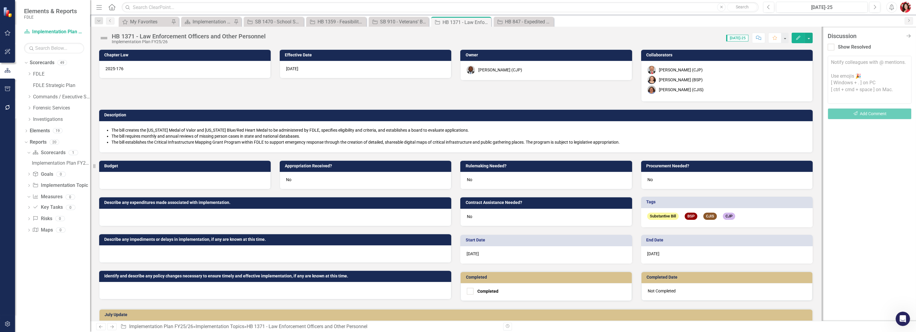
click at [510, 68] on textarea at bounding box center [869, 80] width 84 height 48
type textarea "A"
type textarea "@Chad Brown (CJP)"
click at [202, 23] on div "Implementation Plan FY25/26" at bounding box center [213, 22] width 40 height 8
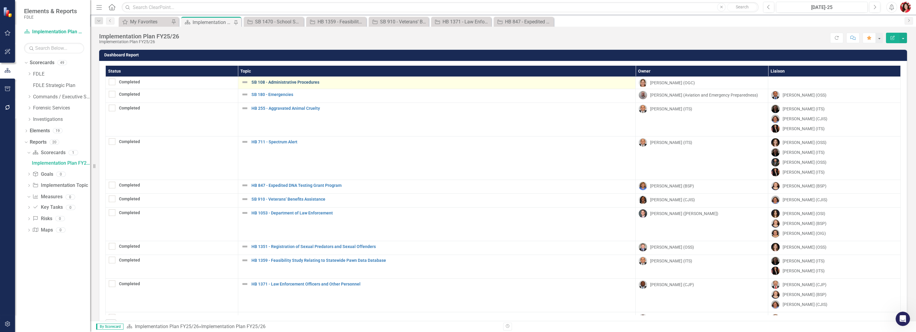
click at [293, 80] on link "SB 108 - Administrative Procedures" at bounding box center [441, 82] width 381 height 5
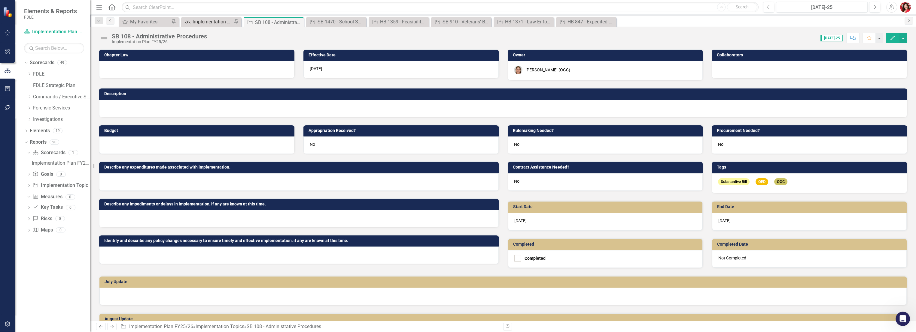
click at [195, 22] on div "Implementation Plan FY25/26" at bounding box center [213, 22] width 40 height 8
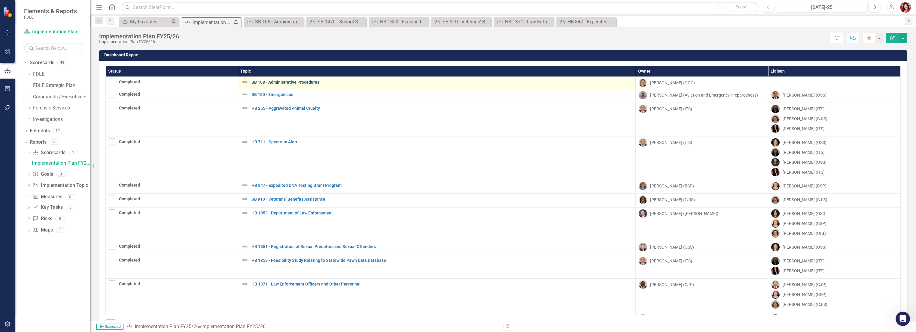
click at [282, 80] on link "SB 108 - Administrative Procedures" at bounding box center [441, 82] width 381 height 5
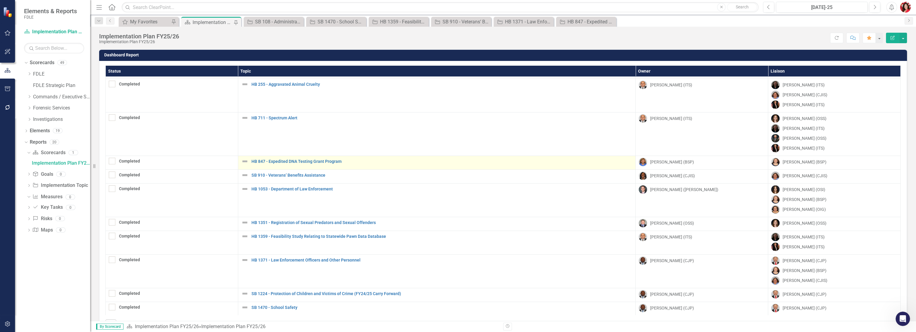
scroll to position [33, 0]
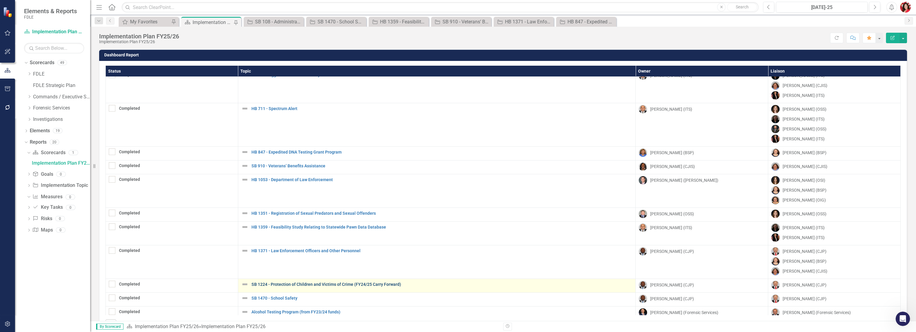
click at [374, 236] on link "SB 1224 - Protection of Children and Victims of Crime (FY24/25 Carry Forward)" at bounding box center [441, 285] width 381 height 5
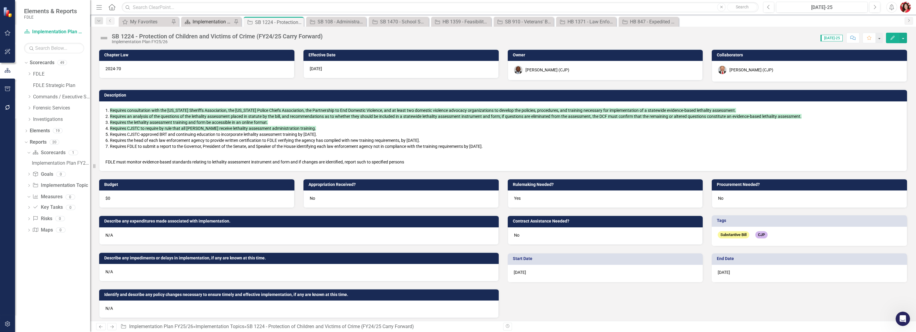
click at [215, 21] on div "Implementation Plan FY25/26" at bounding box center [213, 22] width 40 height 8
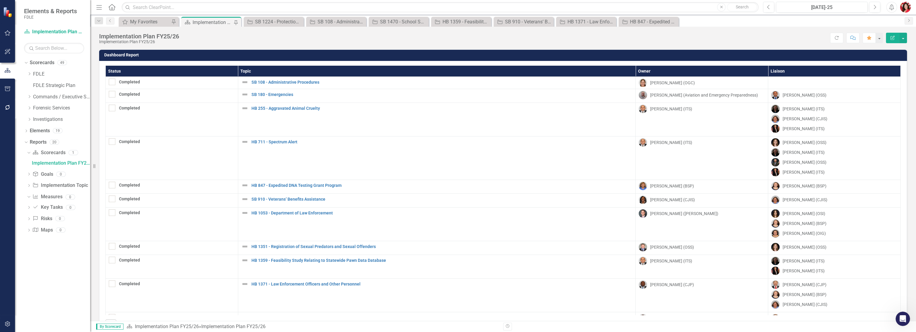
click at [49, 236] on div "Dropdown Scorecards 49 Dropdown FDLE Dropdown Implementation Plans Implementati…" at bounding box center [52, 195] width 75 height 274
click at [29, 73] on icon at bounding box center [30, 73] width 2 height 3
click at [36, 86] on icon "Dropdown" at bounding box center [35, 85] width 5 height 4
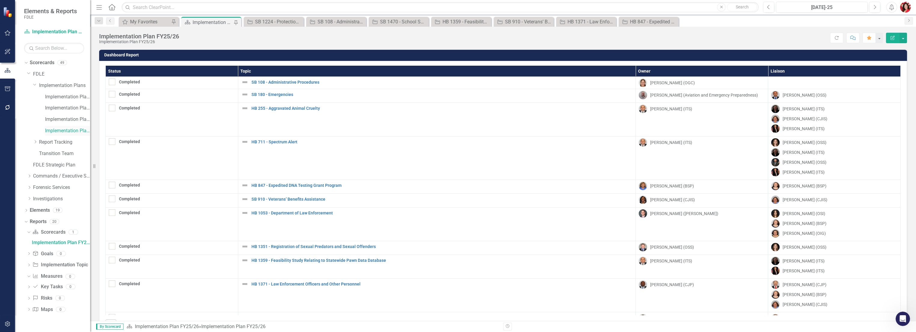
click at [54, 129] on link "Implementation Plan FY25/26" at bounding box center [67, 131] width 45 height 7
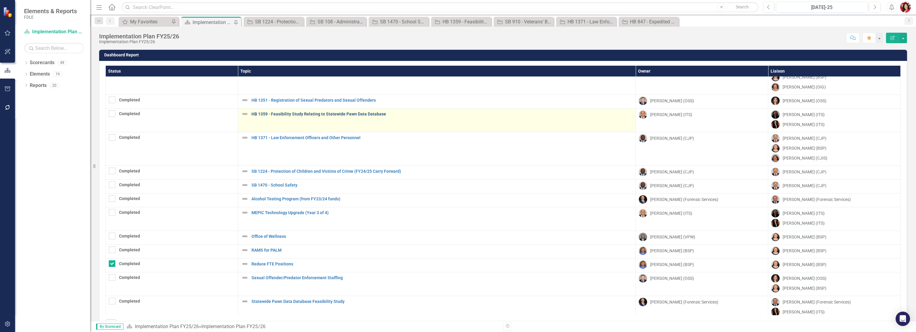
scroll to position [151, 0]
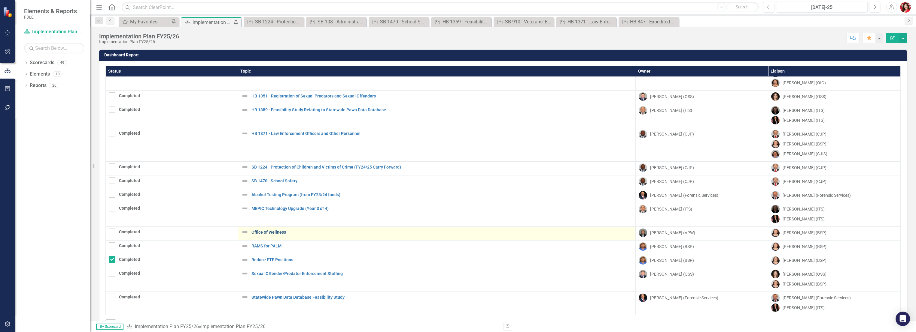
click at [269, 231] on link "Office of Wellness" at bounding box center [441, 232] width 381 height 5
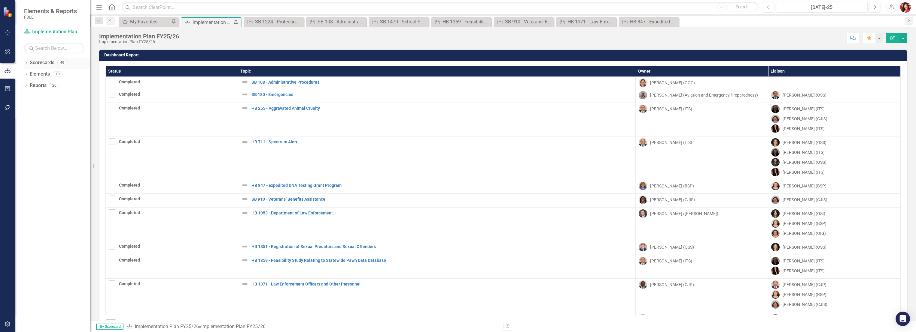
click at [24, 64] on icon "Dropdown" at bounding box center [26, 63] width 4 height 3
click at [29, 73] on icon "Dropdown" at bounding box center [29, 74] width 5 height 4
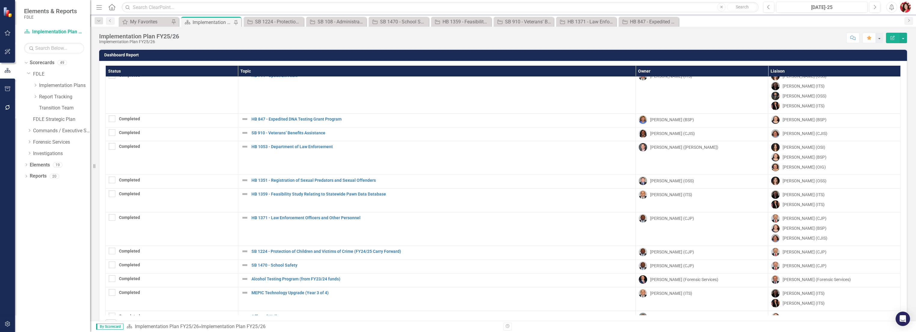
scroll to position [151, 0]
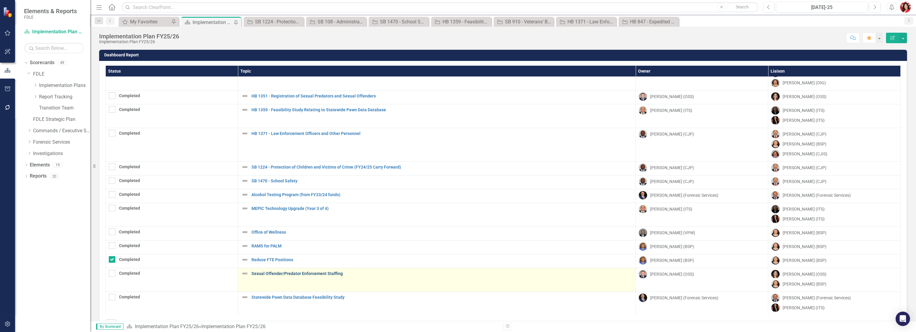
click at [286, 272] on link "Sexual Offender/Predator Enforcement Staffing" at bounding box center [441, 274] width 381 height 5
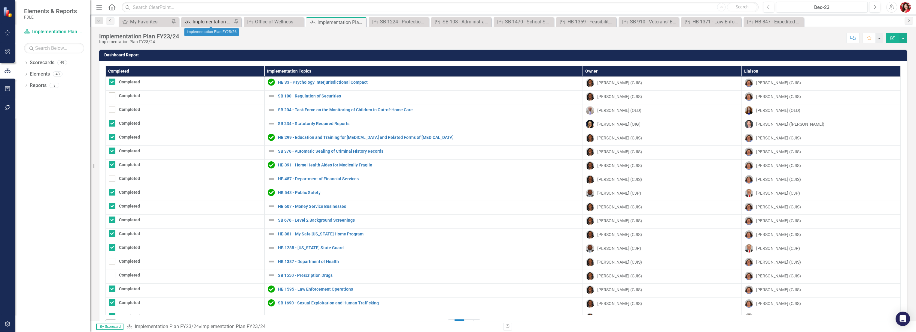
click at [217, 19] on div "Implementation Plan FY25/26" at bounding box center [213, 22] width 40 height 8
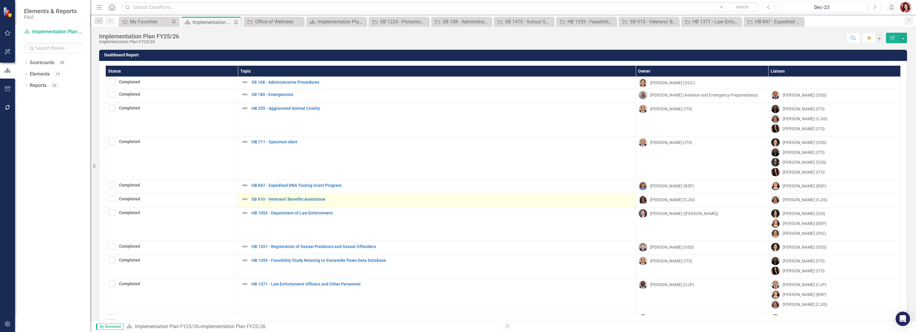
drag, startPoint x: 233, startPoint y: 82, endPoint x: 275, endPoint y: 202, distance: 127.2
click at [284, 203] on tbody "Completed SB 108 - Administrative Procedures Edit Edit Implementation Topic Lin…" at bounding box center [503, 272] width 795 height 390
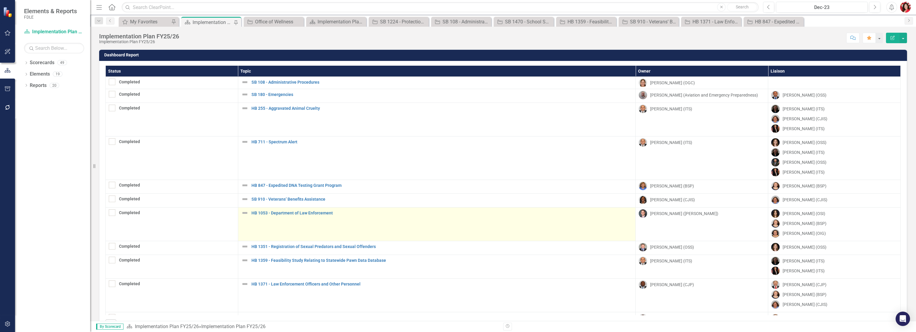
drag, startPoint x: 214, startPoint y: 78, endPoint x: 391, endPoint y: 223, distance: 229.0
click at [391, 223] on tbody "Completed SB 108 - Administrative Procedures Edit Edit Implementation Topic Lin…" at bounding box center [503, 272] width 795 height 390
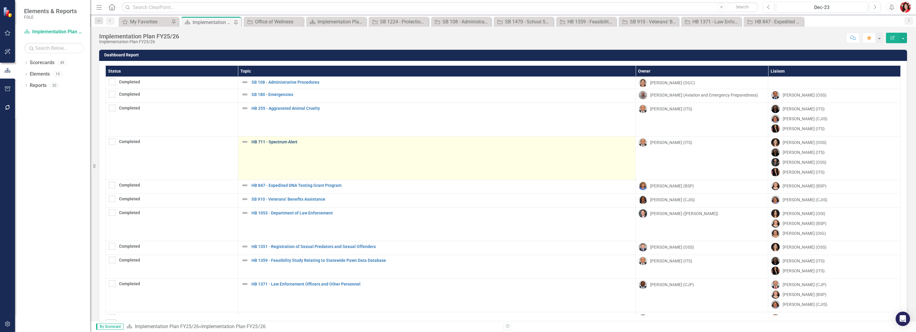
click at [279, 140] on link "HB 711 - Spectrum Alert" at bounding box center [441, 142] width 381 height 5
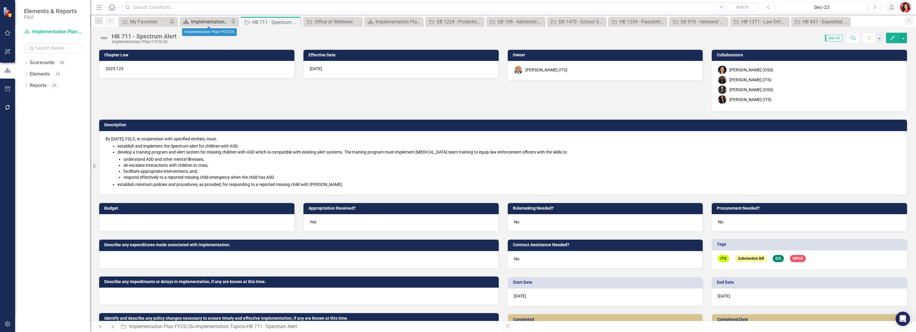
click at [208, 23] on div "Implementation Plan FY25/26" at bounding box center [210, 22] width 38 height 8
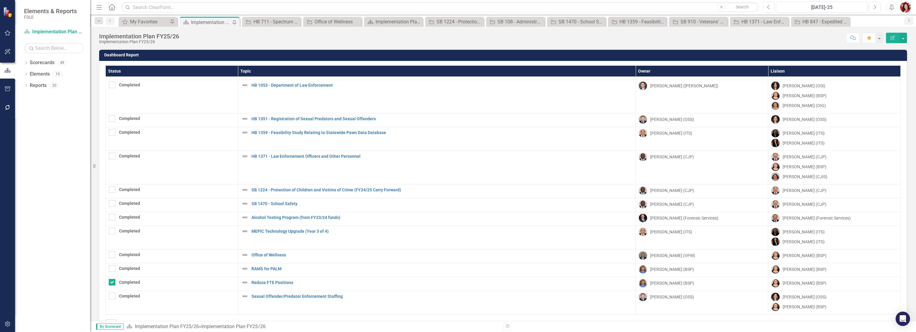
scroll to position [133, 0]
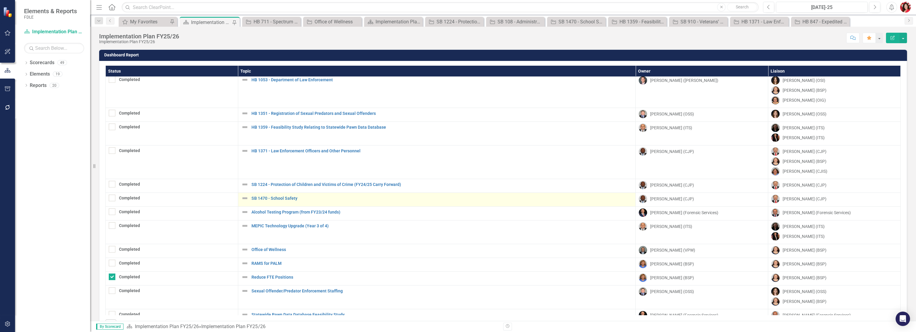
click at [492, 193] on td "SB 1470 - School Safety Edit Edit Implementation Topic Link Open Element" at bounding box center [437, 200] width 398 height 14
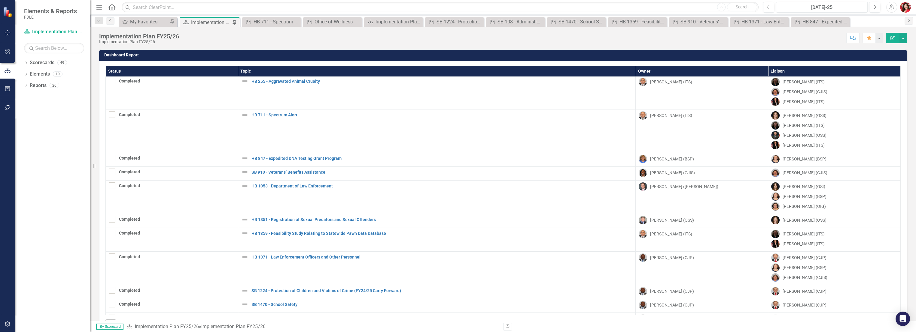
scroll to position [0, 0]
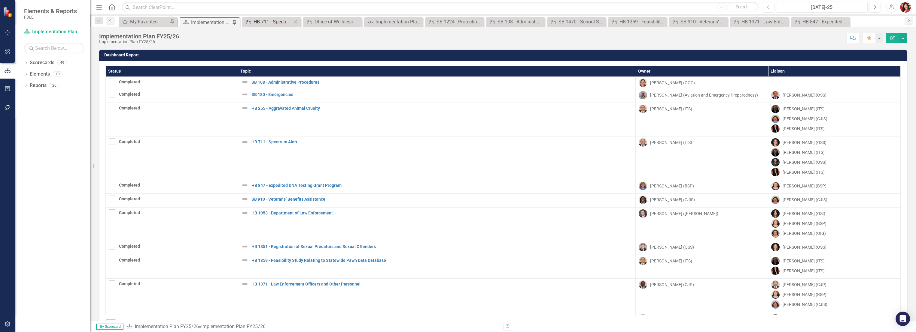
click at [259, 24] on div "HB 711 - Spectrum Alert" at bounding box center [272, 22] width 38 height 8
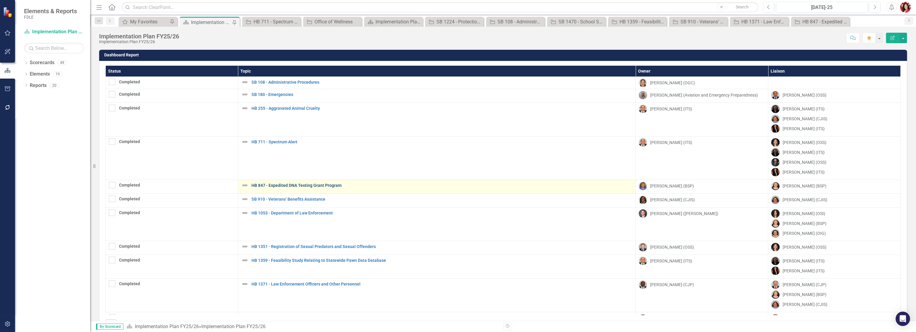
click at [266, 186] on link "HB 847 - Expedited DNA Testing Grant Program" at bounding box center [441, 185] width 381 height 5
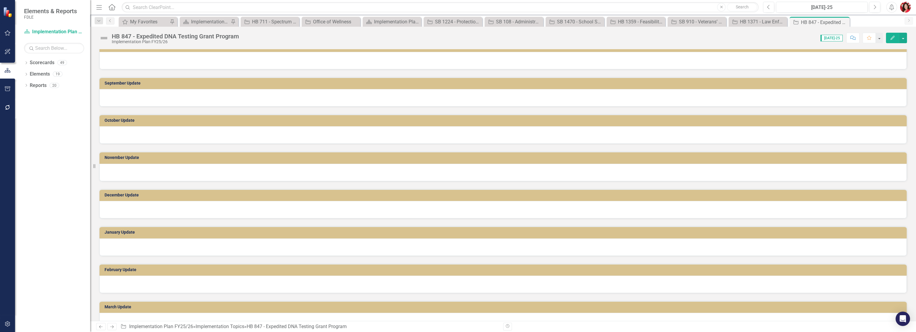
scroll to position [271, 0]
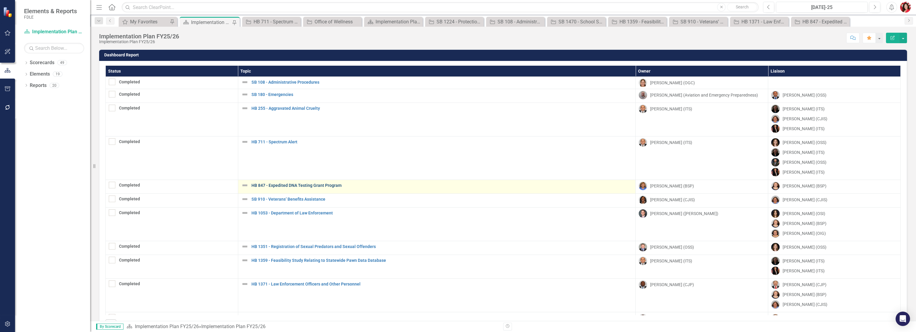
click at [271, 183] on link "HB 847 - Expedited DNA Testing Grant Program" at bounding box center [441, 185] width 381 height 5
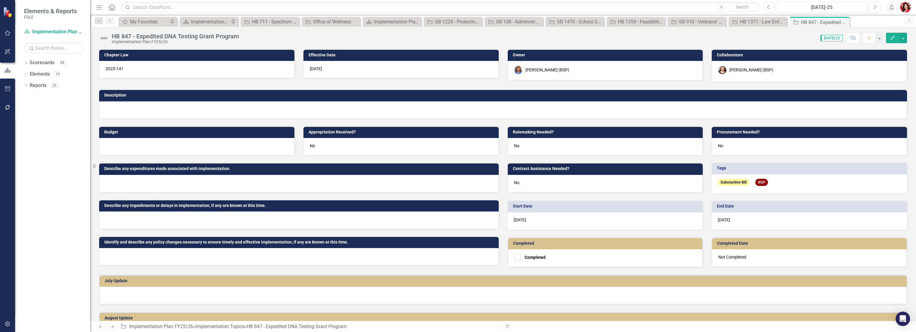
click at [102, 36] on img at bounding box center [104, 38] width 10 height 10
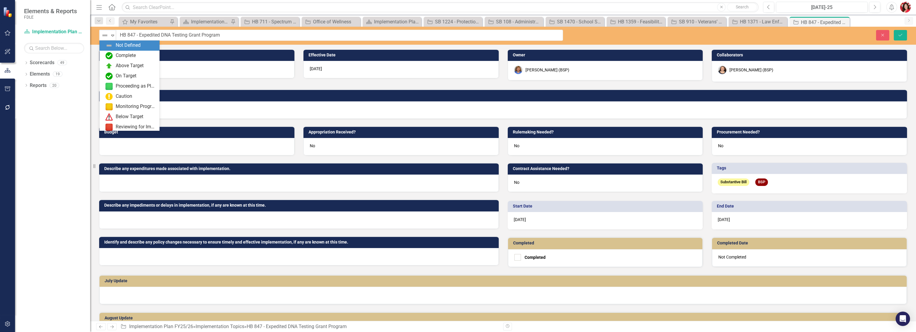
click at [102, 36] on img at bounding box center [104, 35] width 7 height 7
click at [129, 83] on div "Informational Data" at bounding box center [136, 84] width 40 height 7
click at [111, 36] on icon "Expand" at bounding box center [113, 35] width 6 height 5
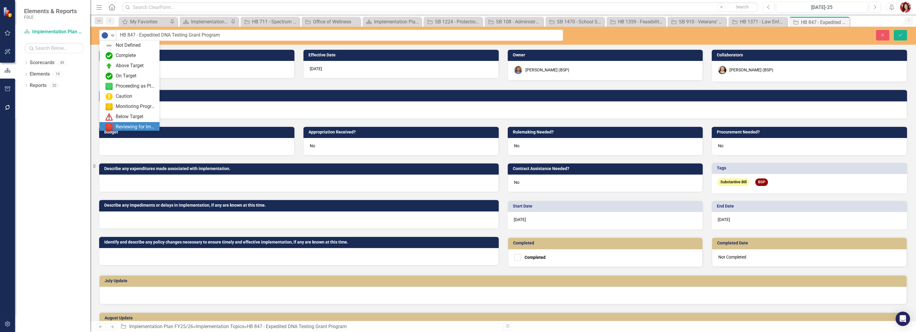
click at [53, 190] on div "Dropdown Scorecards 49 Dropdown FDLE Dropdown Implementation Plans Implementati…" at bounding box center [52, 195] width 75 height 274
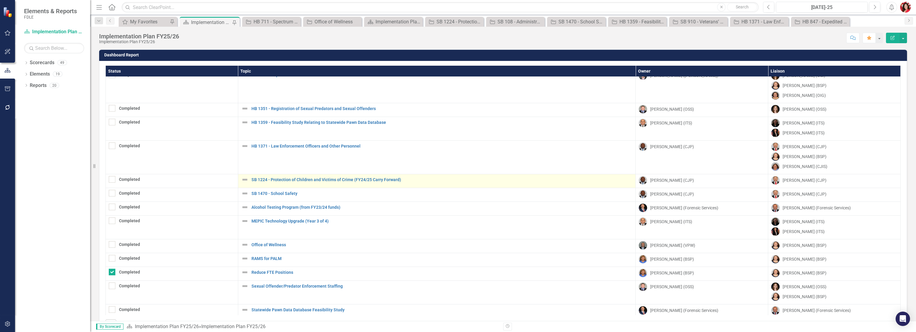
scroll to position [151, 0]
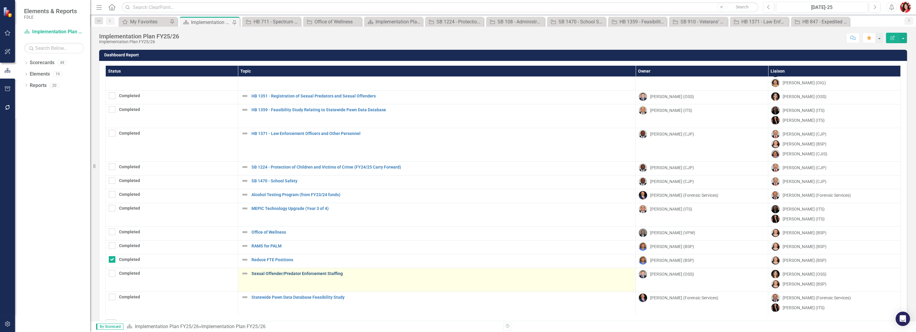
click at [308, 274] on link "Sexual Offender/Predator Enforcement Staffing" at bounding box center [441, 274] width 381 height 5
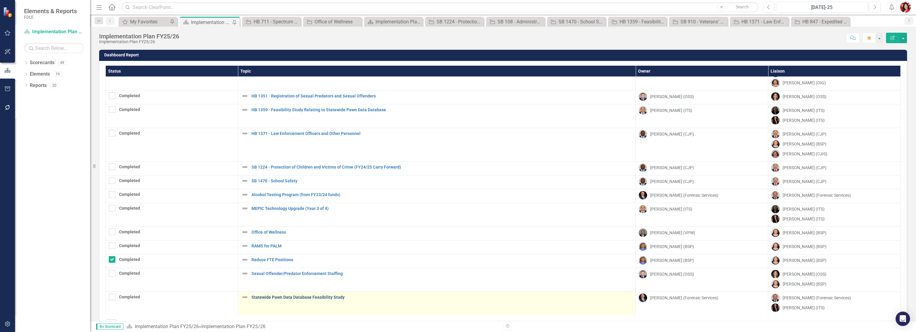
click at [309, 297] on link "Statewide Pawn Data Database Feasibility Study" at bounding box center [441, 298] width 381 height 5
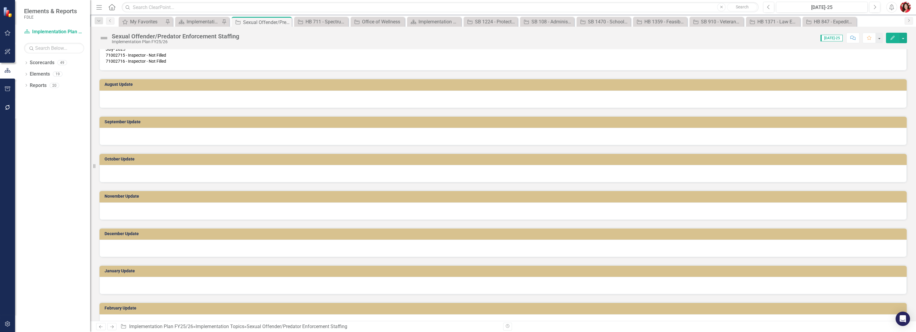
scroll to position [67, 0]
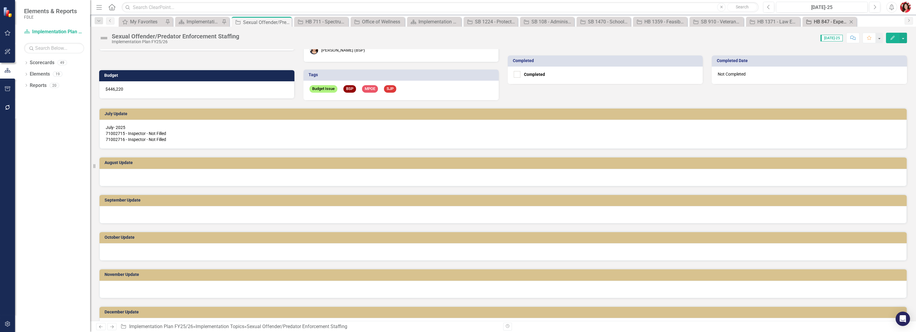
click at [822, 21] on div "HB 847 - Expedited DNA Testing Grant Program" at bounding box center [831, 22] width 34 height 8
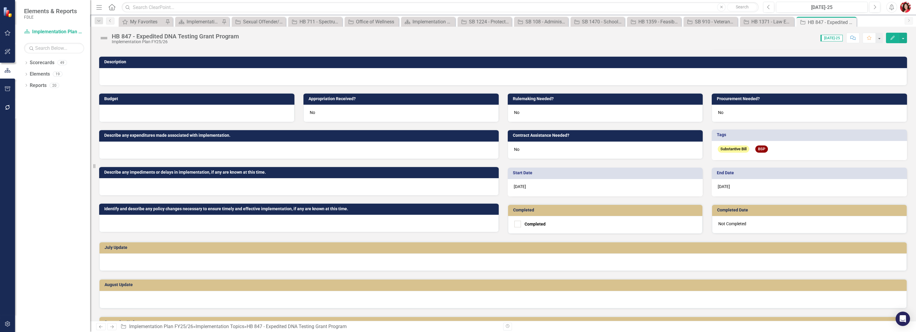
scroll to position [67, 0]
